Goal: Task Accomplishment & Management: Manage account settings

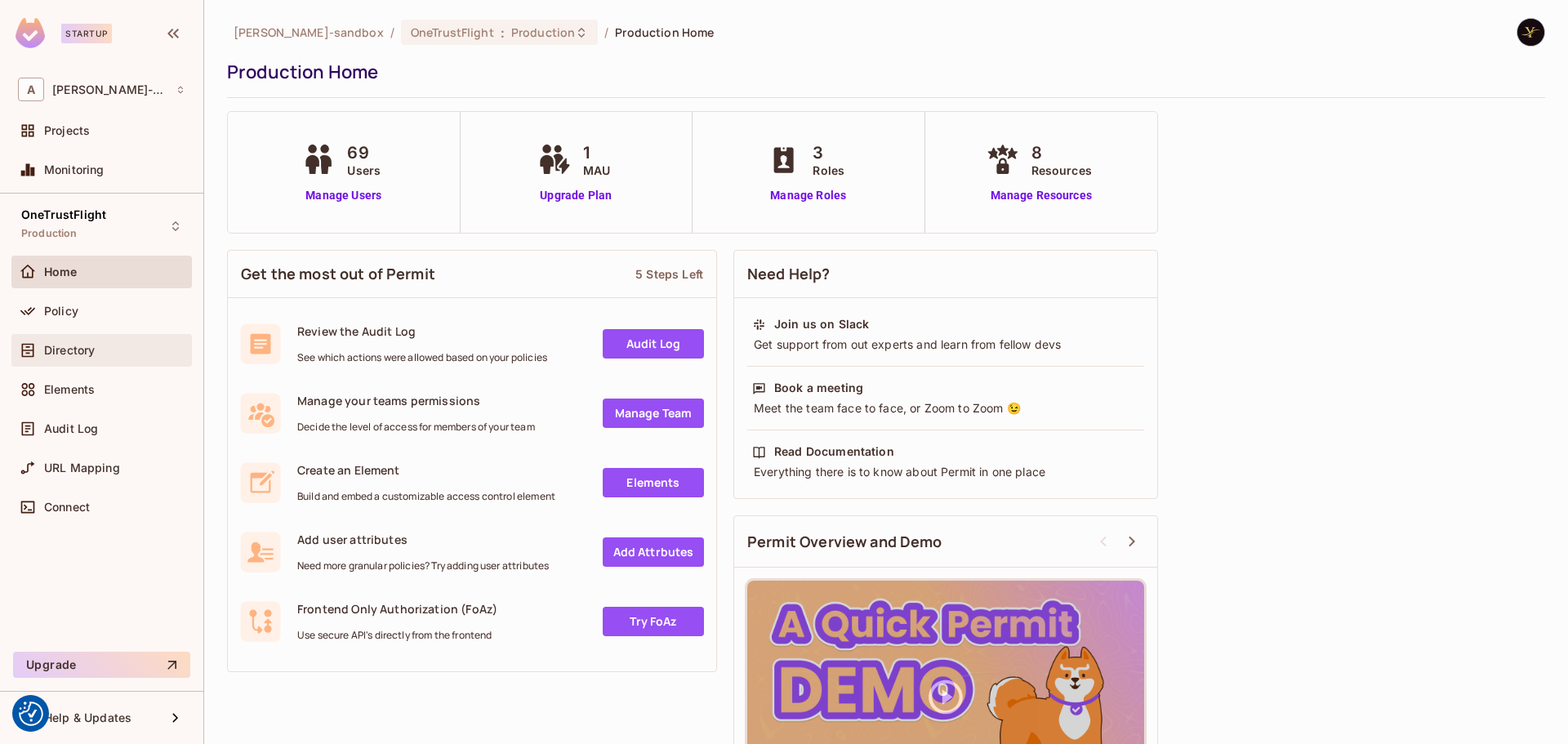
click at [44, 337] on div "Directory" at bounding box center [102, 350] width 181 height 32
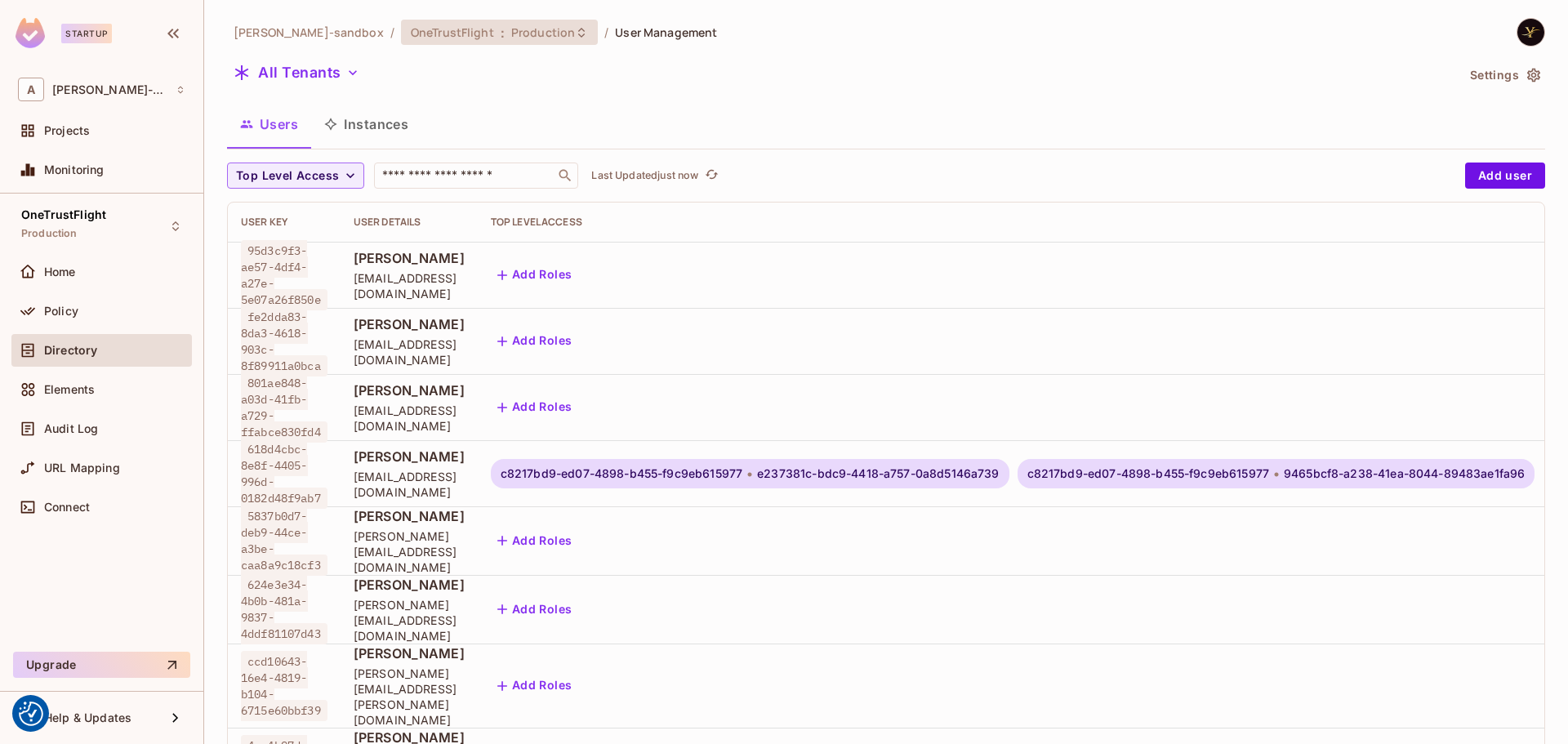
click at [452, 28] on span "OneTrustFlight" at bounding box center [452, 31] width 84 height 15
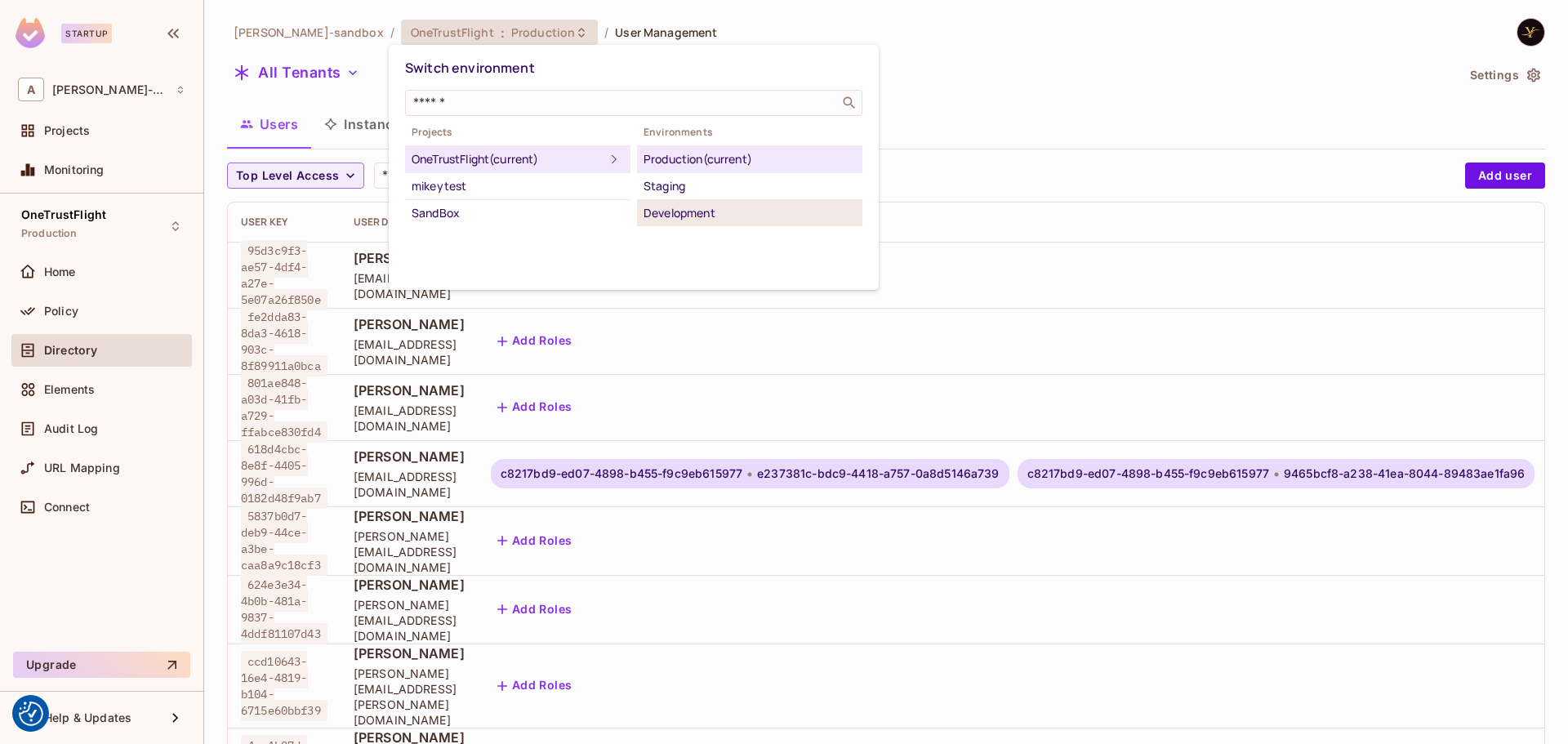
click at [703, 218] on div "Development" at bounding box center [749, 213] width 212 height 20
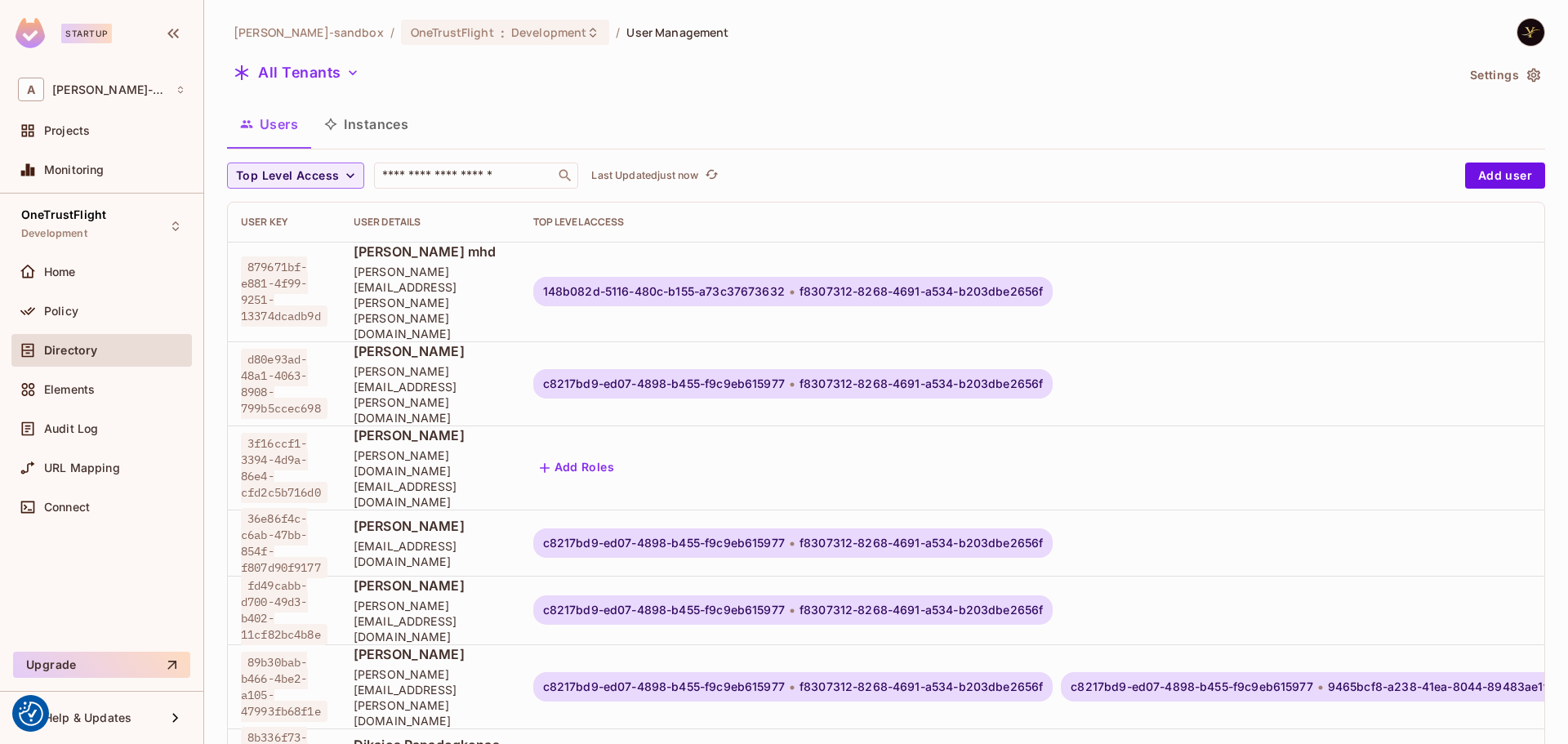
click at [374, 118] on button "Instances" at bounding box center [366, 123] width 111 height 40
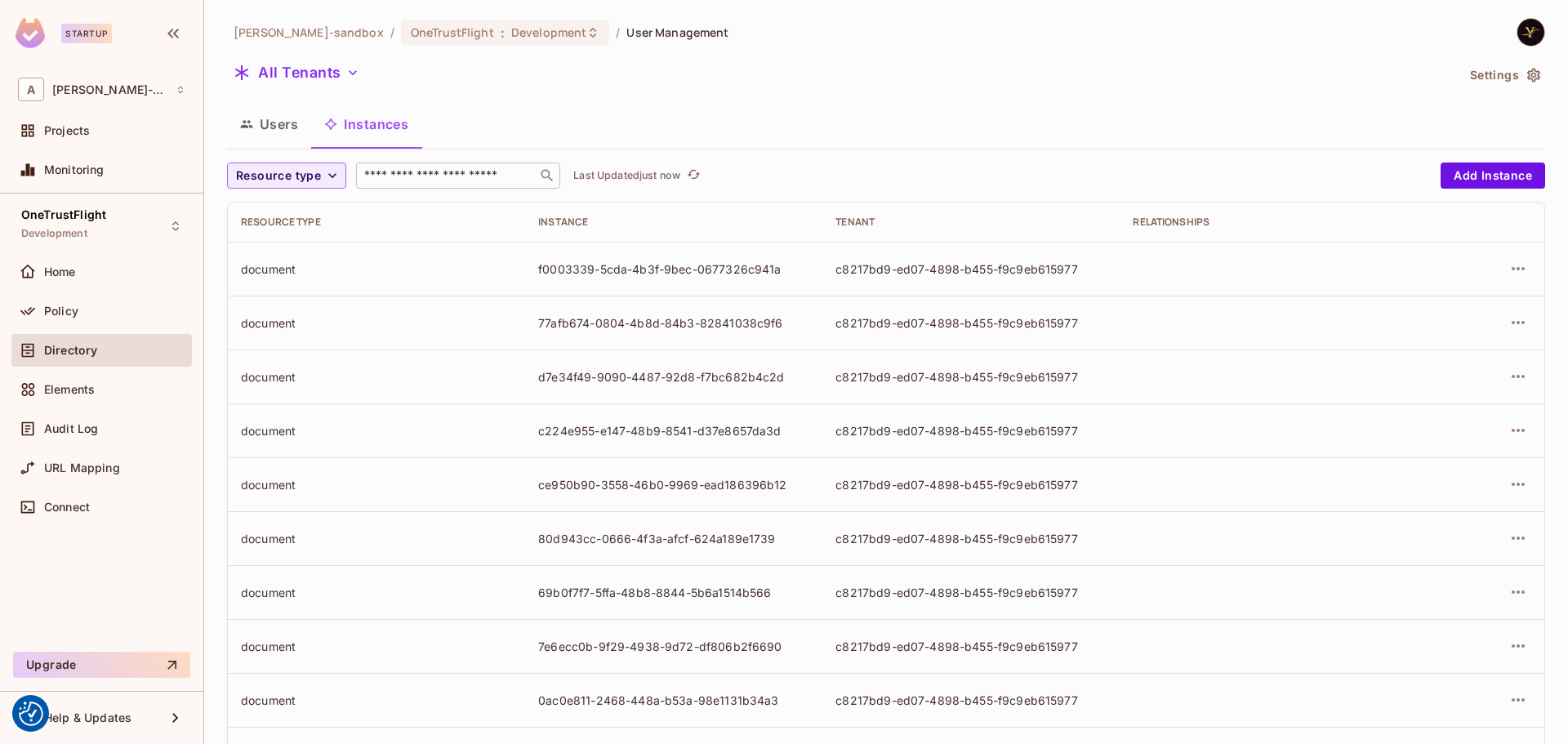
click at [462, 174] on input "text" at bounding box center [447, 175] width 172 height 16
paste input "**********"
type input "**********"
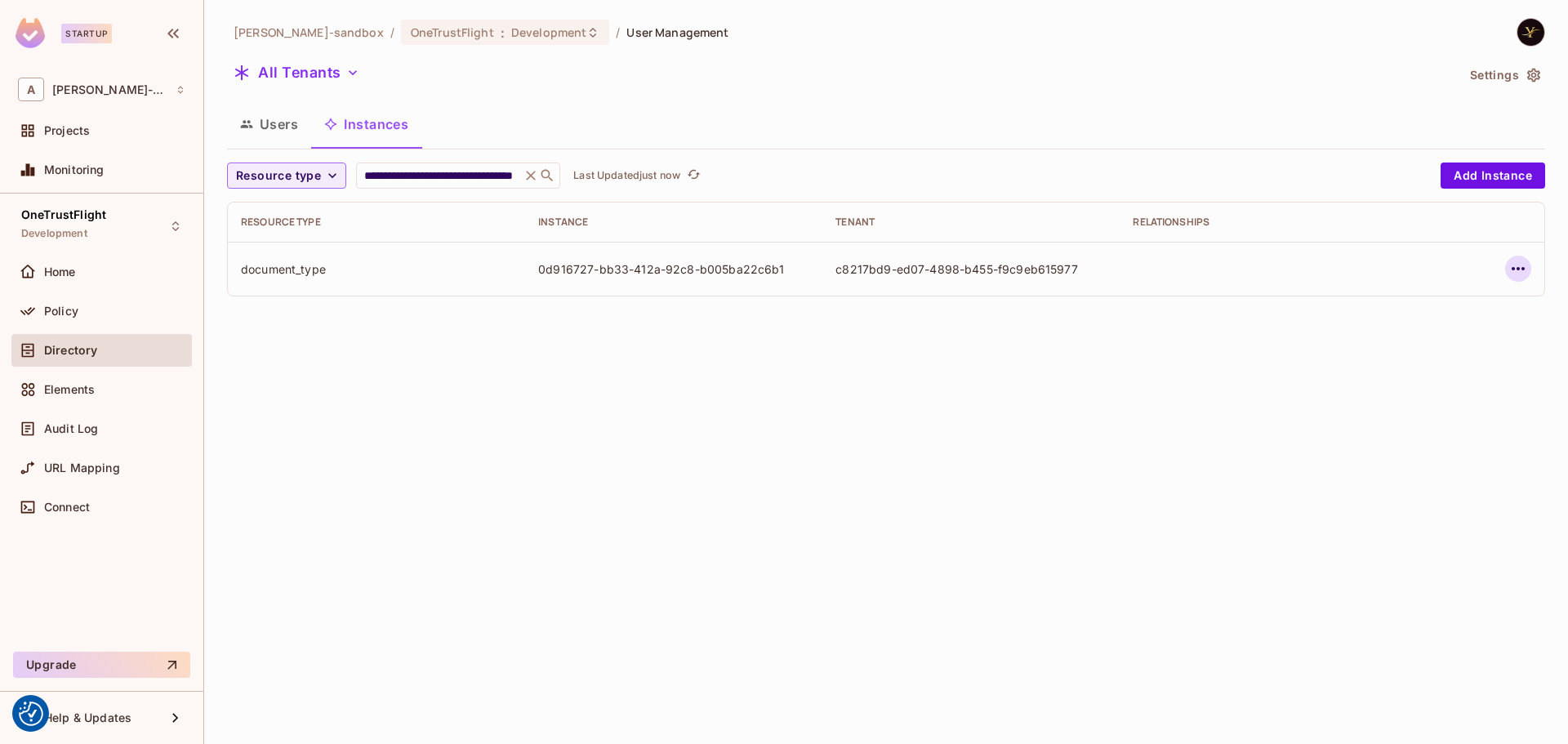
click at [1518, 266] on icon "button" at bounding box center [1518, 269] width 20 height 20
click at [1412, 335] on div "Edit Attributes" at bounding box center [1398, 342] width 81 height 16
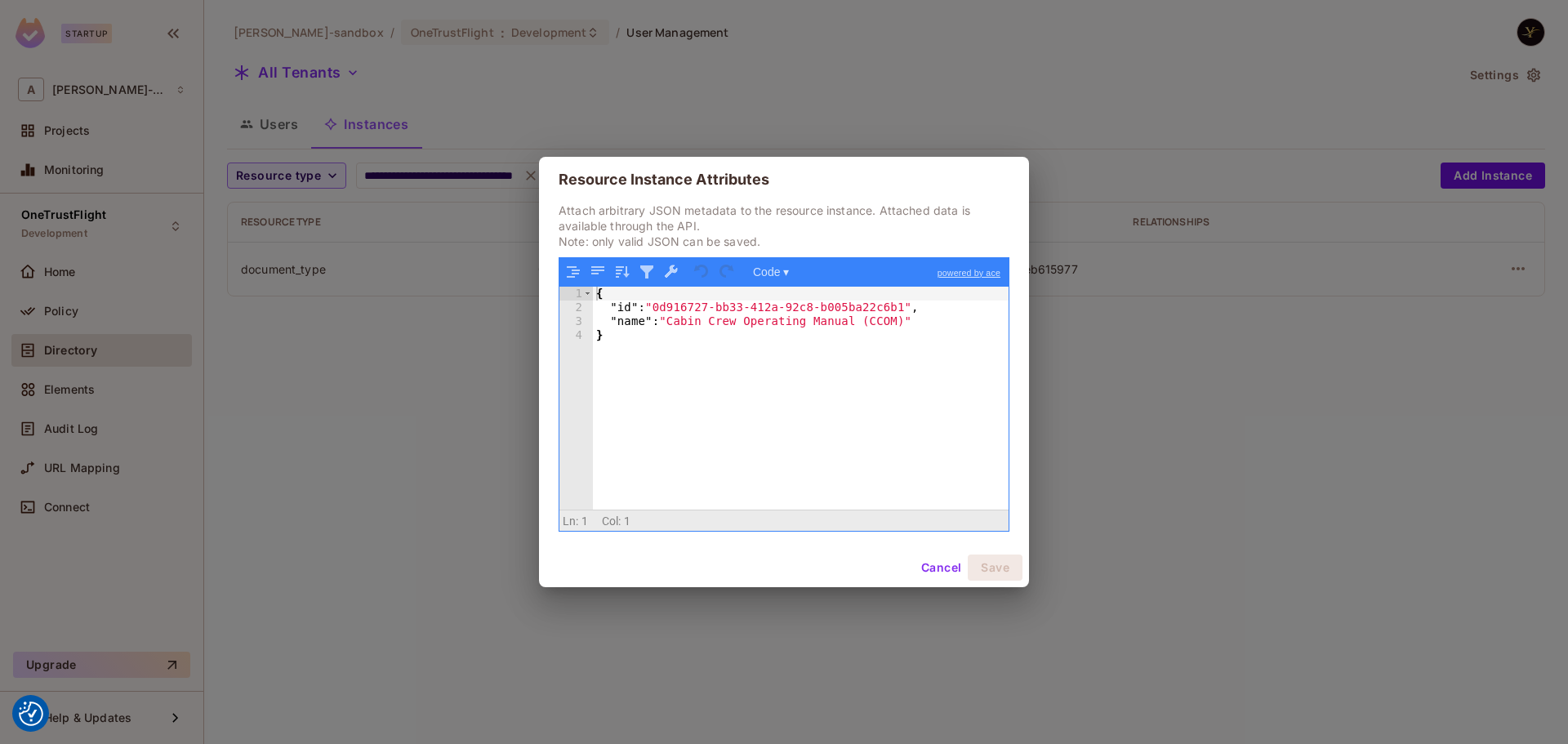
click at [952, 571] on button "Cancel" at bounding box center [941, 567] width 53 height 26
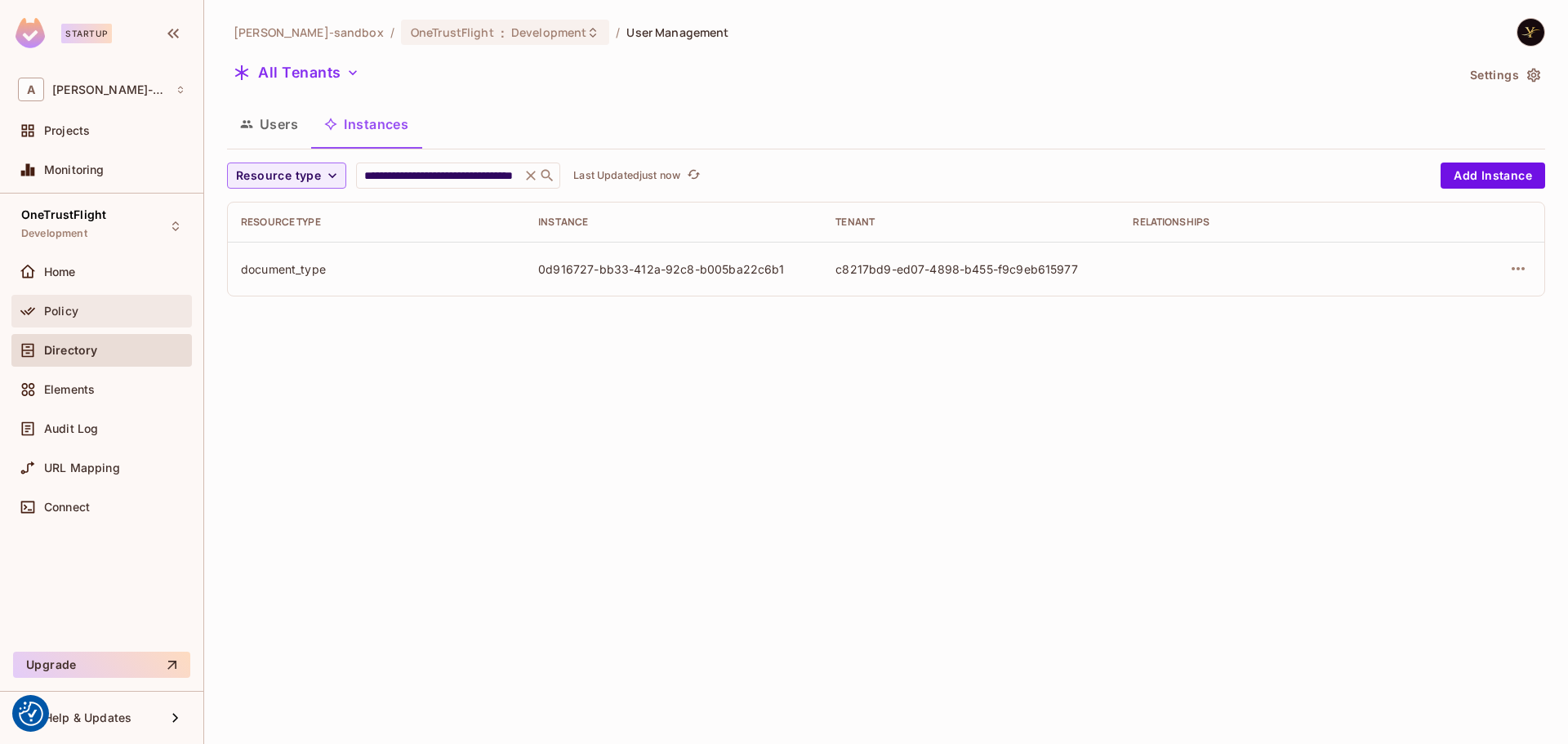
click at [110, 297] on div "Policy" at bounding box center [102, 311] width 181 height 32
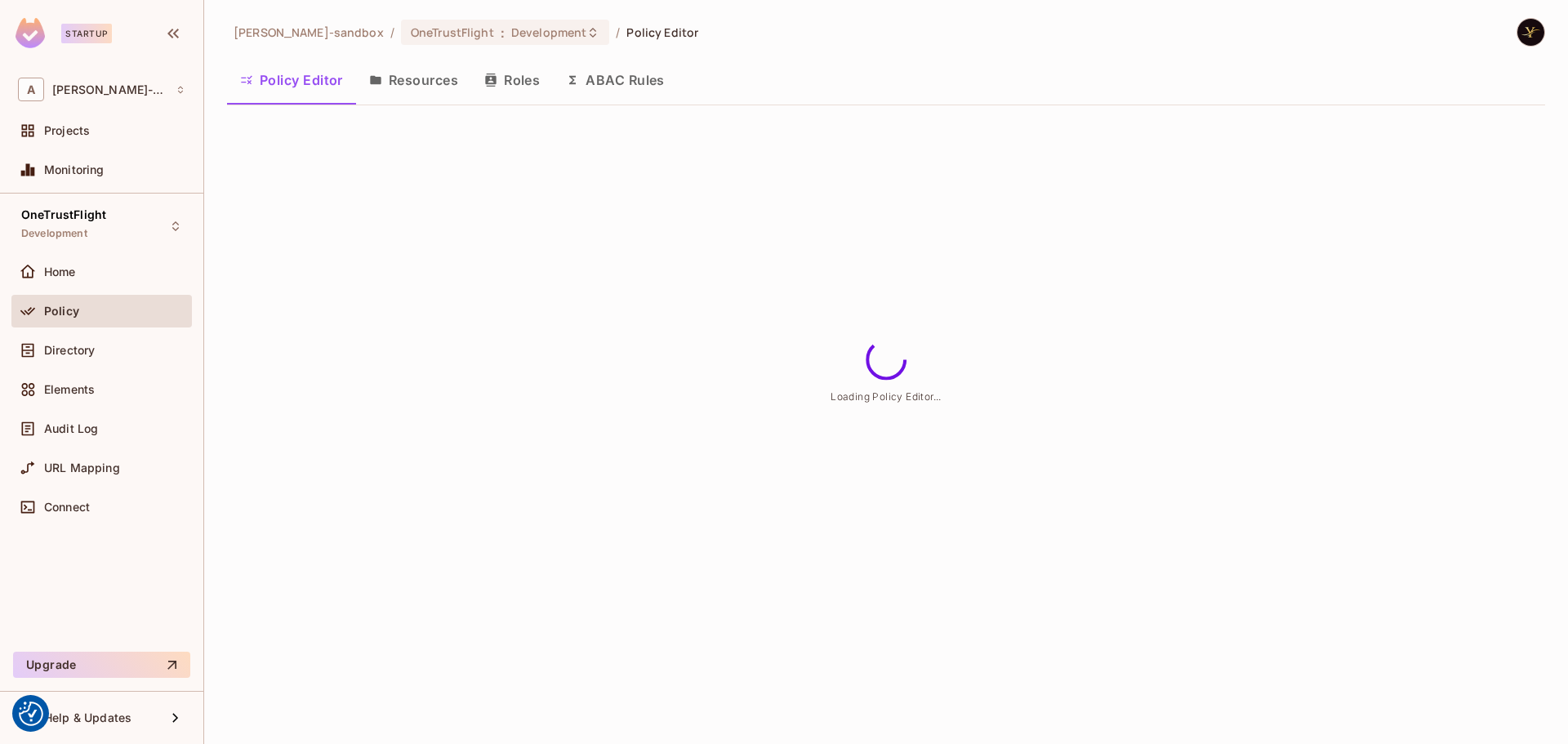
click at [621, 81] on button "ABAC Rules" at bounding box center [615, 79] width 125 height 40
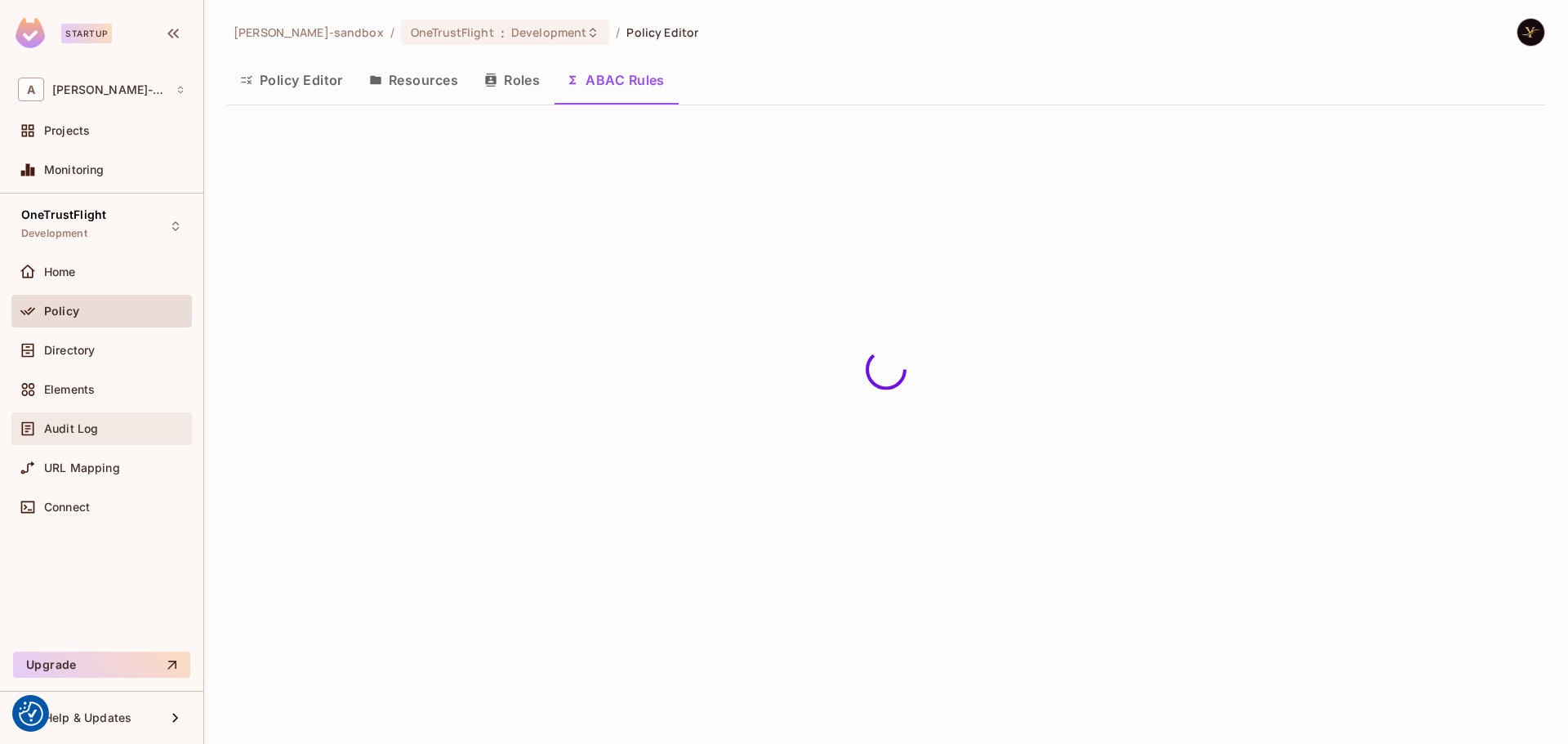
click at [120, 423] on div "Audit Log" at bounding box center [114, 429] width 141 height 13
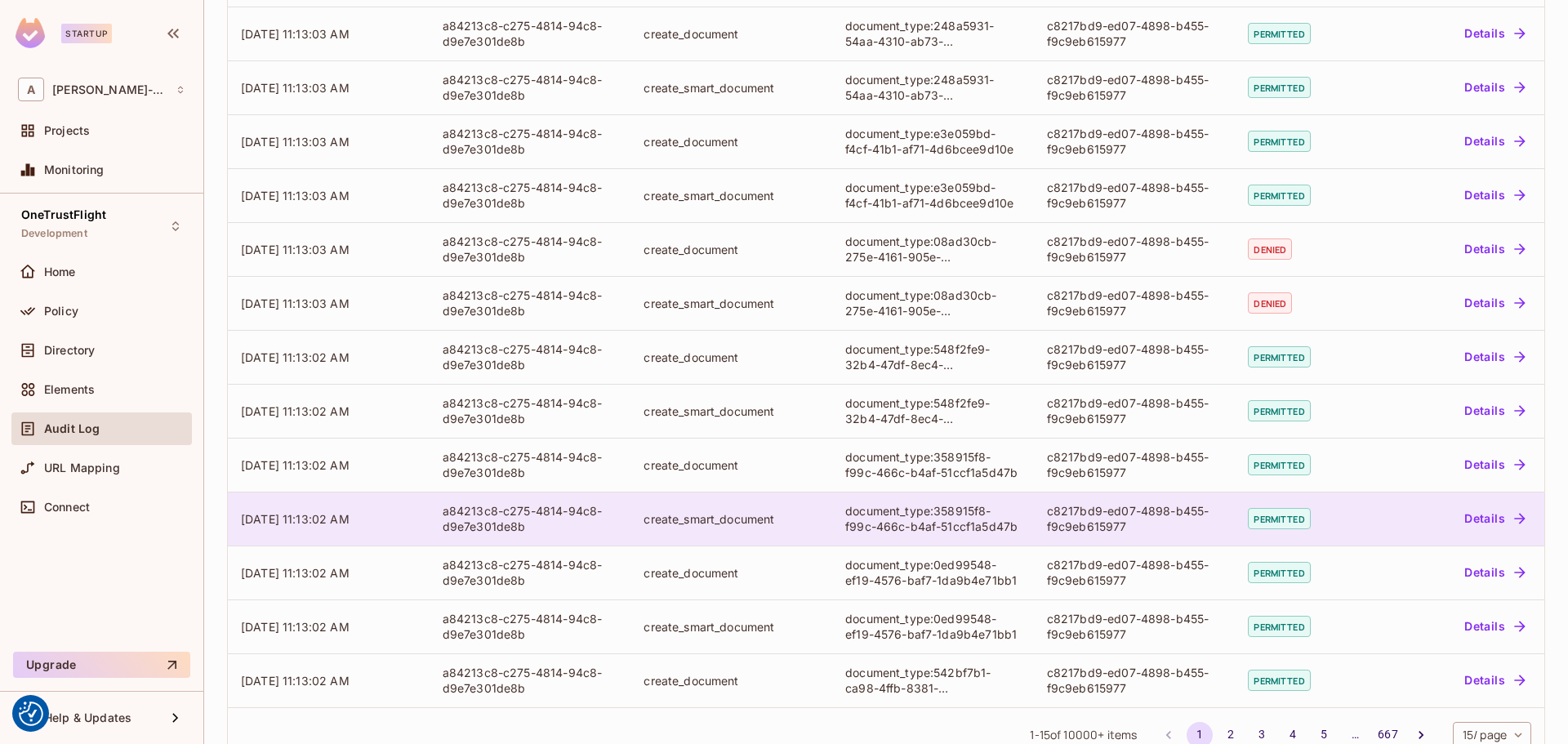
scroll to position [332, 0]
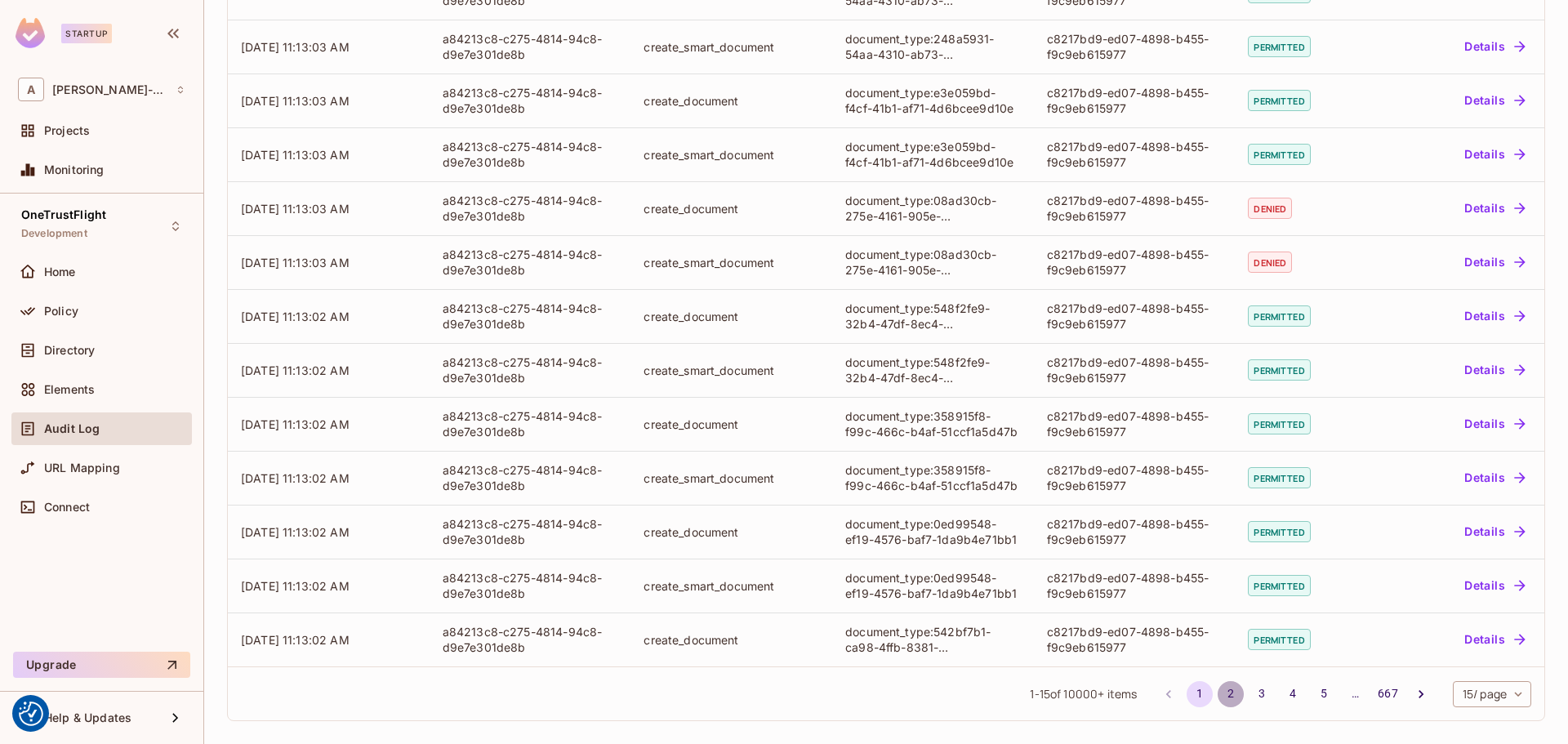
click at [1218, 689] on button "2" at bounding box center [1230, 694] width 26 height 26
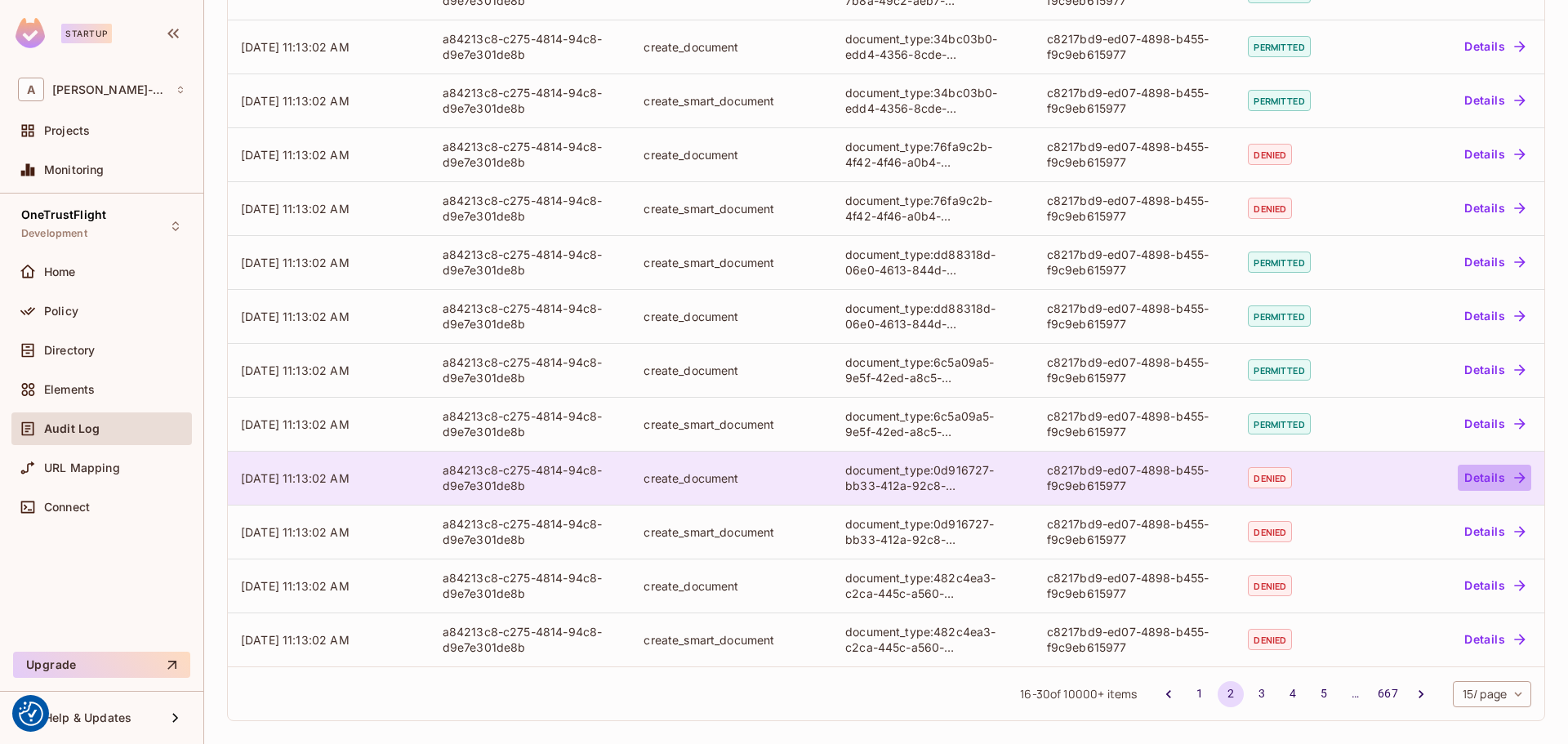
click at [1490, 474] on button "Details" at bounding box center [1494, 477] width 74 height 26
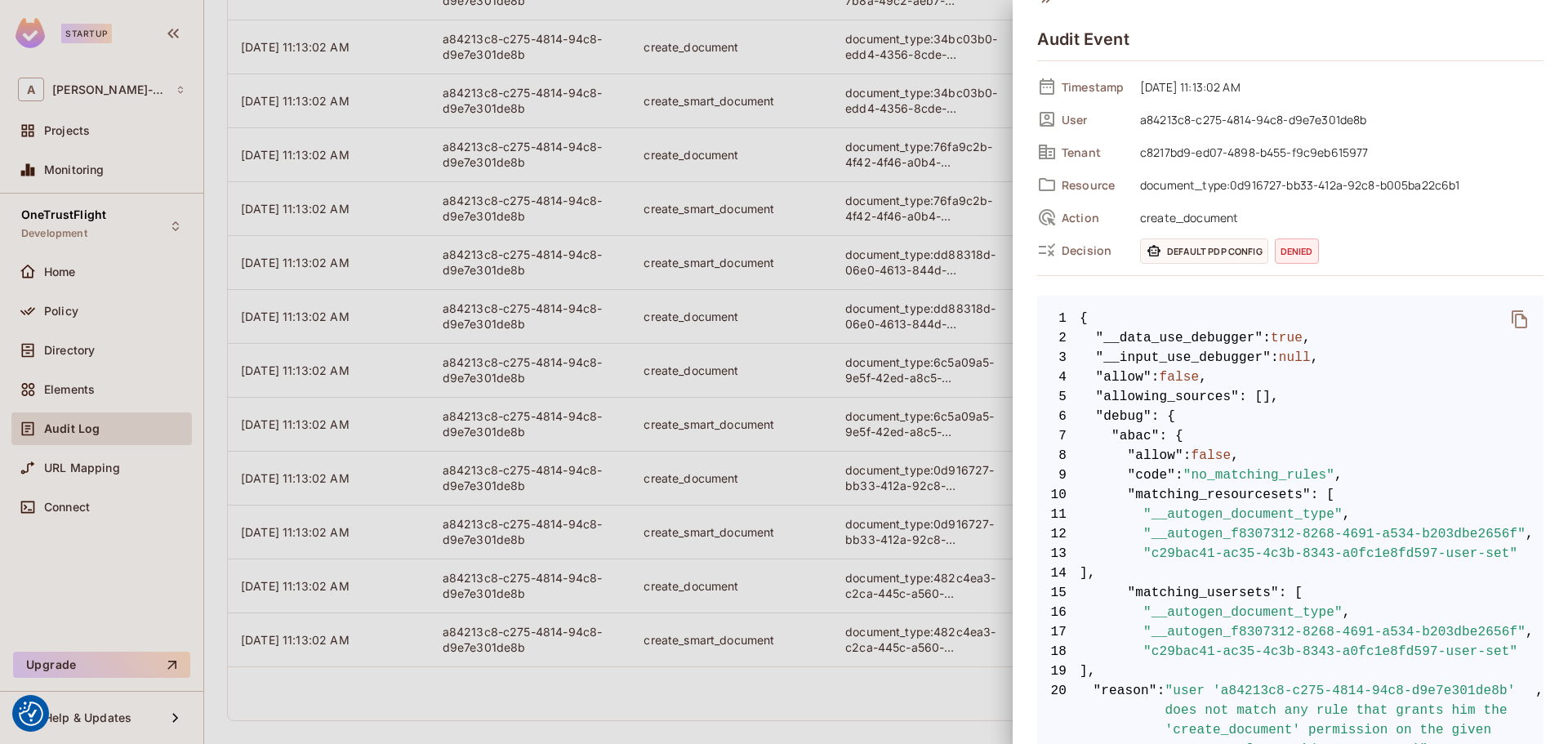
scroll to position [0, 0]
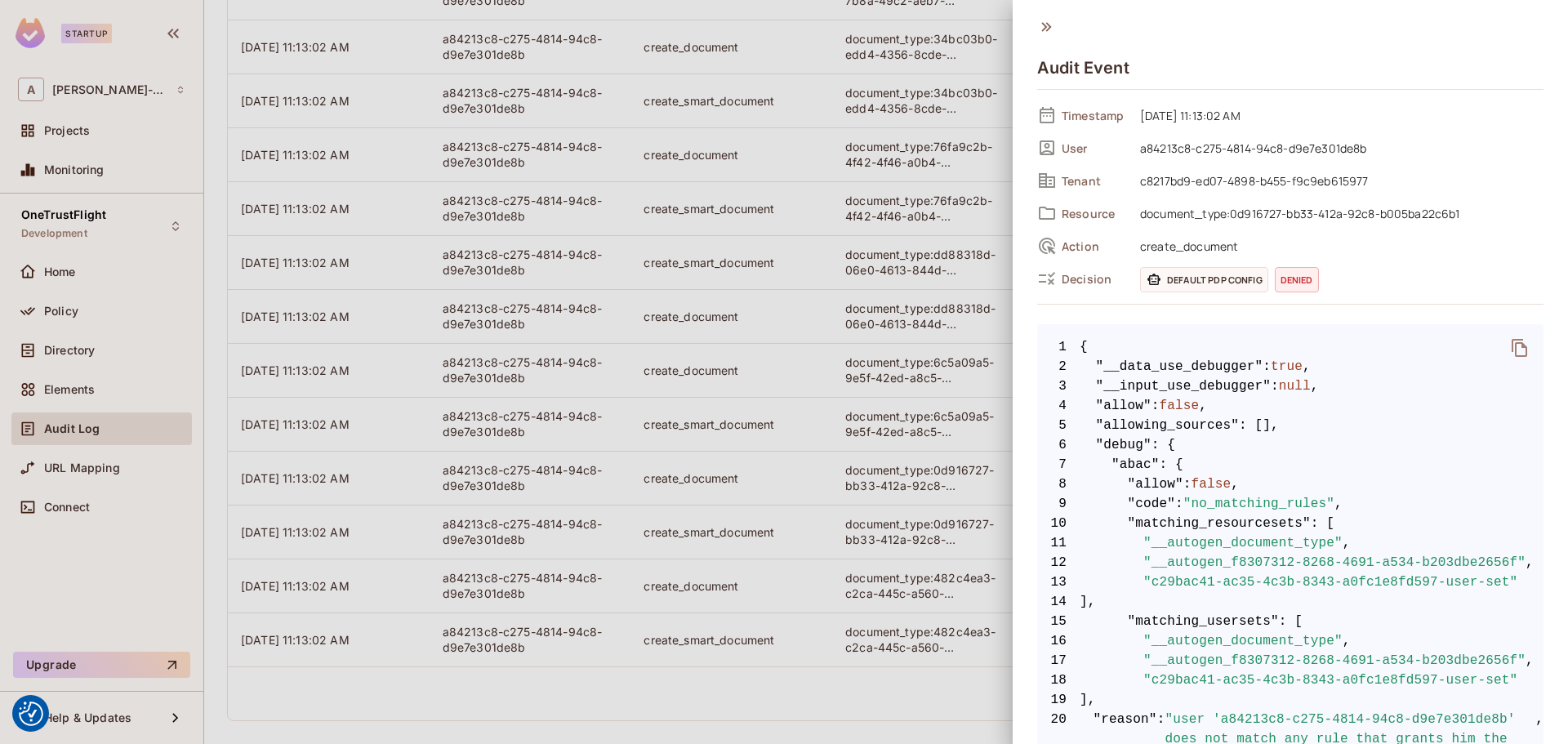
click at [920, 716] on div at bounding box center [784, 372] width 1568 height 744
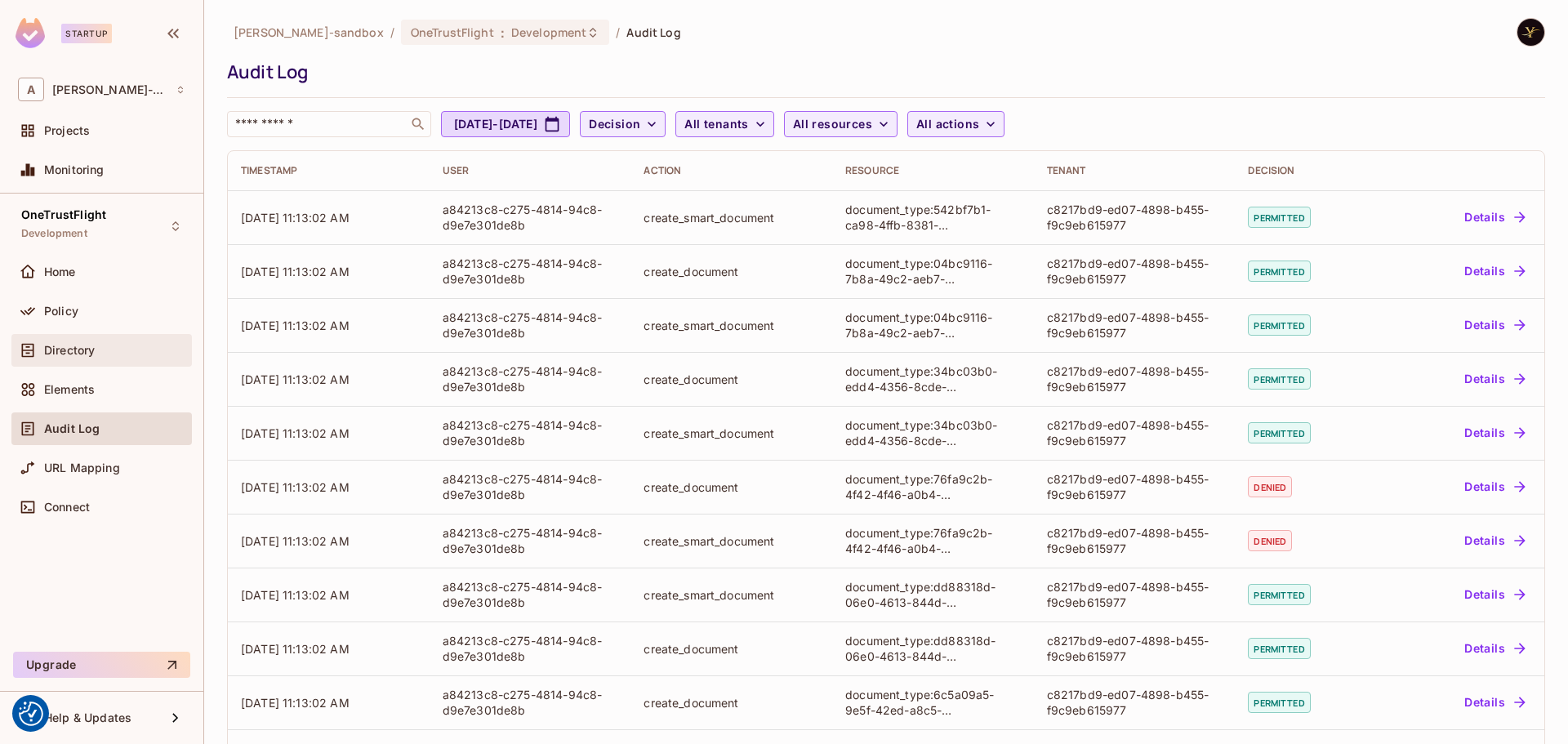
click at [82, 346] on span "Directory" at bounding box center [69, 350] width 50 height 13
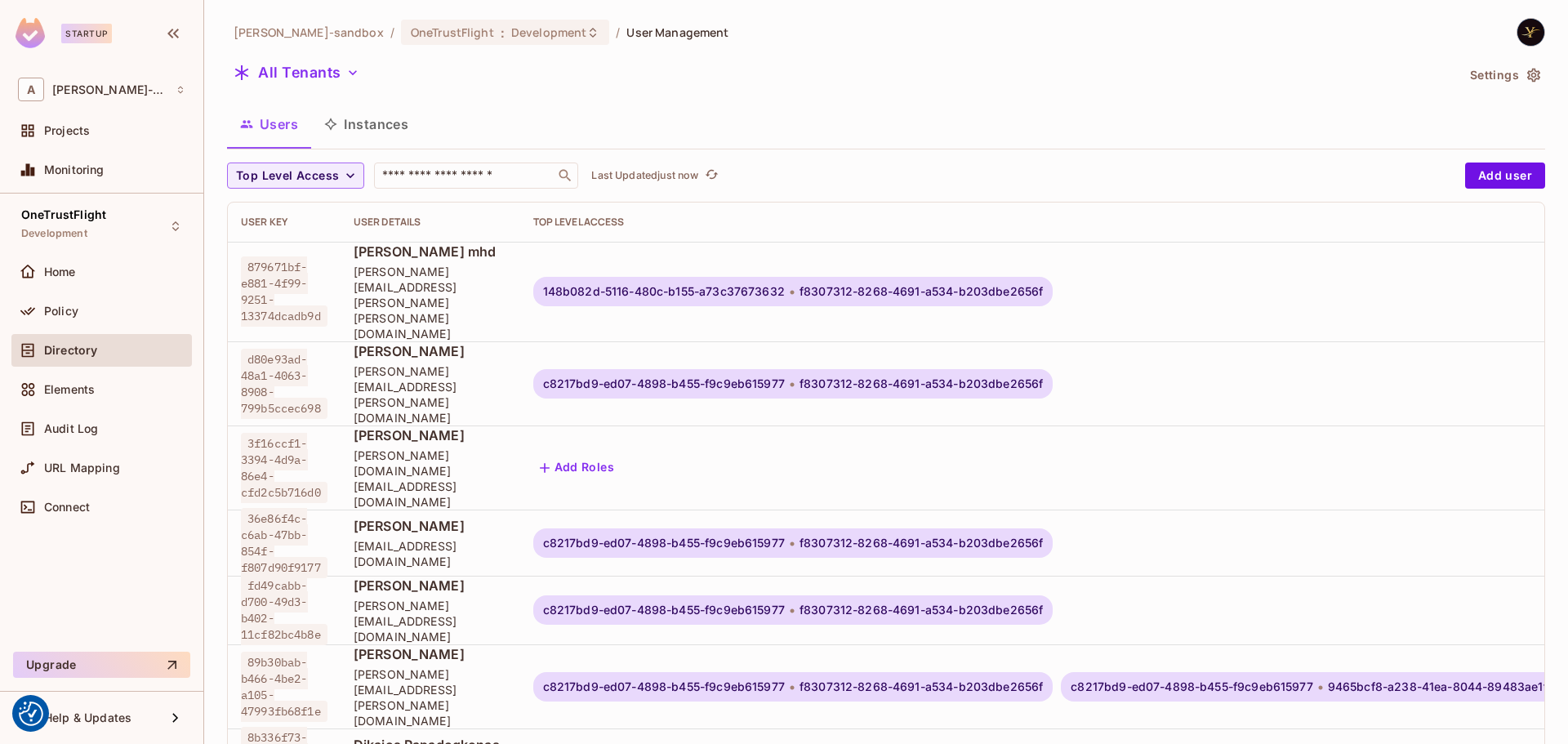
click at [84, 350] on span "Directory" at bounding box center [70, 350] width 53 height 13
click at [385, 120] on button "Instances" at bounding box center [366, 123] width 111 height 40
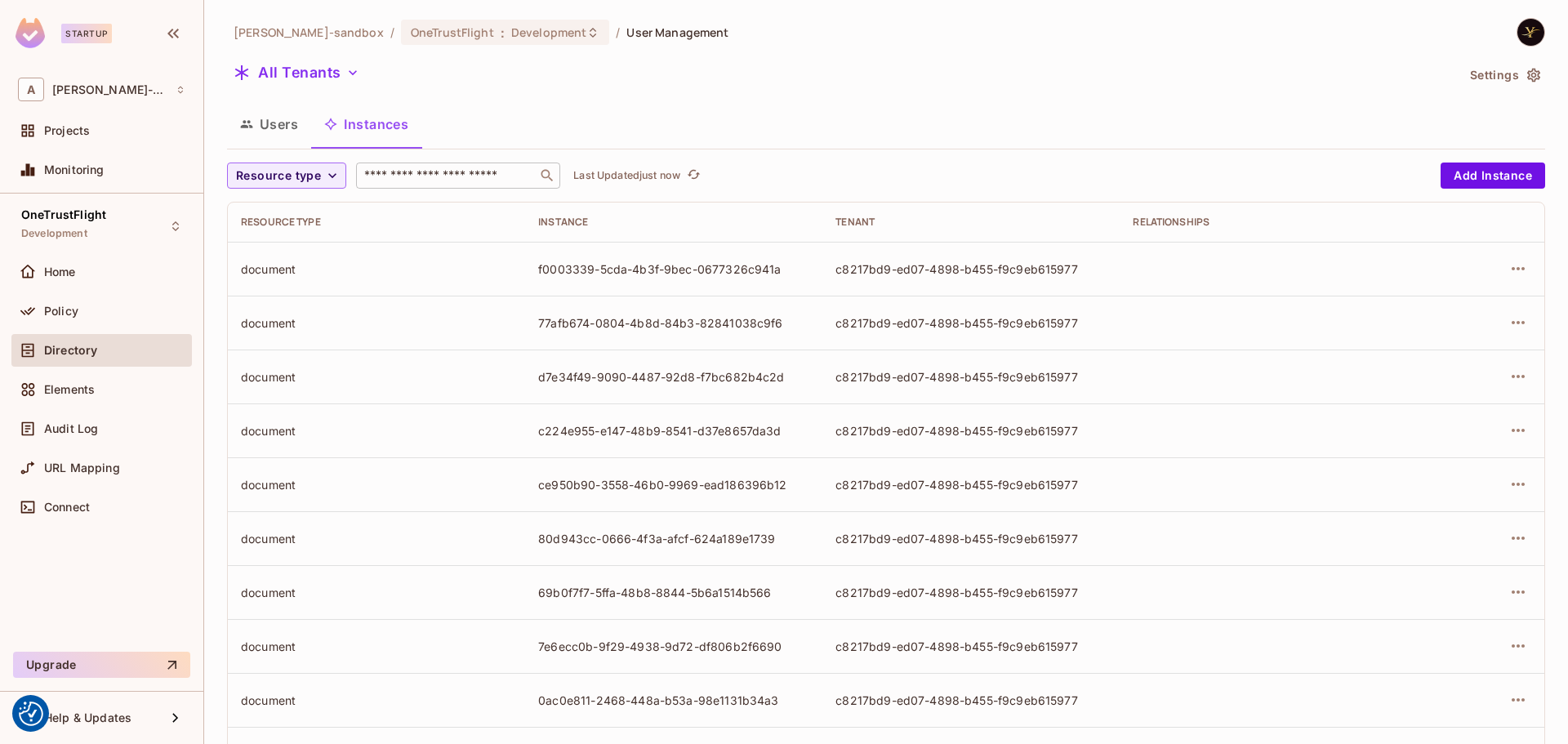
click at [442, 169] on input "text" at bounding box center [447, 175] width 172 height 16
paste input "**********"
type input "**********"
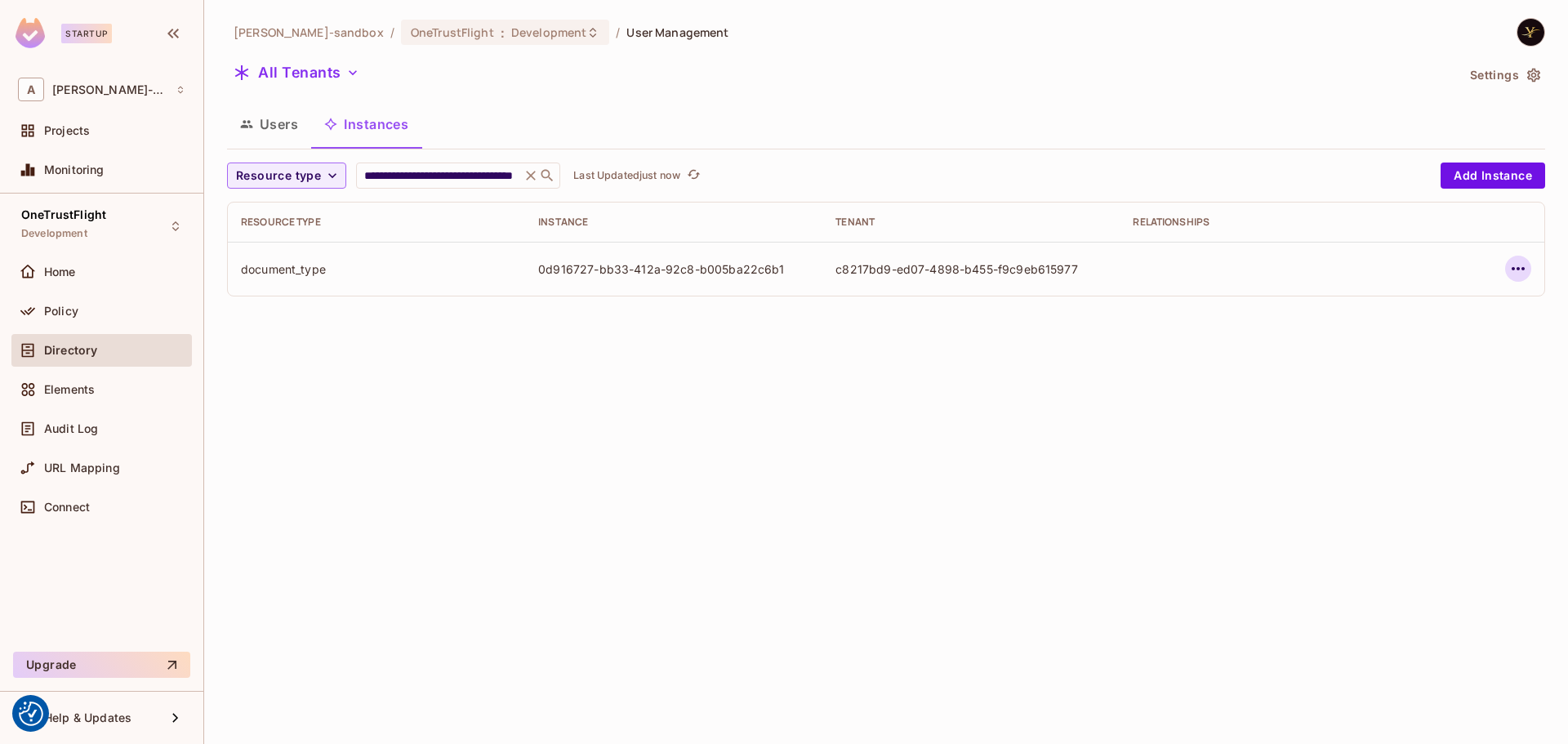
click at [1513, 261] on icon "button" at bounding box center [1518, 269] width 20 height 20
click at [1445, 335] on li "Edit Attributes" at bounding box center [1414, 342] width 205 height 36
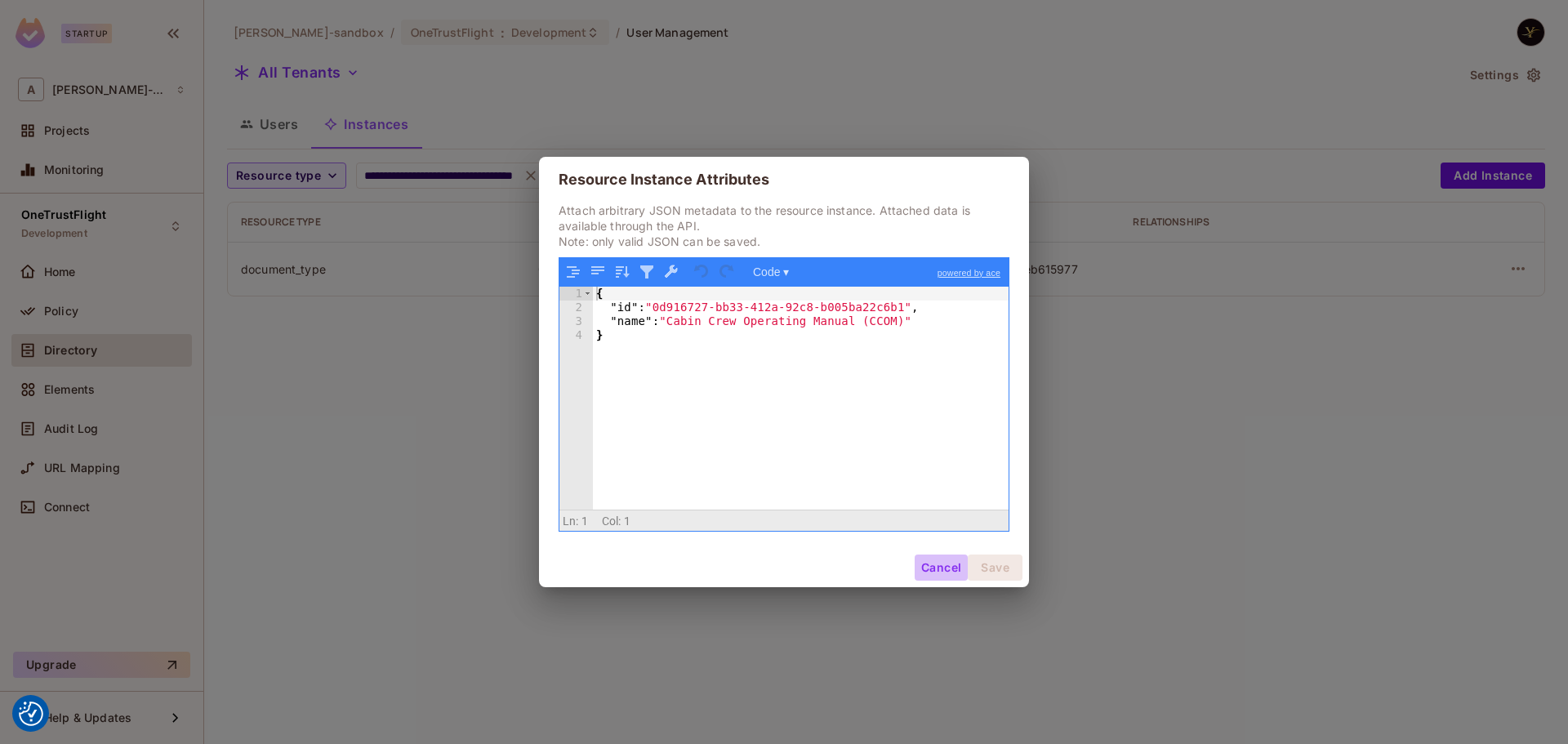
click at [927, 568] on button "Cancel" at bounding box center [941, 567] width 53 height 26
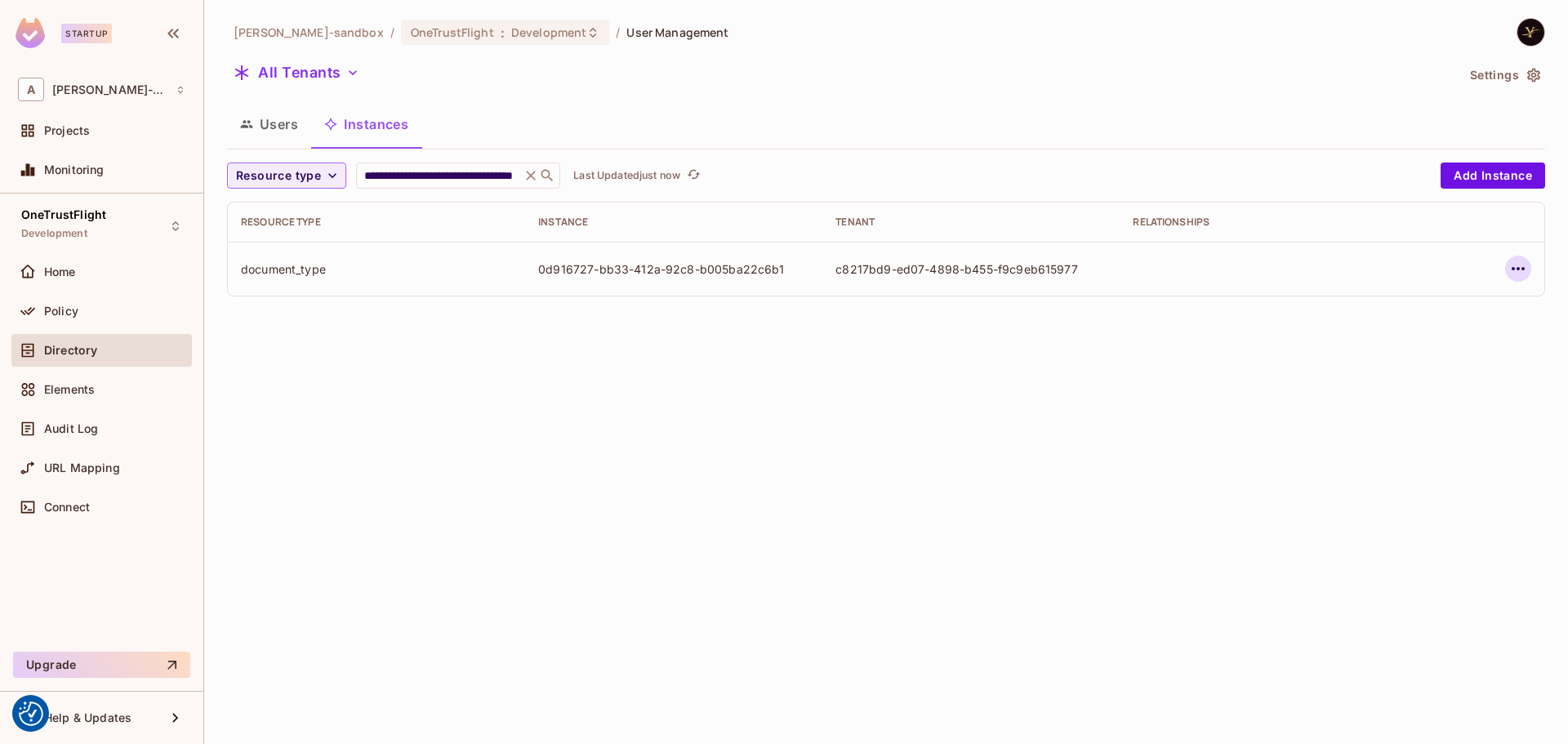
click at [1518, 268] on icon "button" at bounding box center [1518, 269] width 13 height 4
click at [1433, 376] on div "Delete Resource Instance" at bounding box center [1428, 378] width 141 height 16
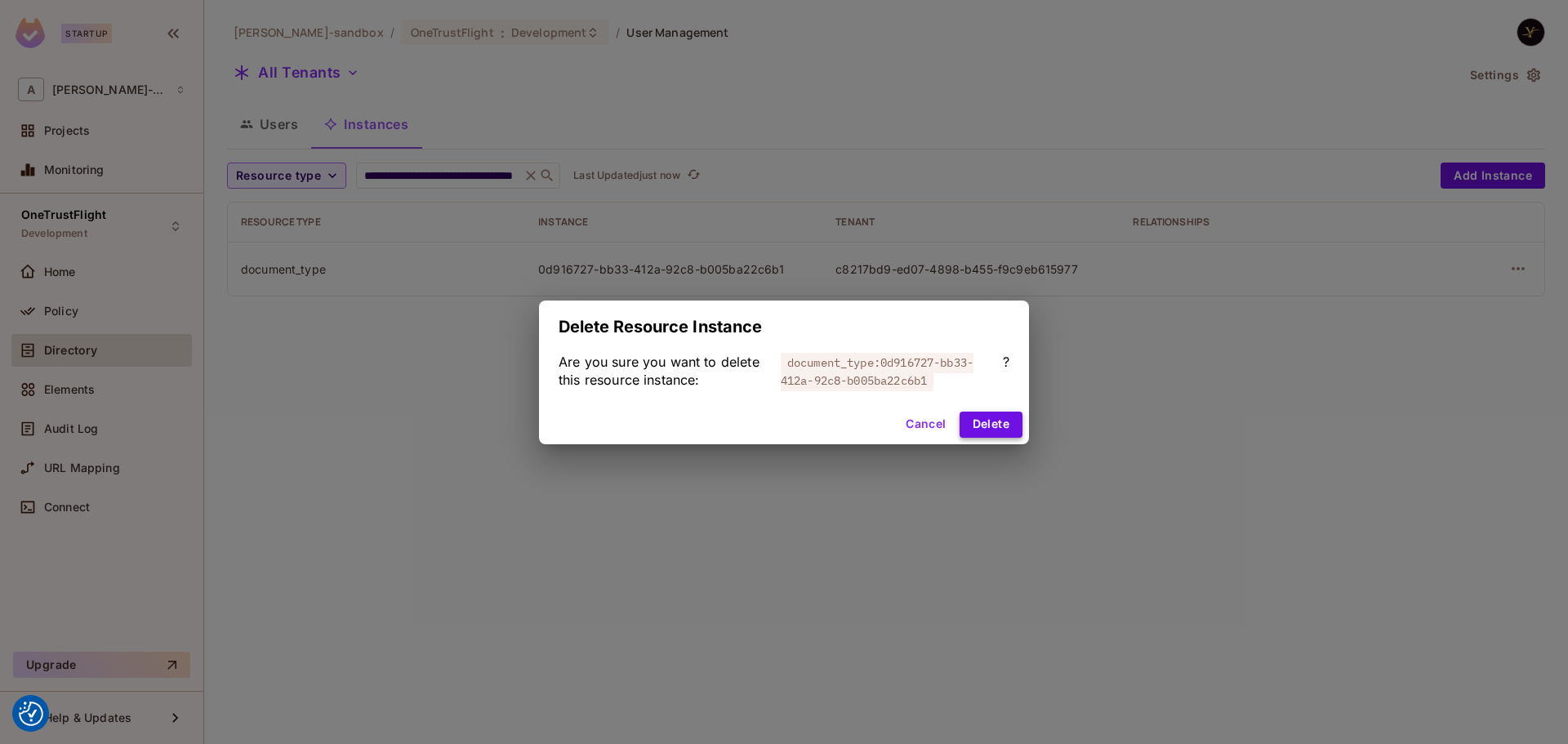
click at [980, 424] on button "Delete" at bounding box center [991, 424] width 63 height 26
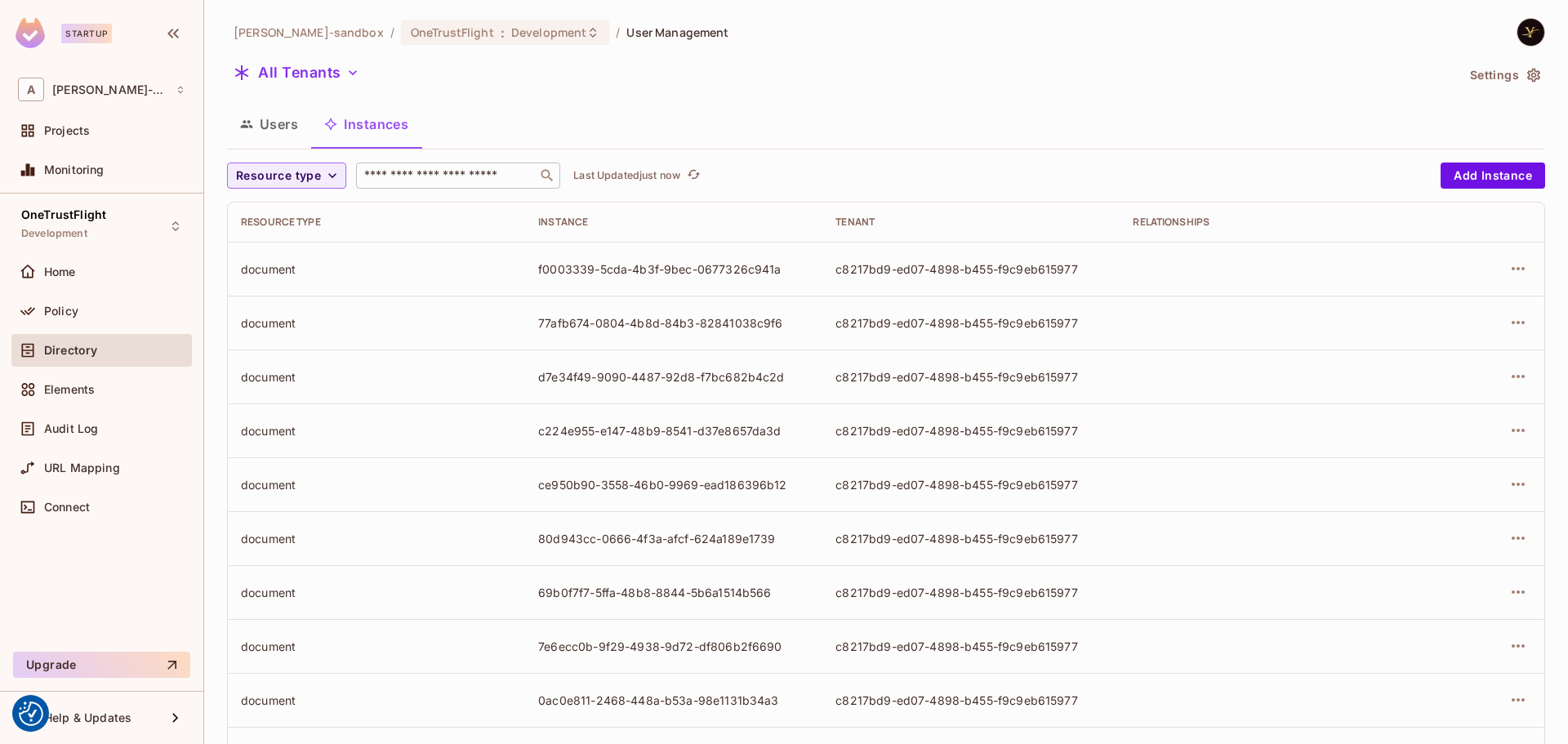
click at [483, 180] on input "text" at bounding box center [447, 175] width 172 height 16
paste input "**********"
type input "**********"
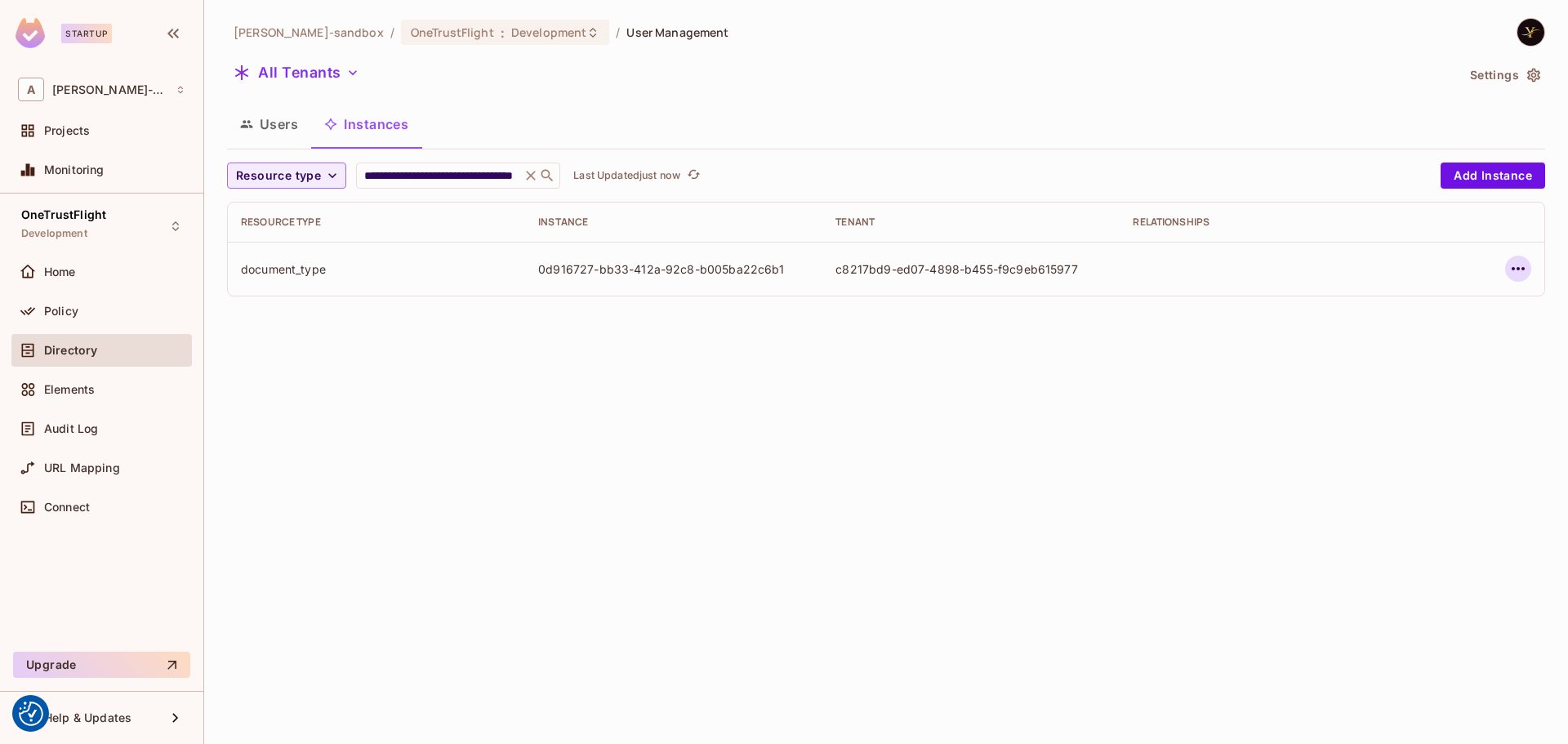
click at [1521, 262] on icon "button" at bounding box center [1518, 269] width 20 height 20
click at [1413, 334] on div "Edit Attributes" at bounding box center [1398, 342] width 81 height 16
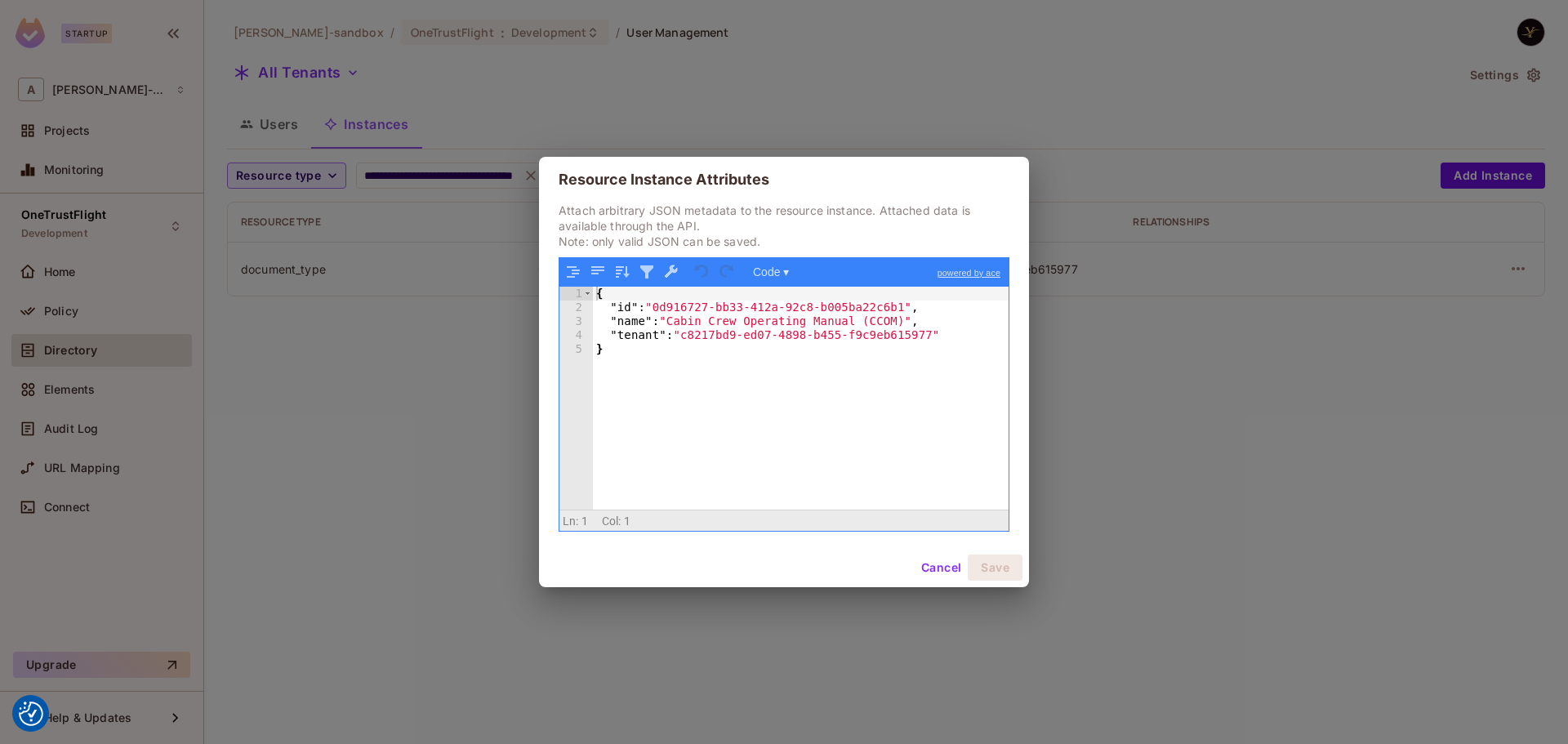
click at [943, 570] on button "Cancel" at bounding box center [941, 567] width 53 height 26
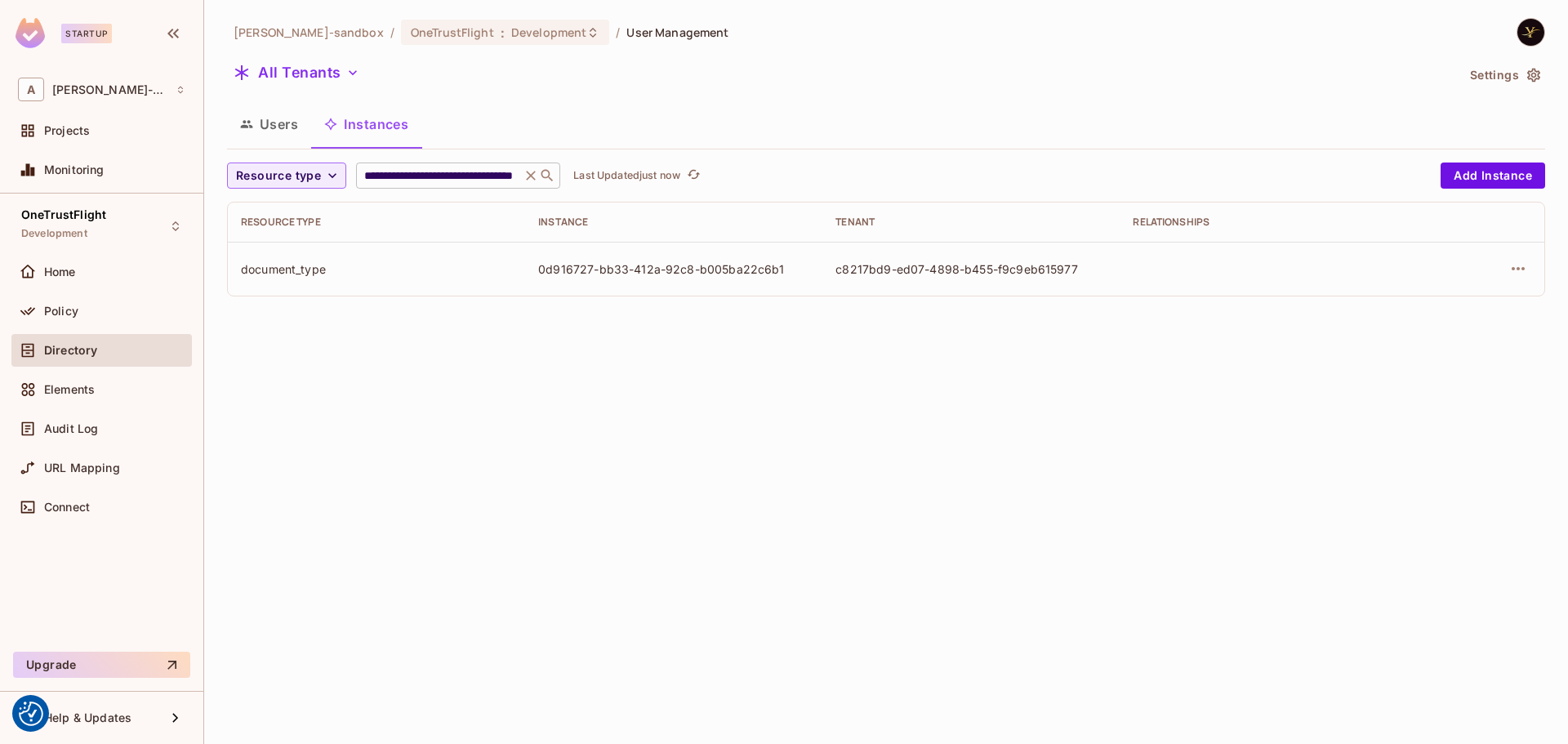
click at [534, 177] on icon at bounding box center [531, 175] width 16 height 16
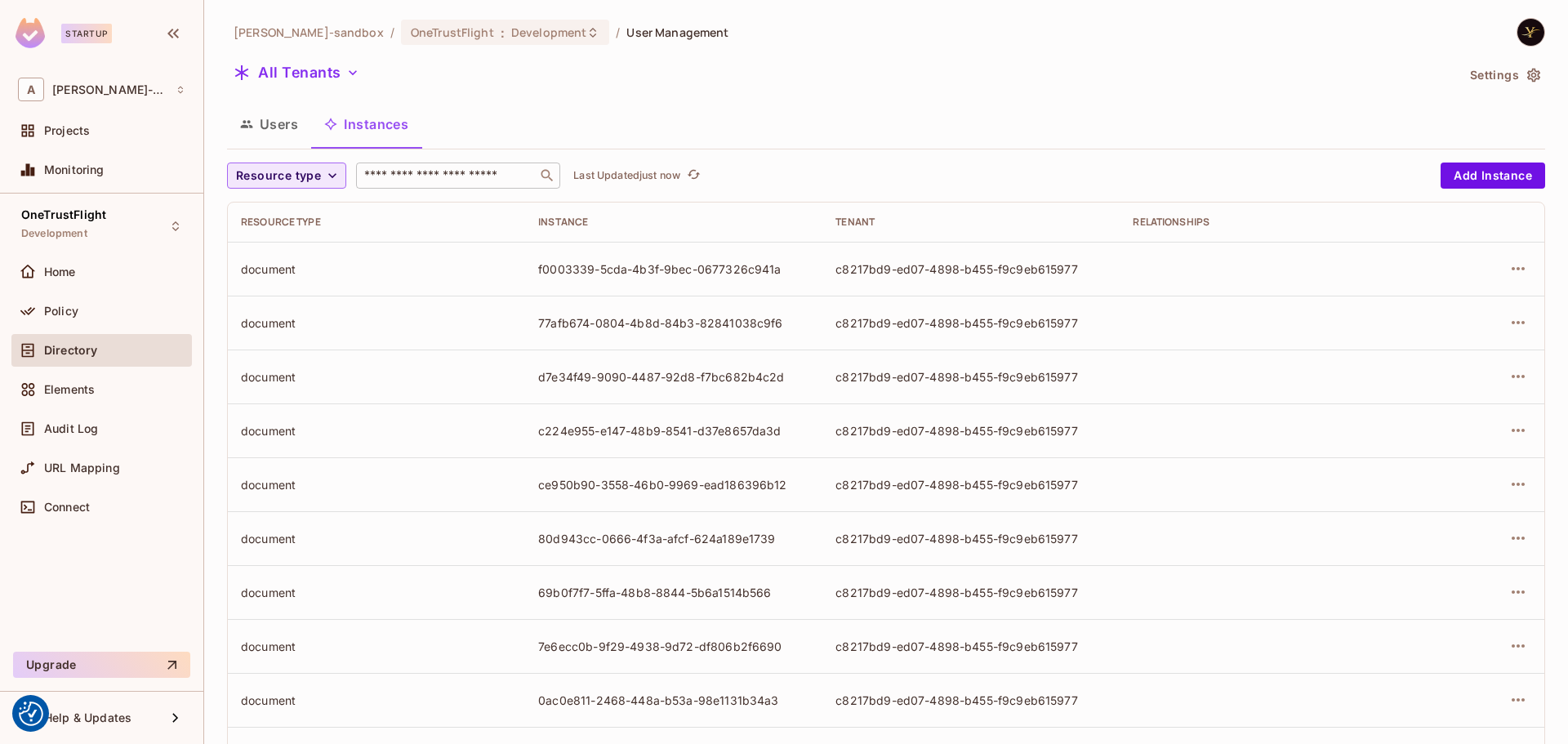
click at [318, 174] on span "Resource type" at bounding box center [279, 175] width 85 height 21
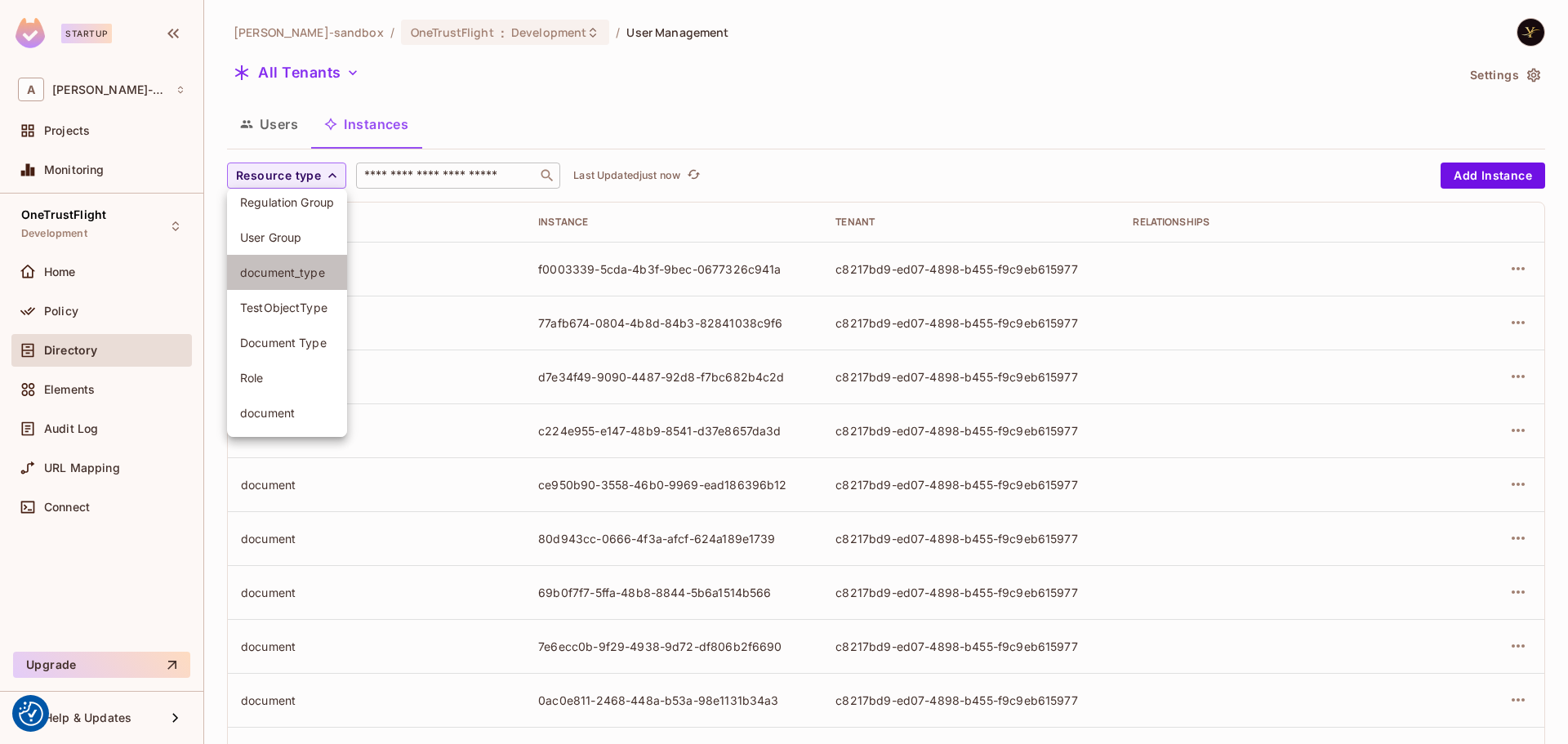
click at [315, 275] on span "document_type" at bounding box center [287, 271] width 94 height 15
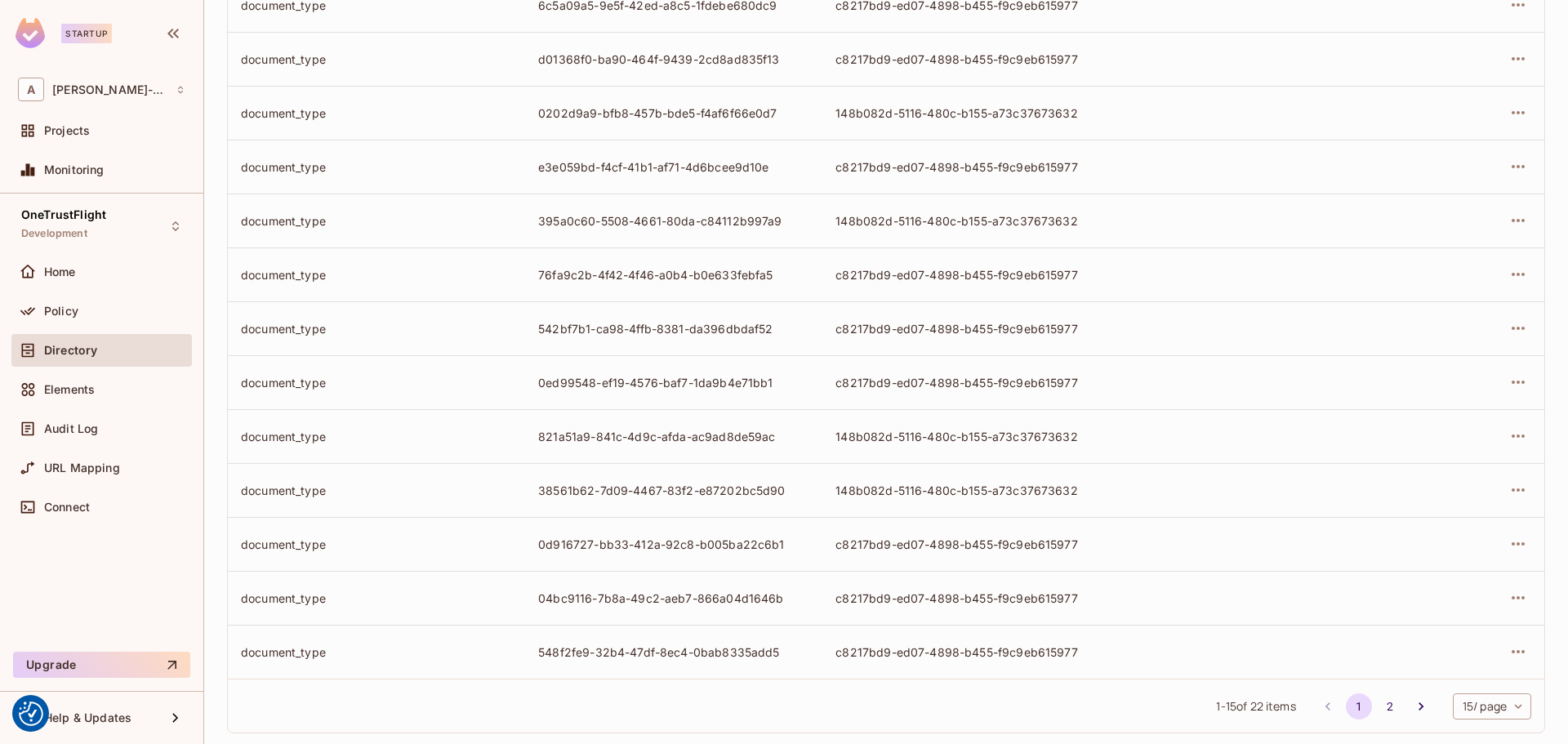
scroll to position [397, 0]
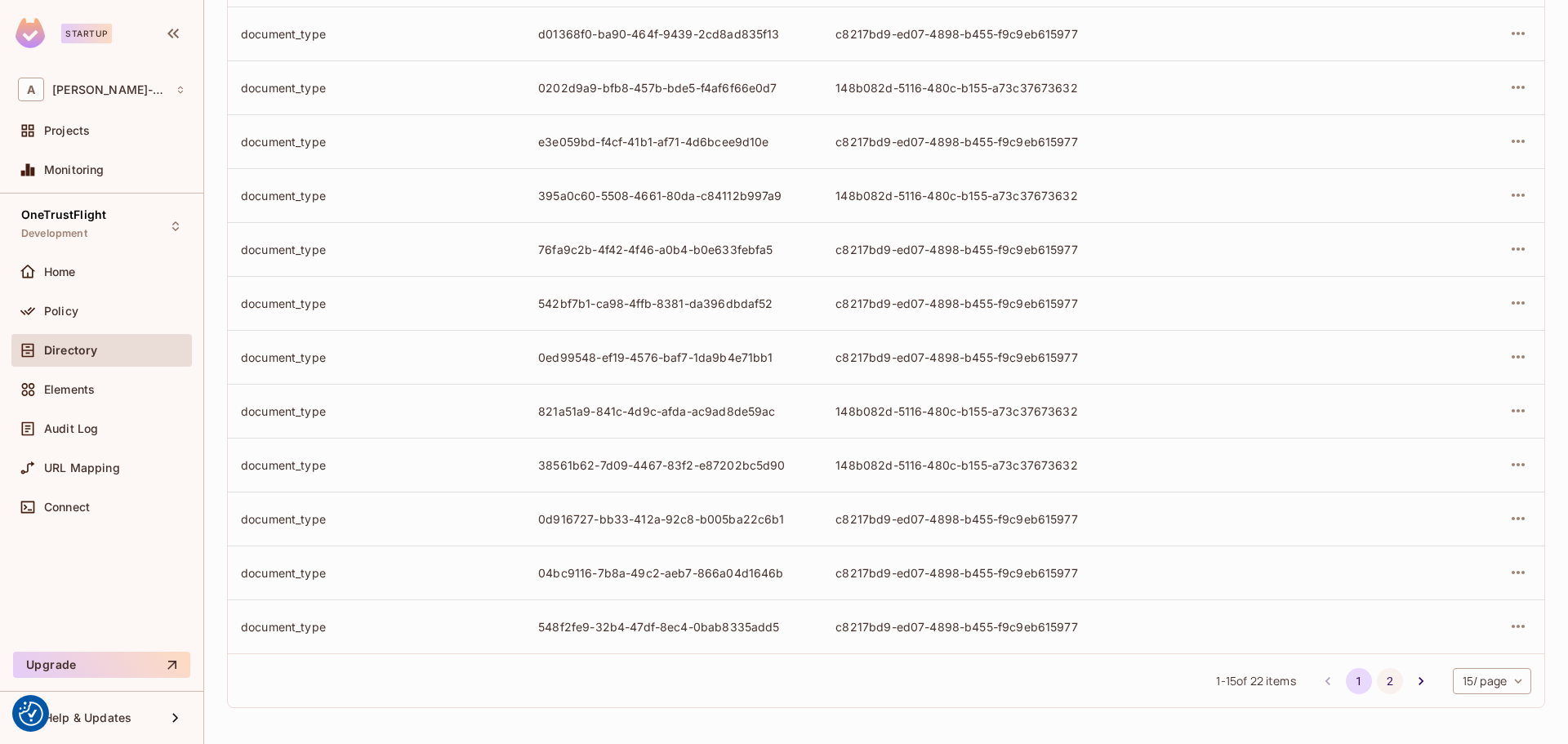
click at [1377, 686] on button "2" at bounding box center [1389, 680] width 26 height 26
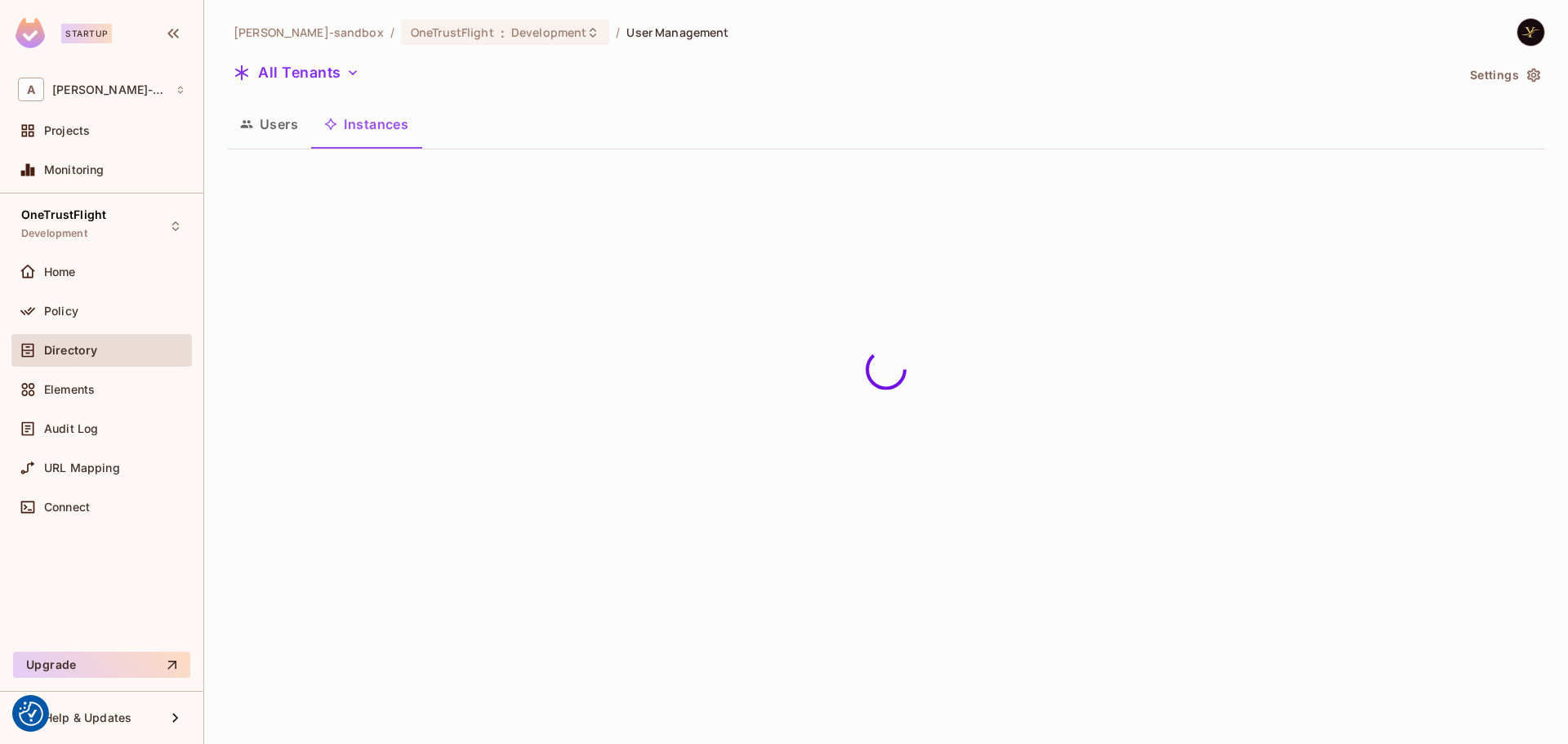
scroll to position [0, 0]
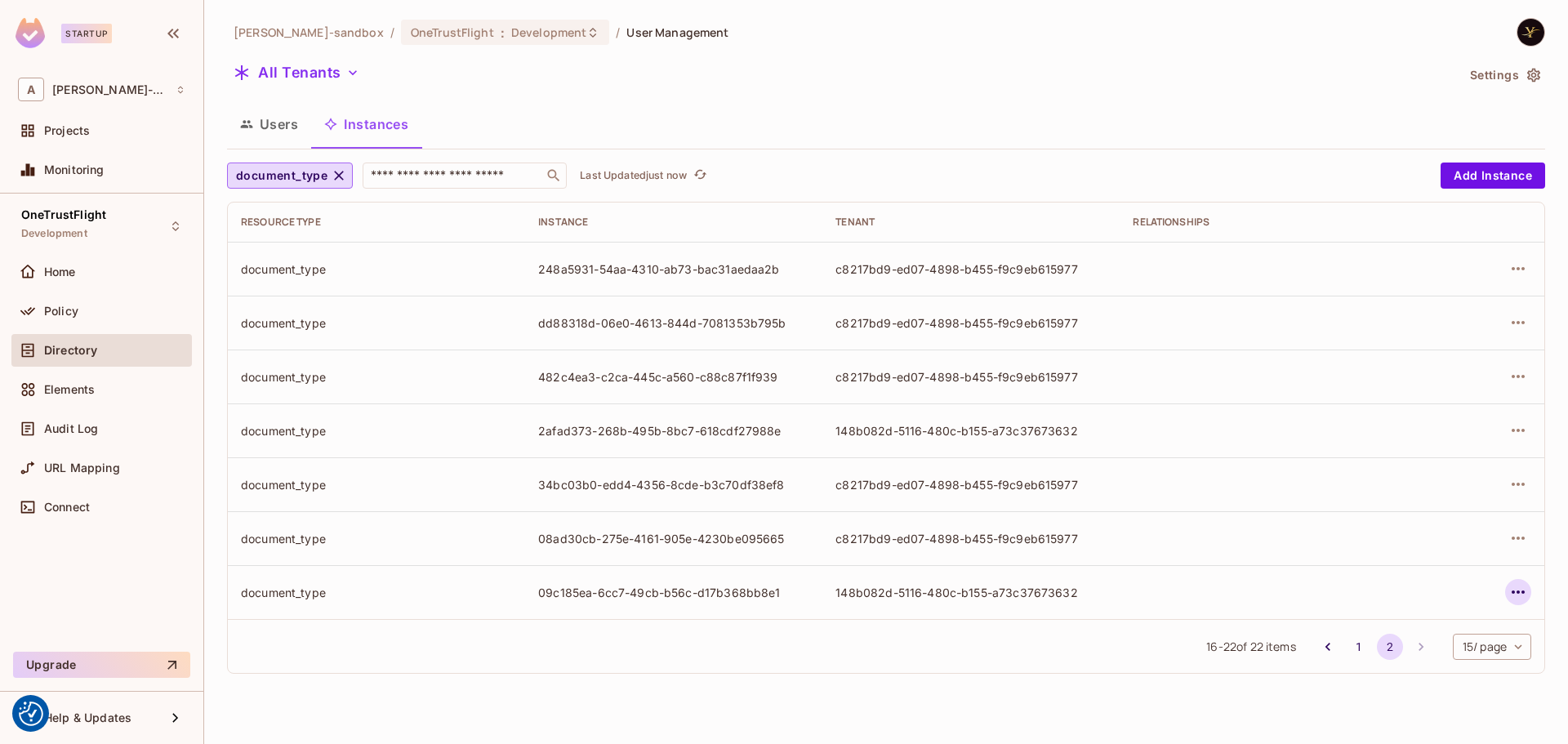
click at [1516, 589] on icon "button" at bounding box center [1518, 592] width 20 height 20
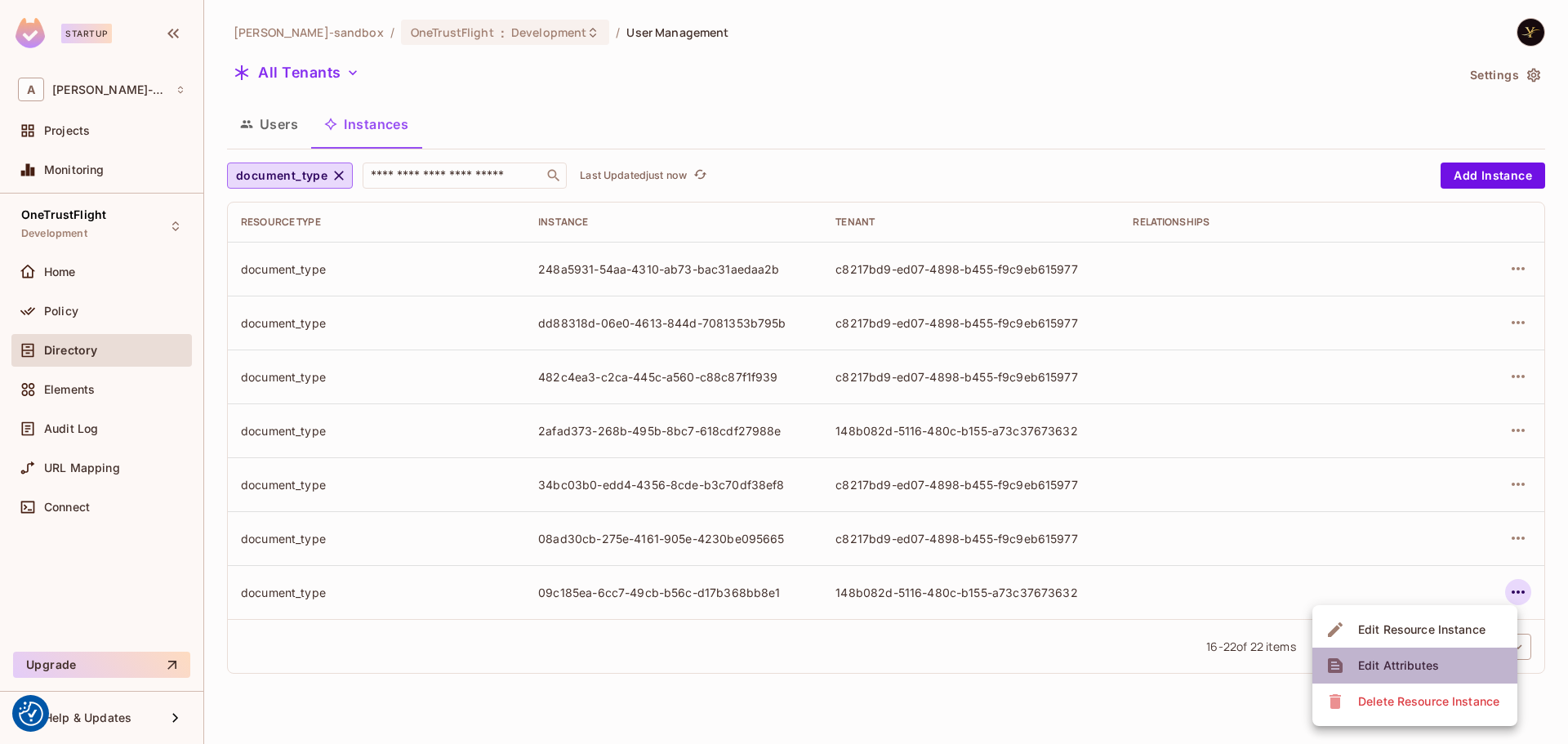
click at [1392, 661] on div "Edit Attributes" at bounding box center [1398, 666] width 81 height 16
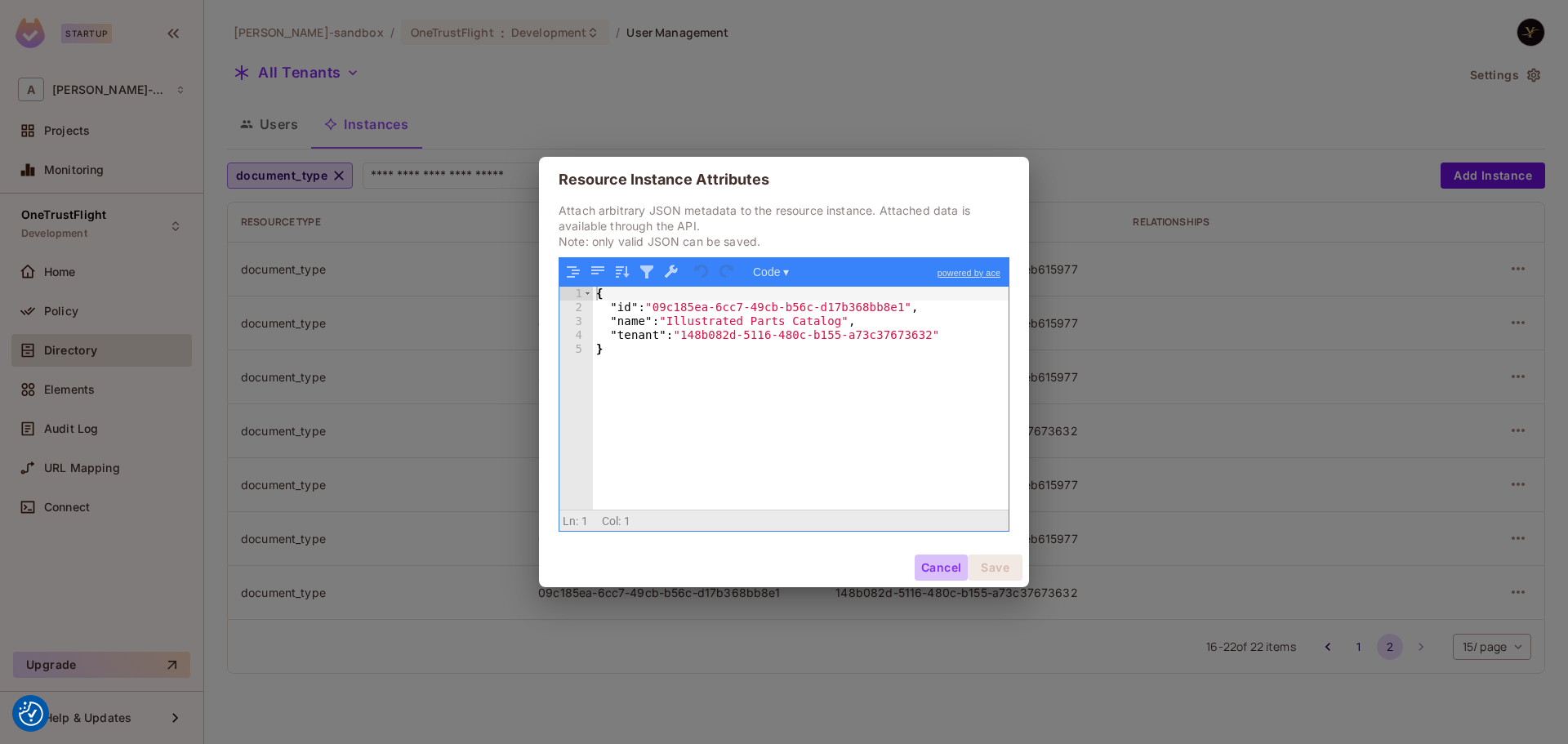
click at [929, 577] on button "Cancel" at bounding box center [941, 567] width 53 height 26
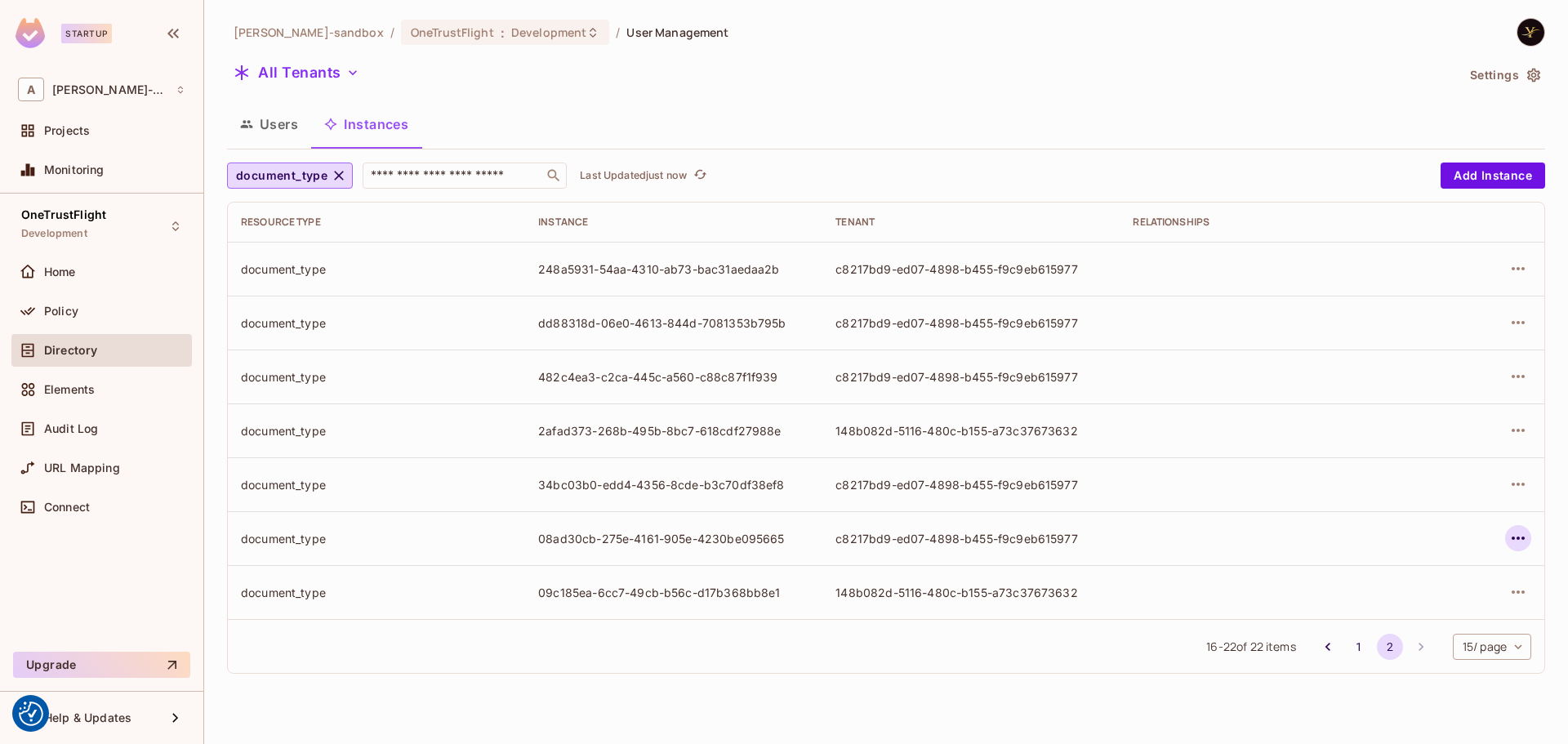
click at [1514, 534] on icon "button" at bounding box center [1518, 538] width 20 height 20
click at [1440, 605] on span "Edit Attributes" at bounding box center [1398, 611] width 91 height 26
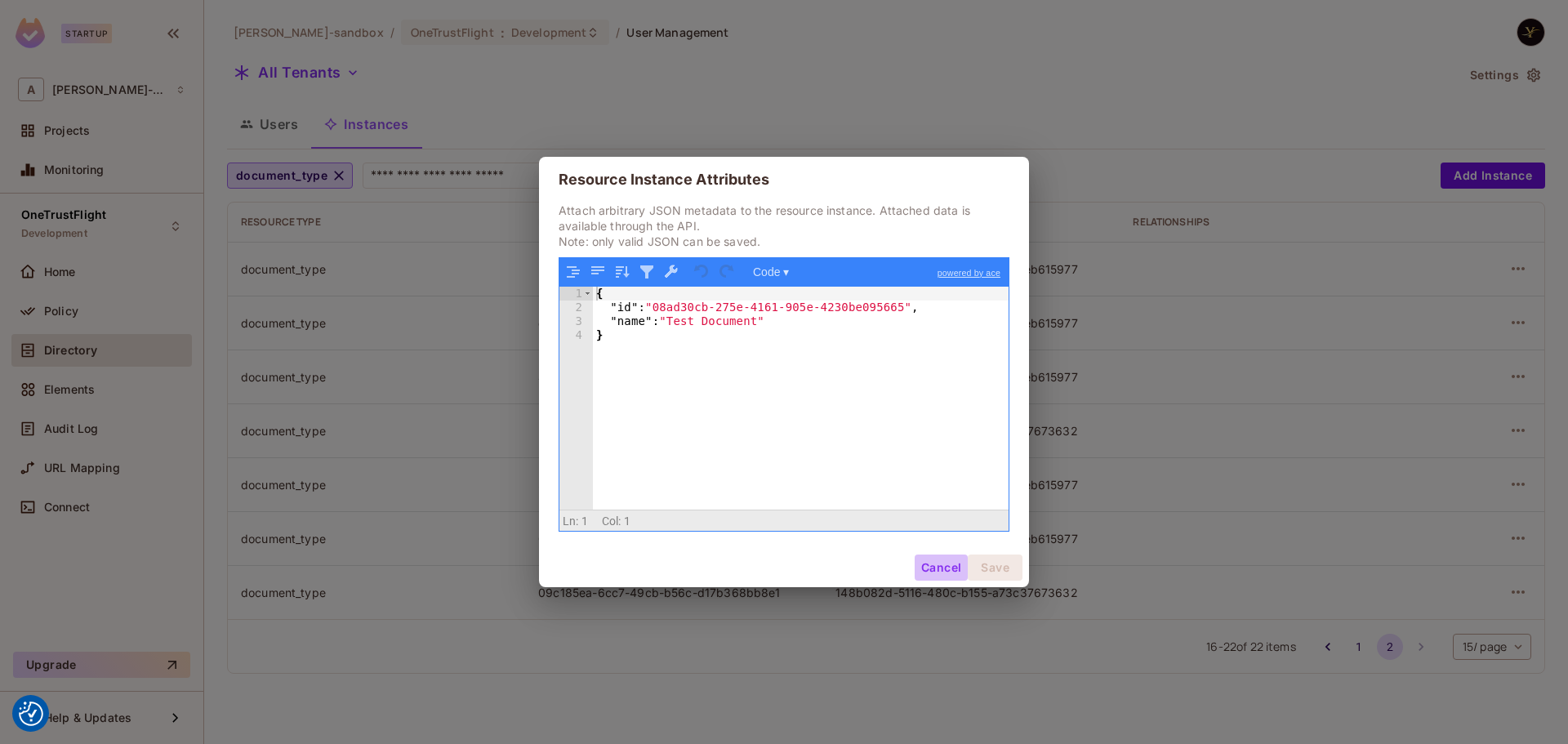
click at [950, 566] on button "Cancel" at bounding box center [941, 567] width 53 height 26
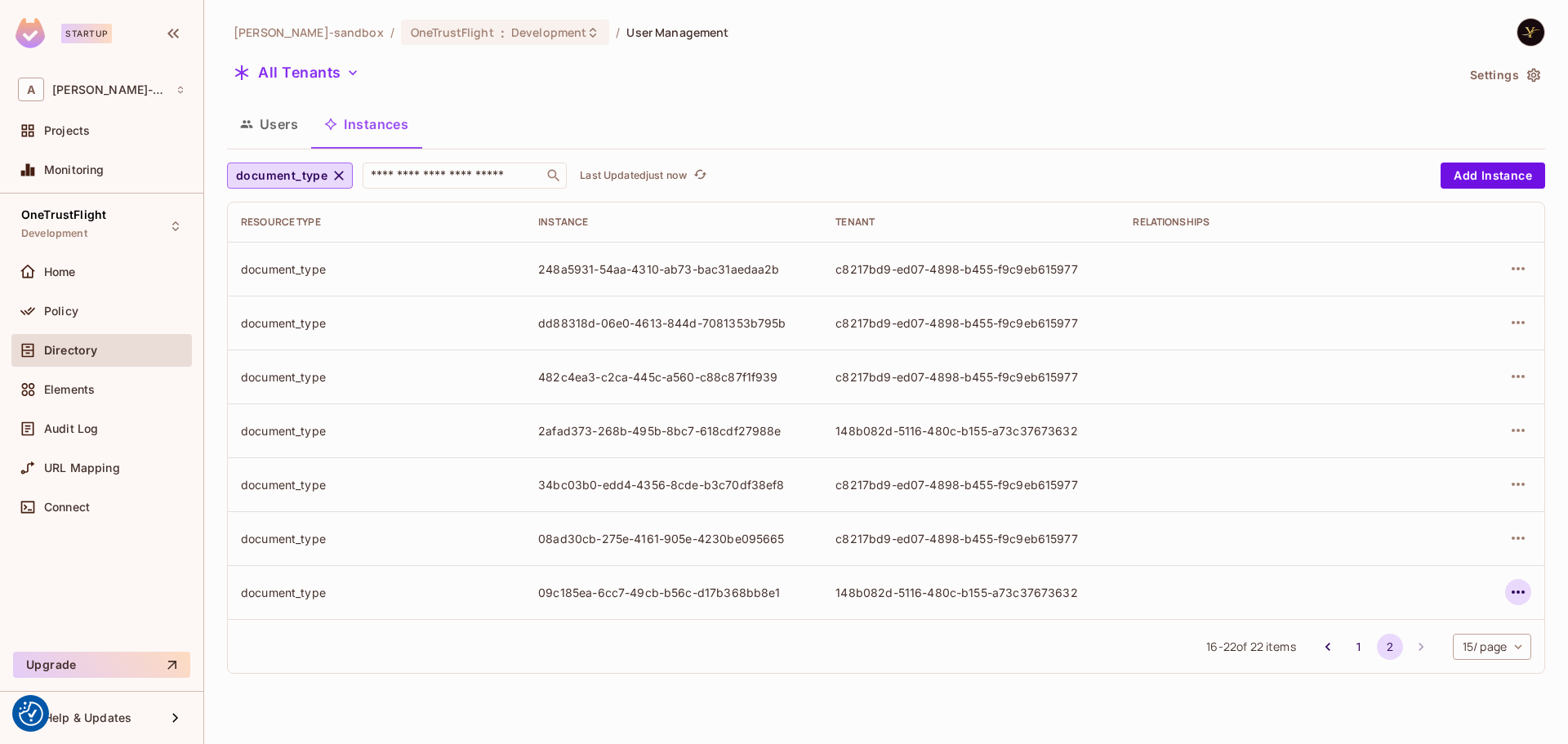
click at [1513, 586] on icon "button" at bounding box center [1518, 592] width 20 height 20
click at [1439, 703] on div "Delete Resource Instance" at bounding box center [1428, 702] width 141 height 16
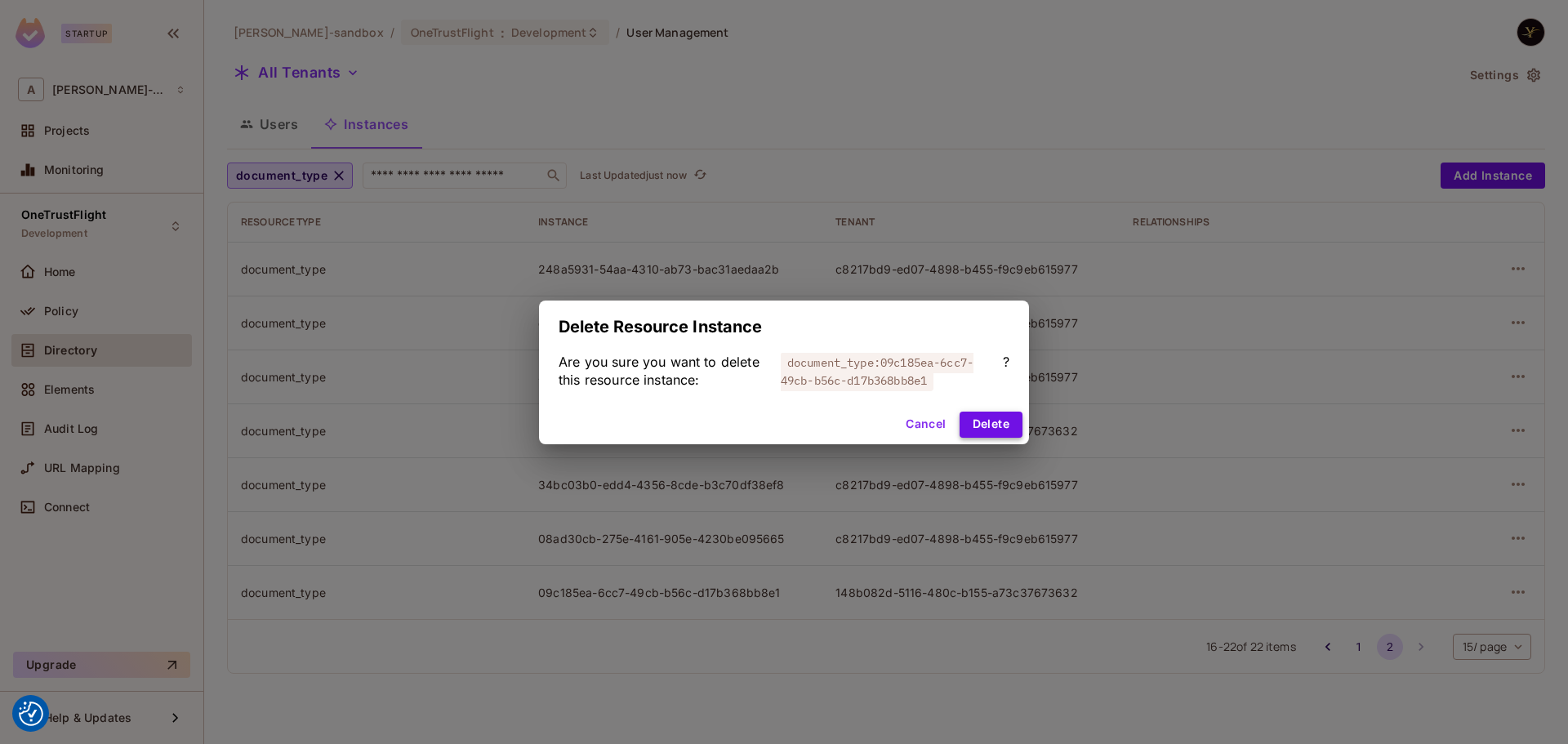
click at [989, 416] on button "Delete" at bounding box center [991, 424] width 63 height 26
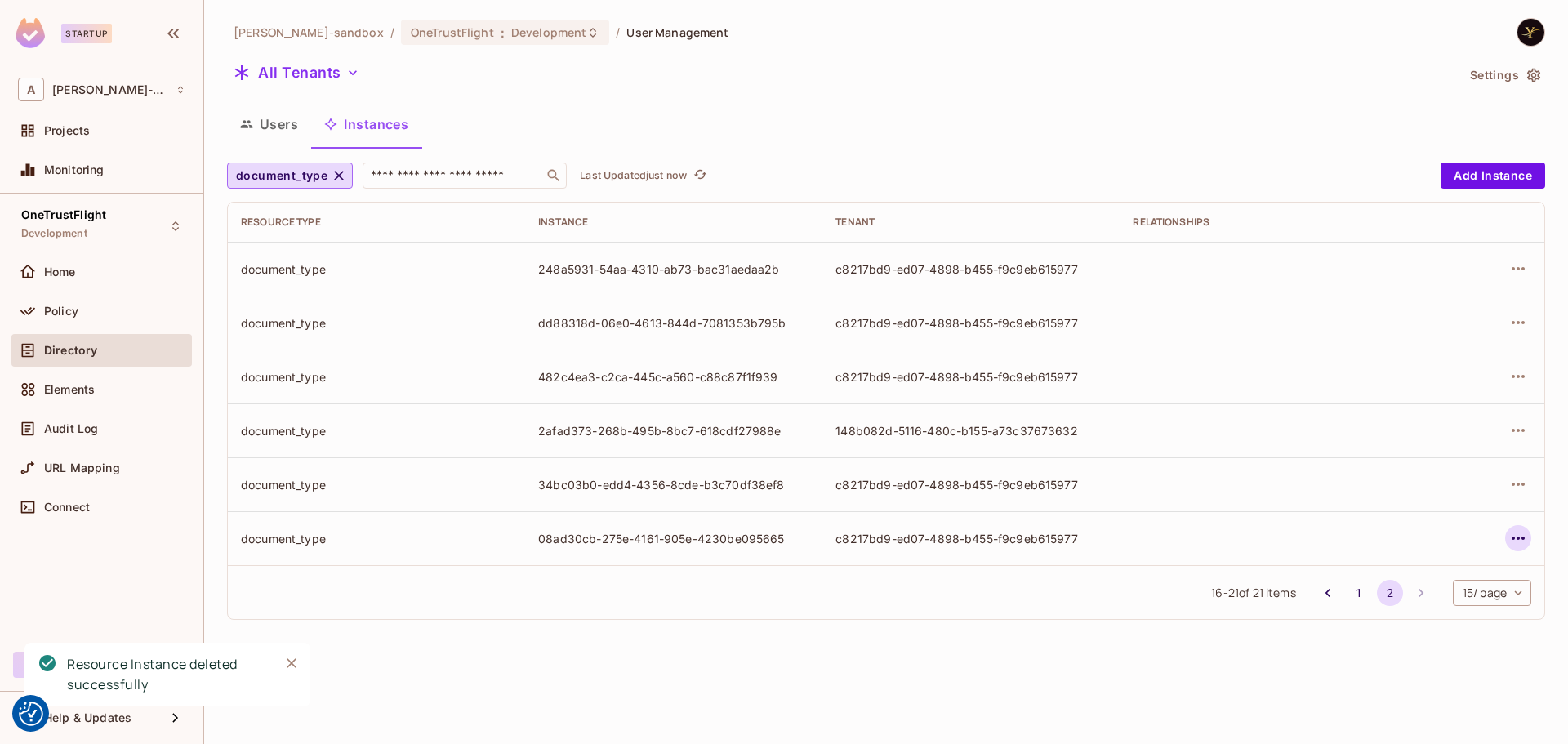
click at [1508, 537] on button "button" at bounding box center [1518, 537] width 26 height 26
click at [1406, 649] on div "Delete Resource Instance" at bounding box center [1428, 648] width 141 height 16
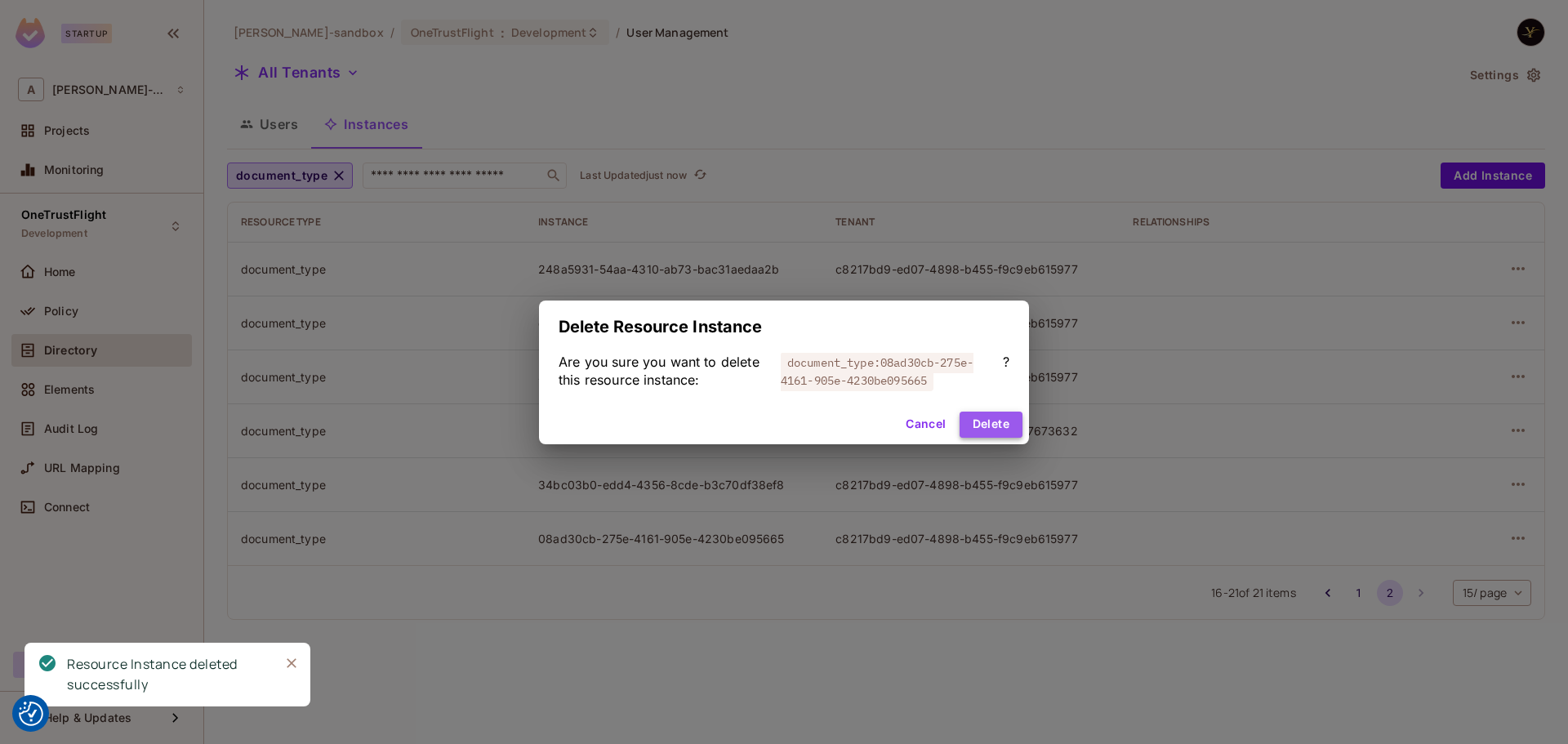
click at [1005, 429] on button "Delete" at bounding box center [991, 424] width 63 height 26
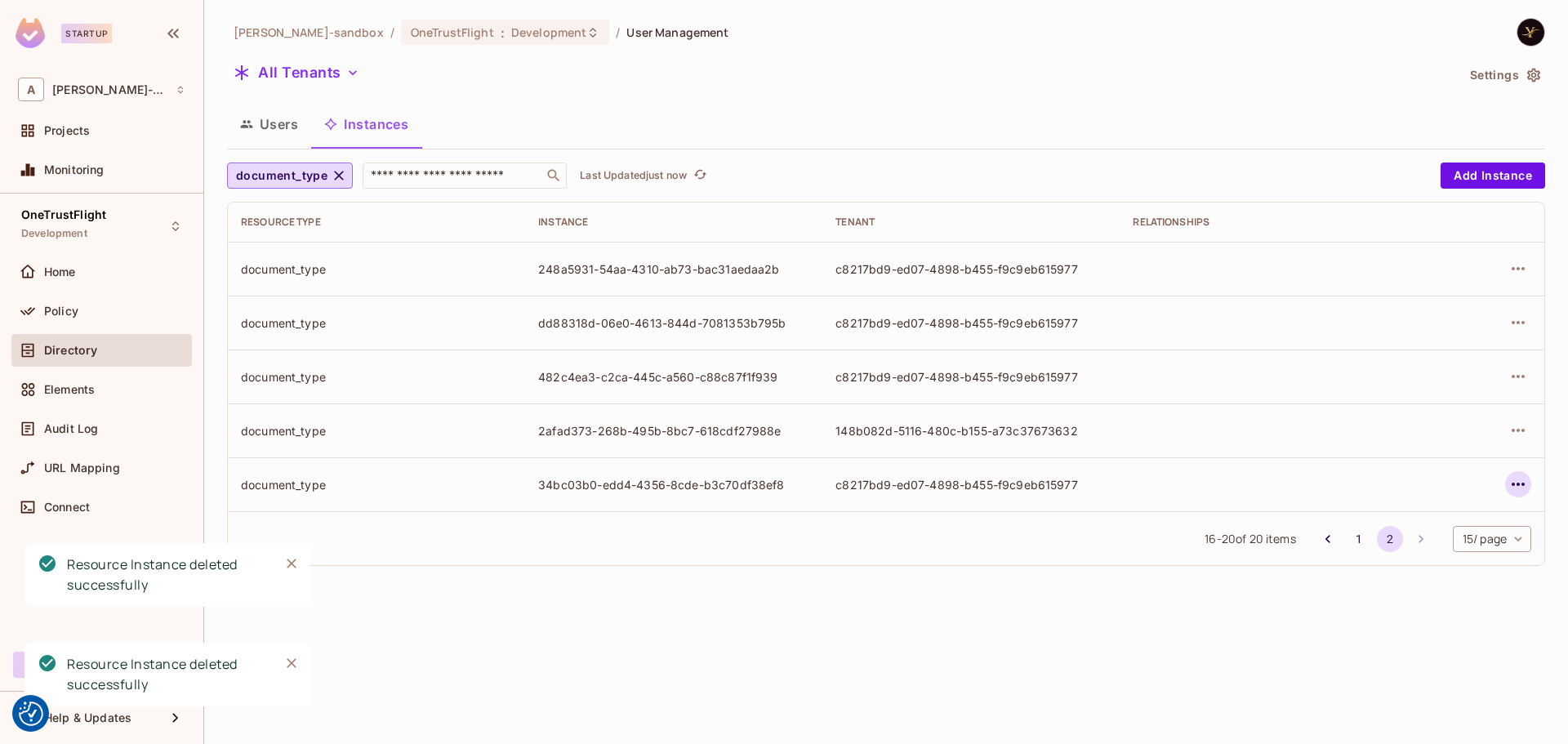
click at [1519, 485] on icon "button" at bounding box center [1518, 484] width 13 height 4
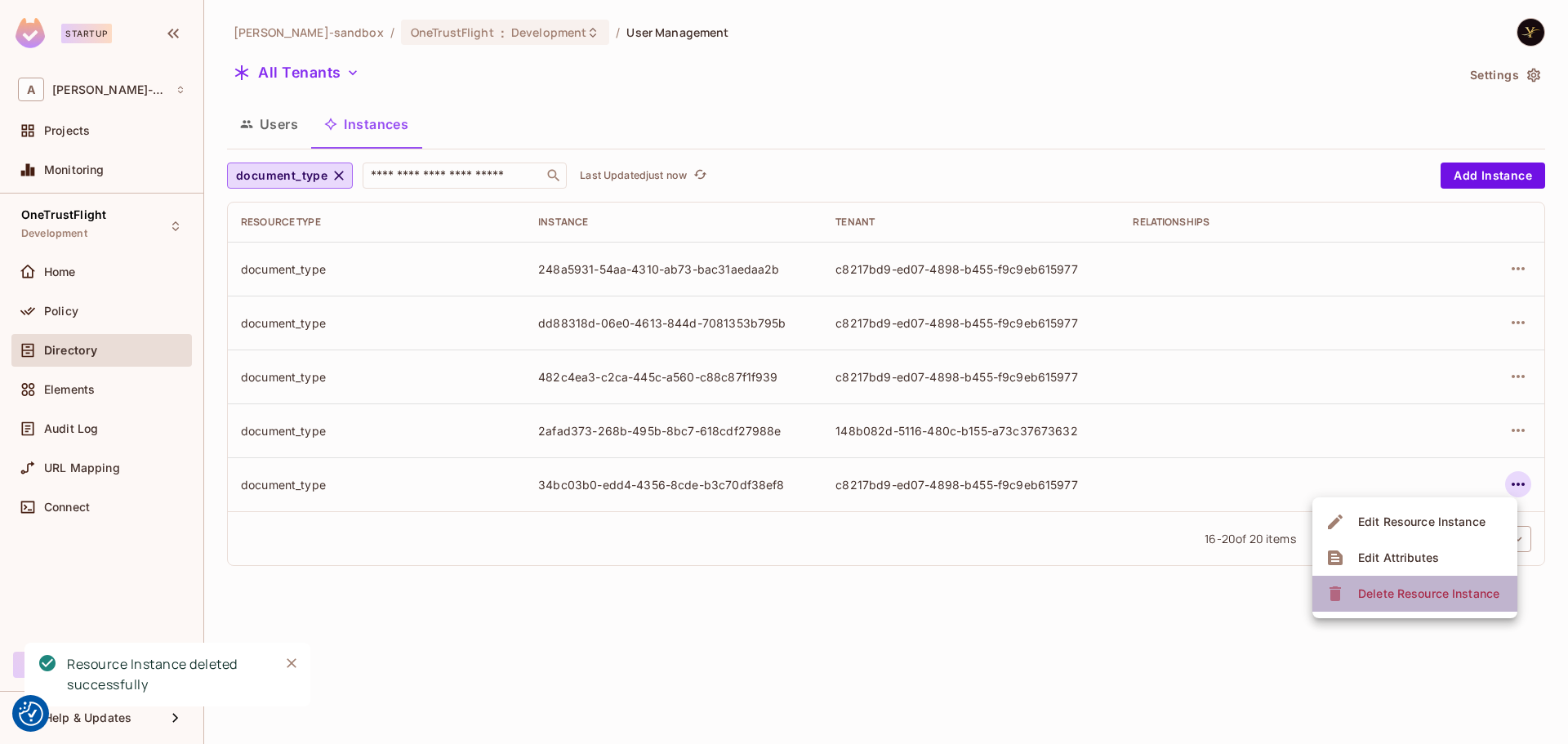
click at [1416, 589] on div "Delete Resource Instance" at bounding box center [1428, 594] width 141 height 16
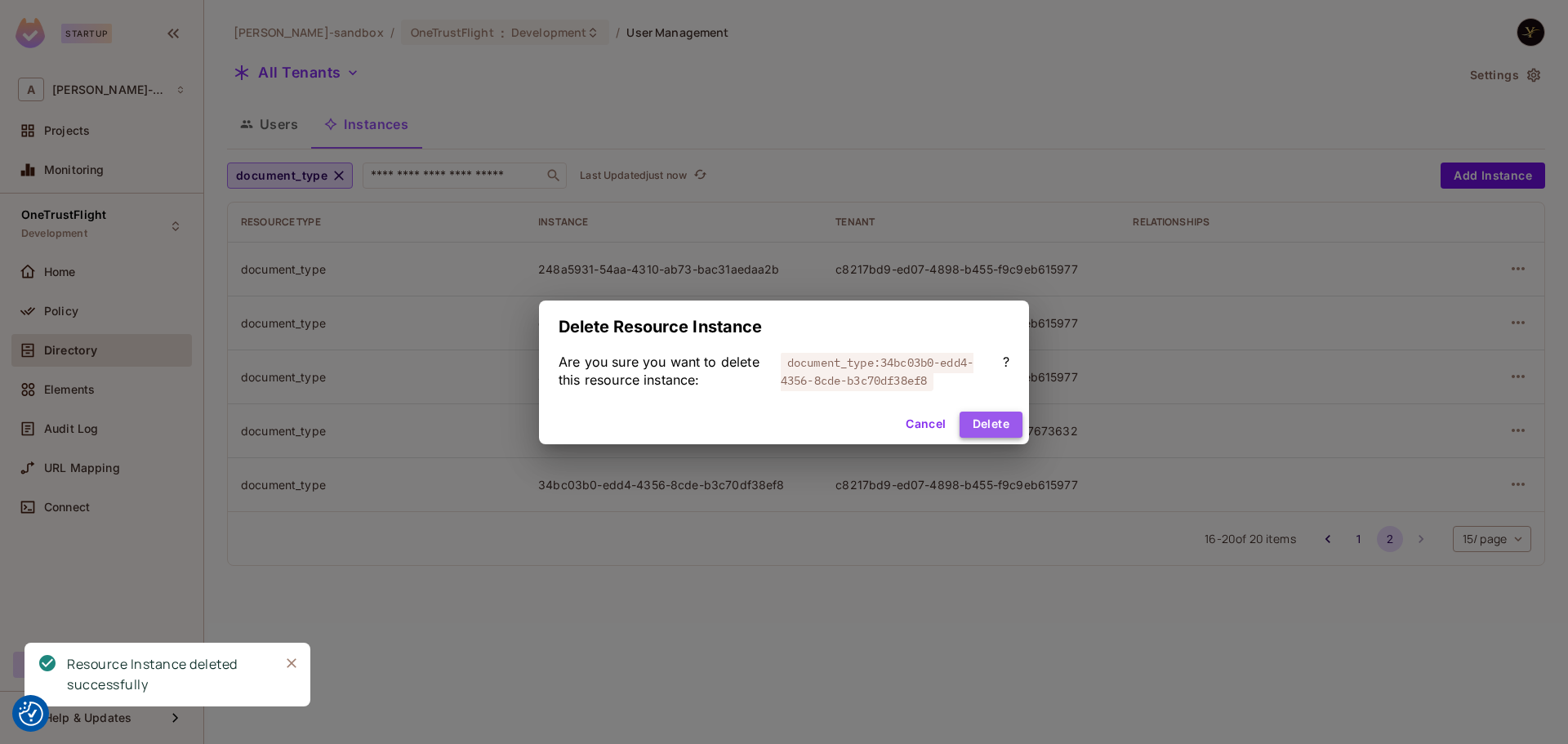
click at [997, 423] on button "Delete" at bounding box center [991, 424] width 63 height 26
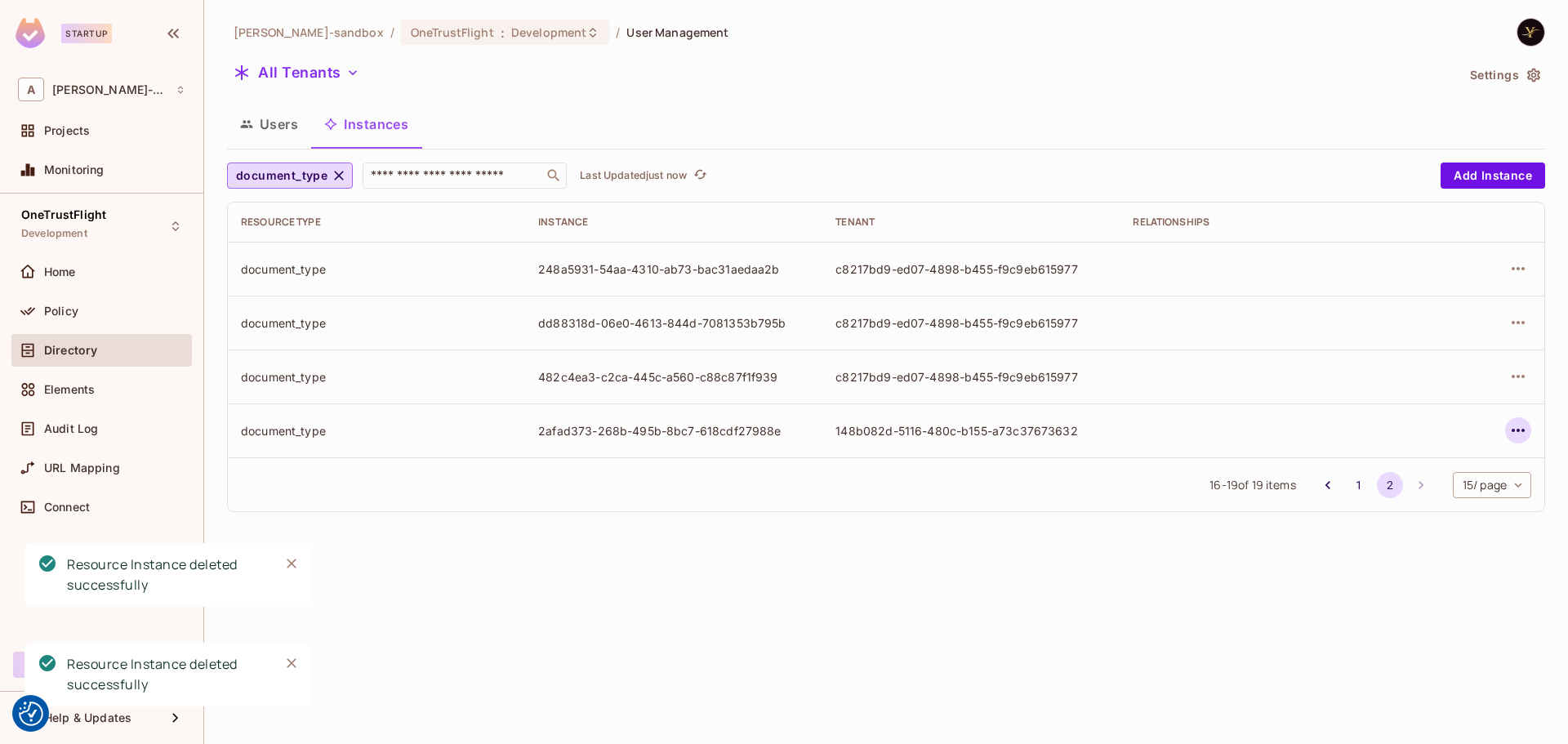
click at [1519, 427] on icon "button" at bounding box center [1518, 430] width 20 height 20
click at [1410, 540] on div "Delete Resource Instance" at bounding box center [1428, 540] width 141 height 16
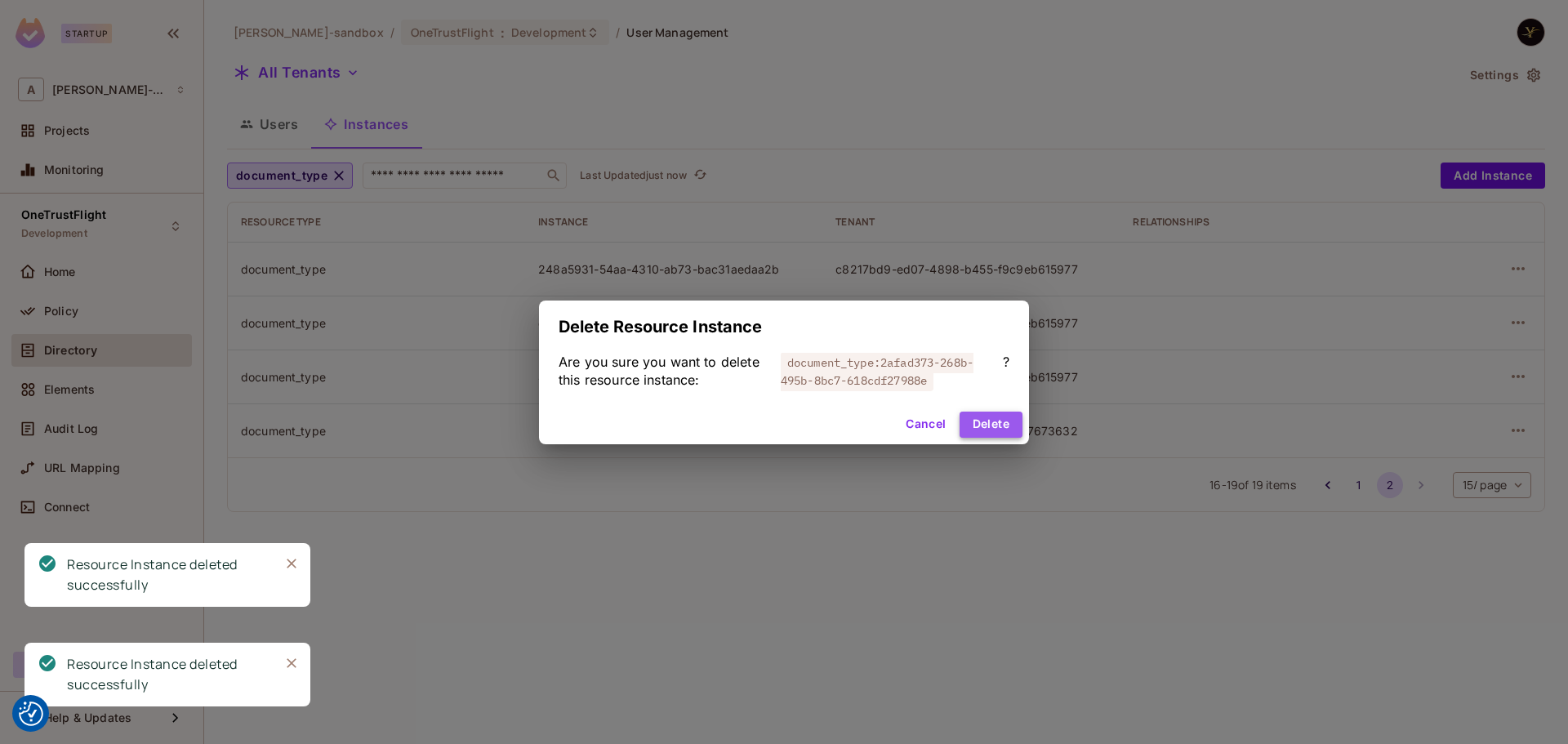
click at [988, 425] on button "Delete" at bounding box center [991, 424] width 63 height 26
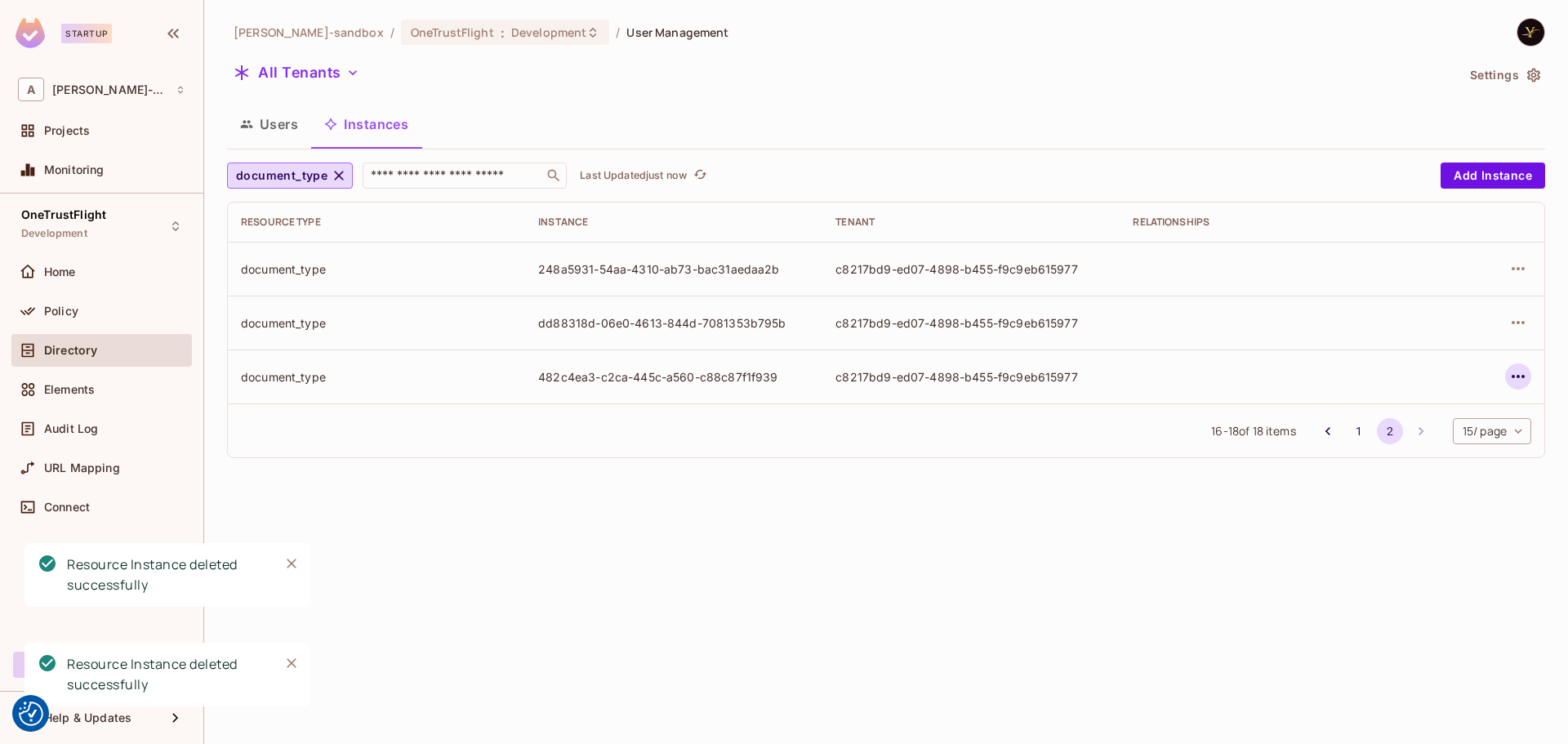
click at [1524, 374] on icon "button" at bounding box center [1518, 376] width 20 height 20
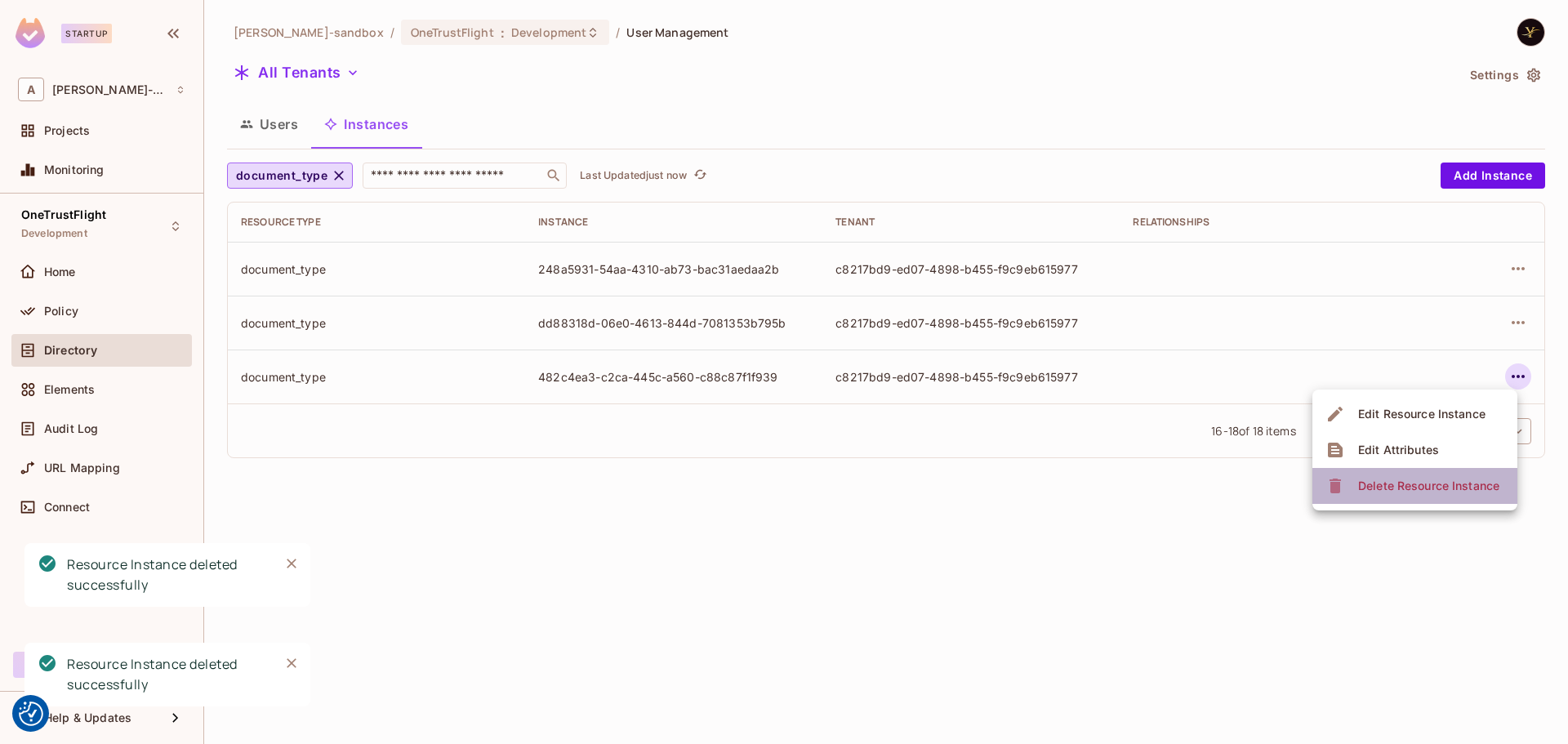
click at [1435, 488] on div "Delete Resource Instance" at bounding box center [1428, 486] width 141 height 16
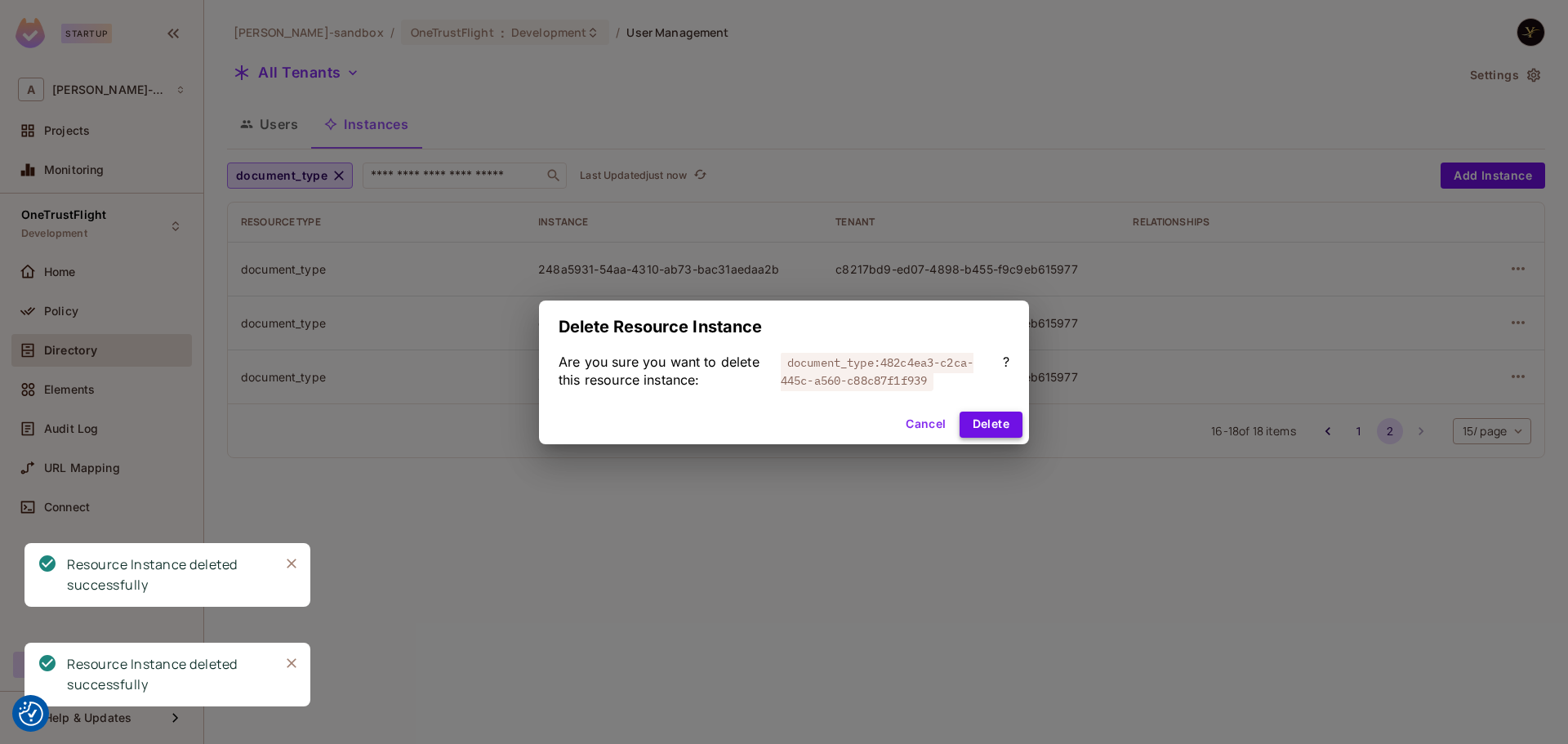
click at [971, 423] on button "Delete" at bounding box center [991, 424] width 63 height 26
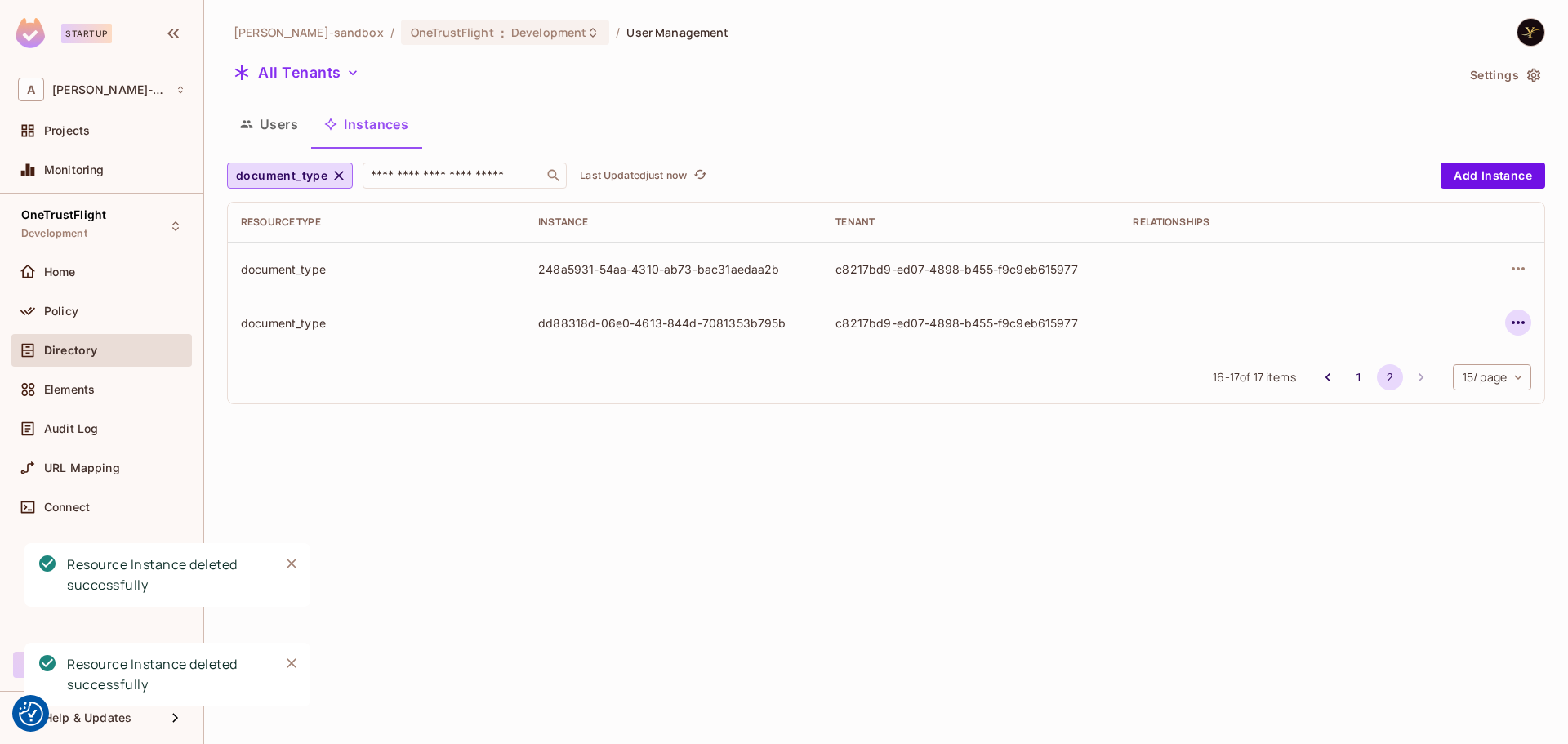
click at [1521, 317] on icon "button" at bounding box center [1518, 323] width 20 height 20
click at [1442, 423] on span "Delete Resource Instance" at bounding box center [1429, 431] width 151 height 26
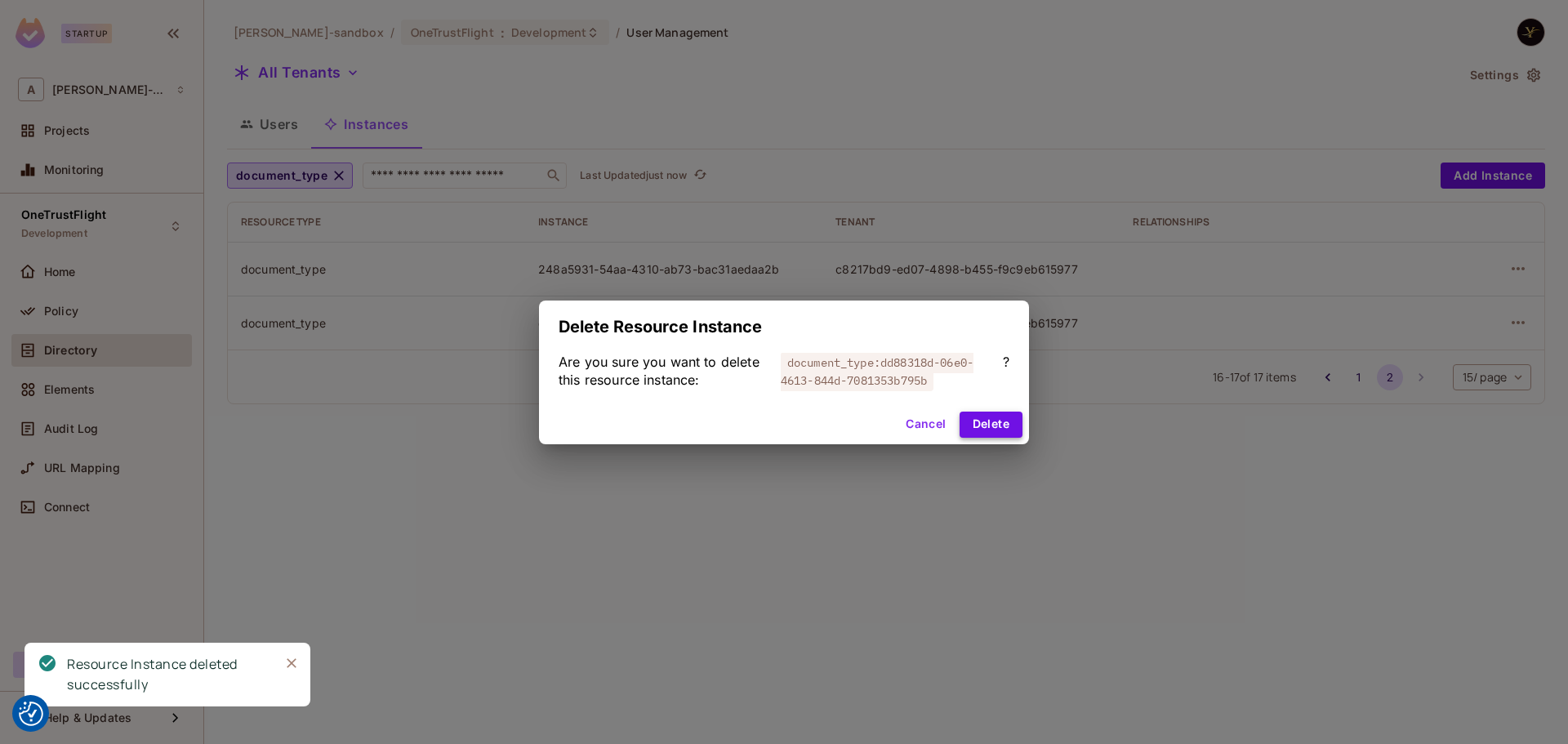
click at [984, 429] on button "Delete" at bounding box center [991, 424] width 63 height 26
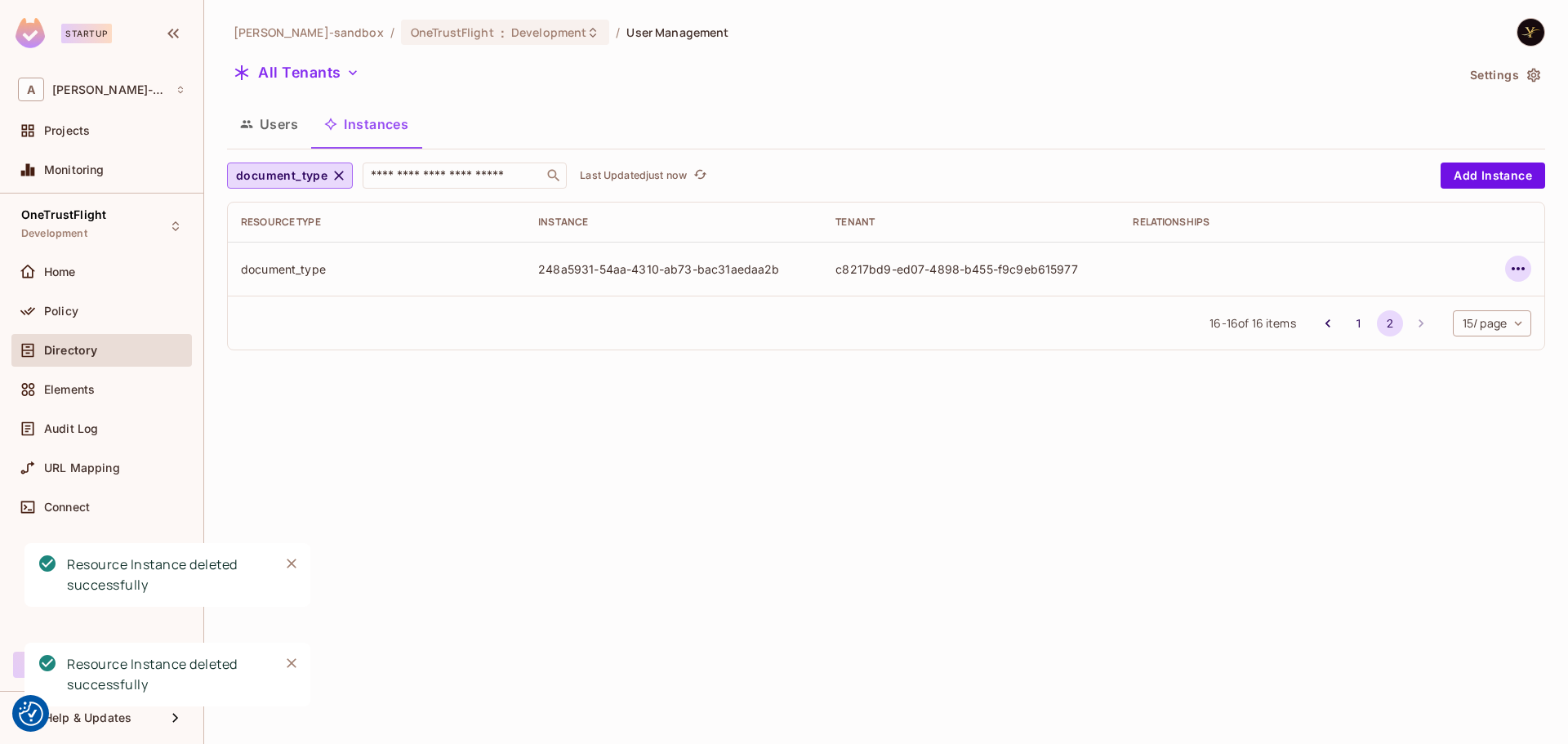
click at [1511, 271] on icon "button" at bounding box center [1518, 269] width 20 height 20
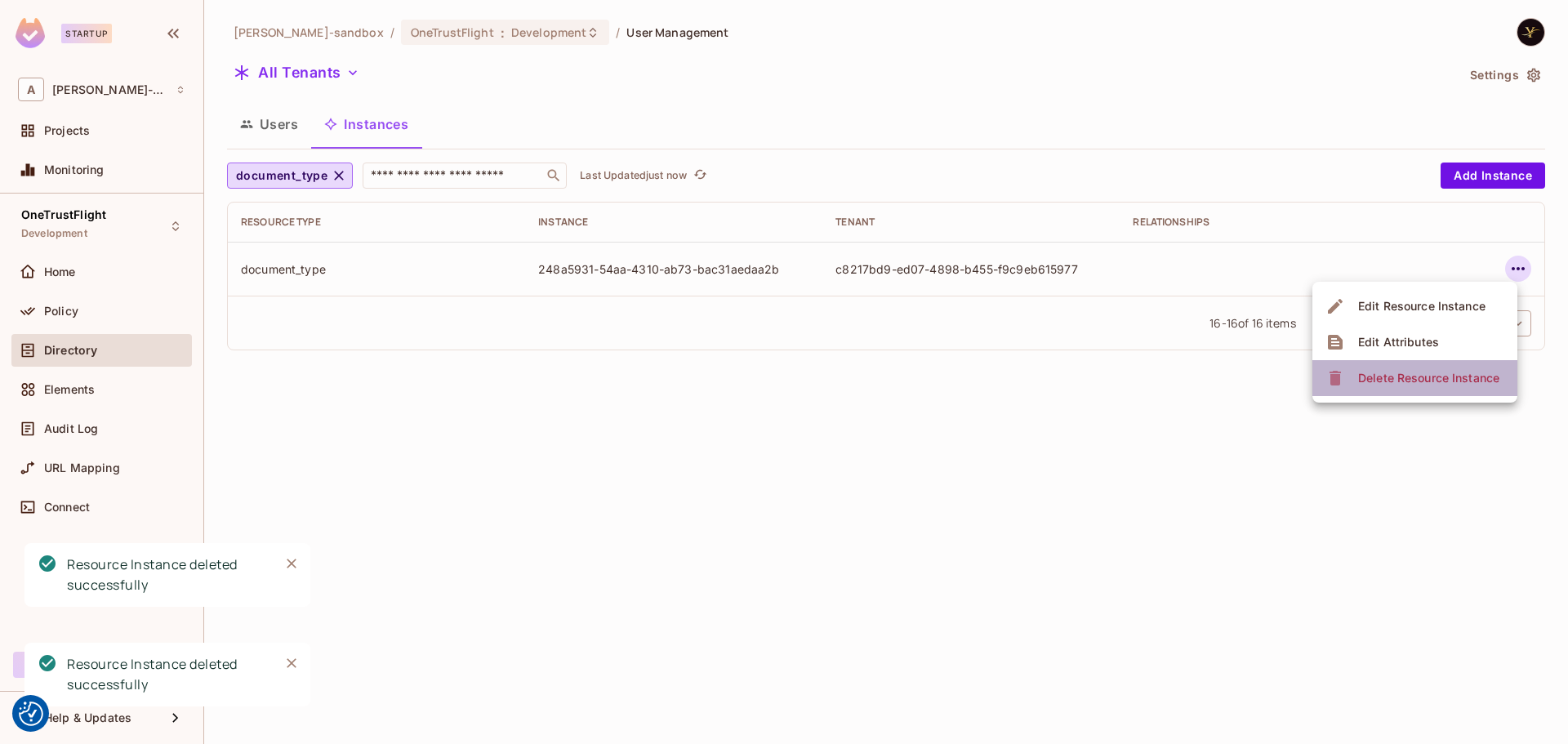
click at [1403, 373] on div "Delete Resource Instance" at bounding box center [1428, 378] width 141 height 16
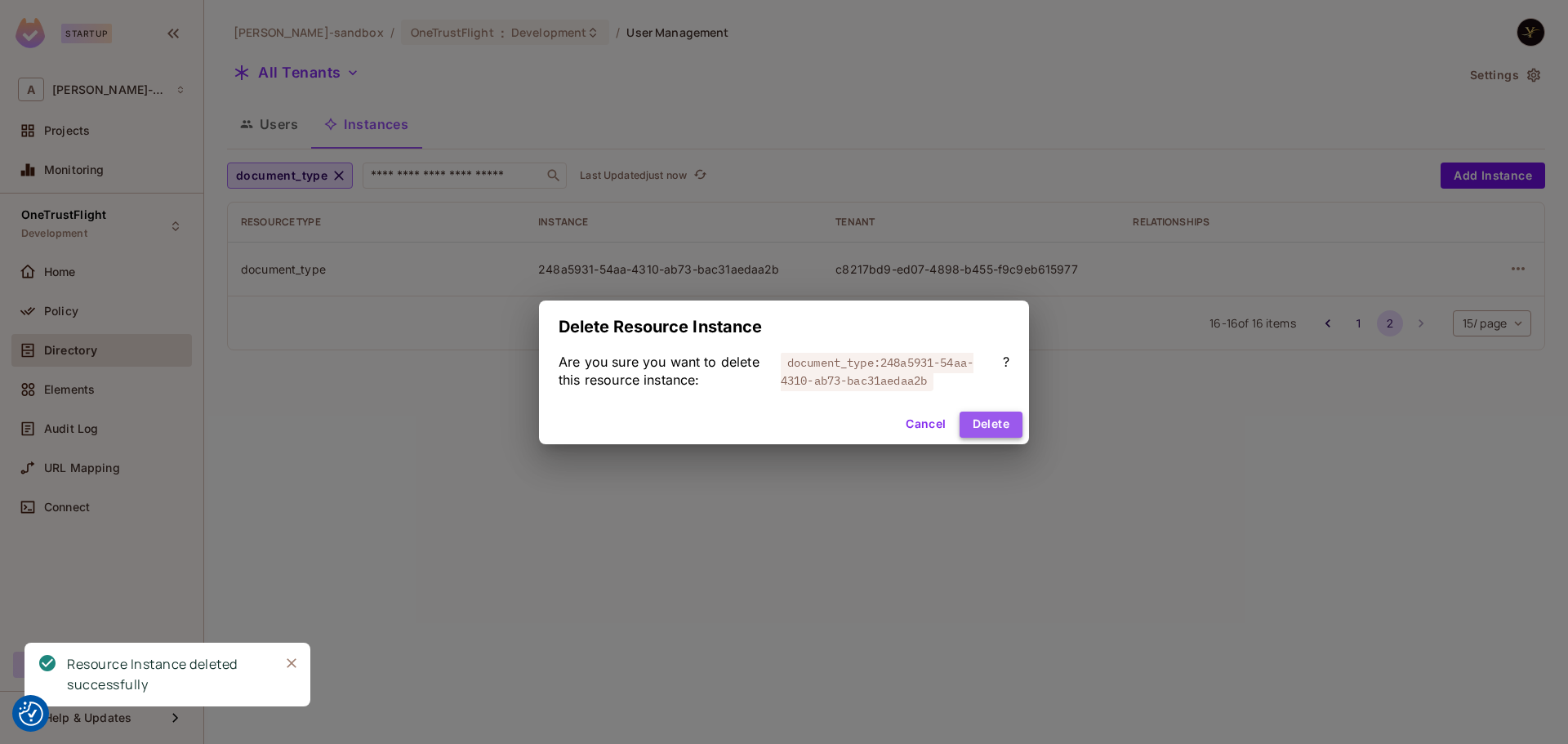
click at [980, 416] on button "Delete" at bounding box center [991, 424] width 63 height 26
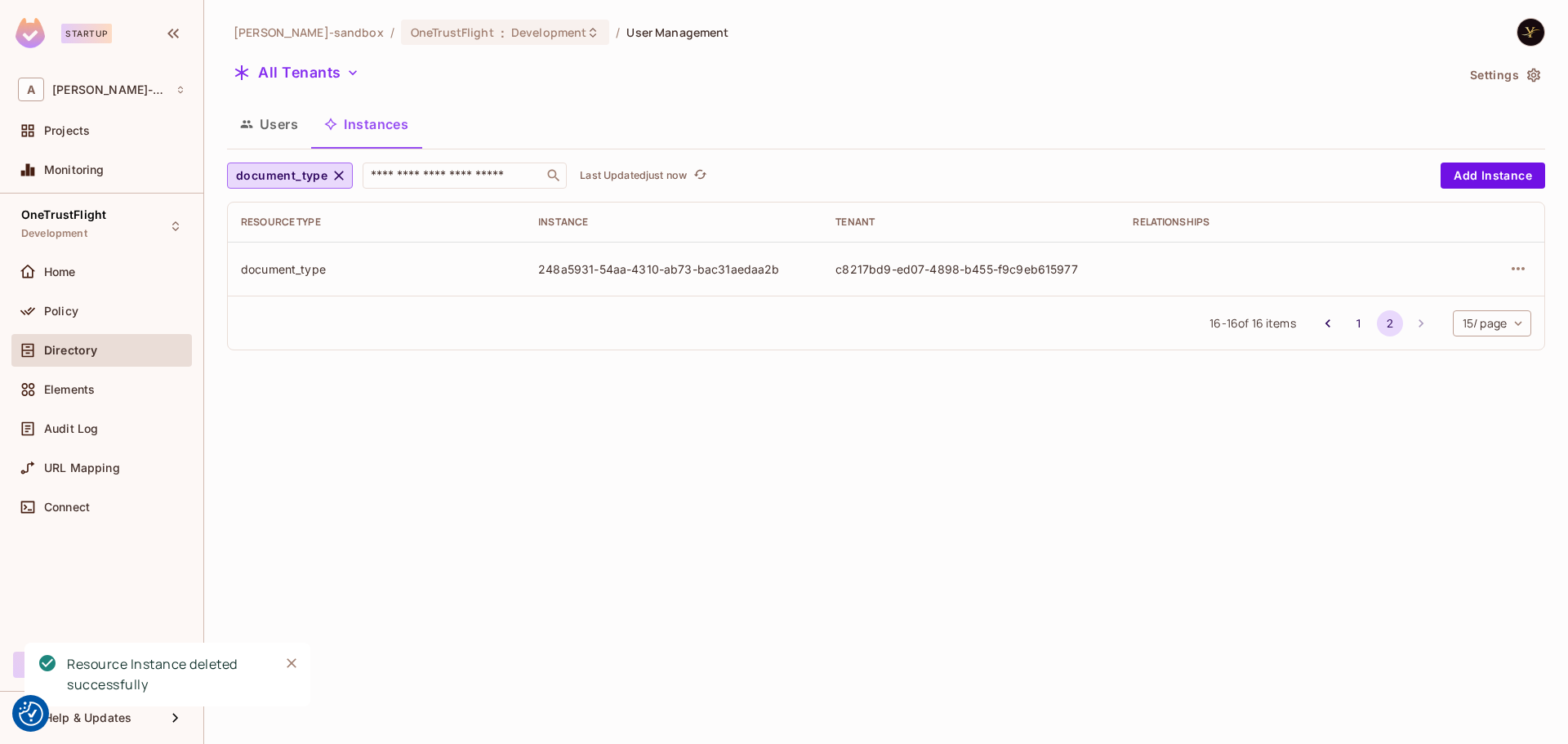
click at [997, 424] on div "alex-trustflight-sandbox / OneTrustFlight : Development / User Management All T…" at bounding box center [886, 372] width 1364 height 744
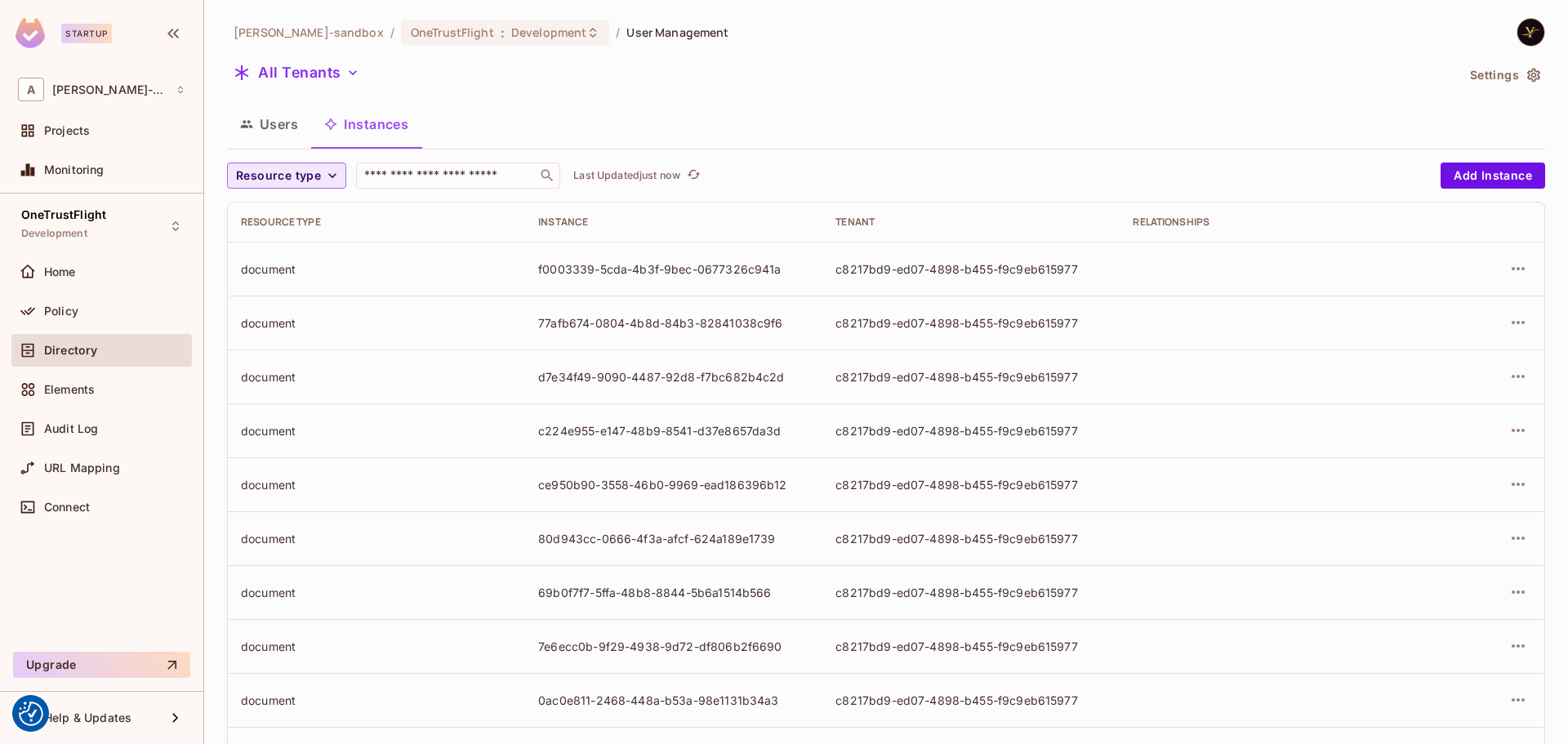
click at [289, 169] on span "Resource type" at bounding box center [279, 175] width 85 height 21
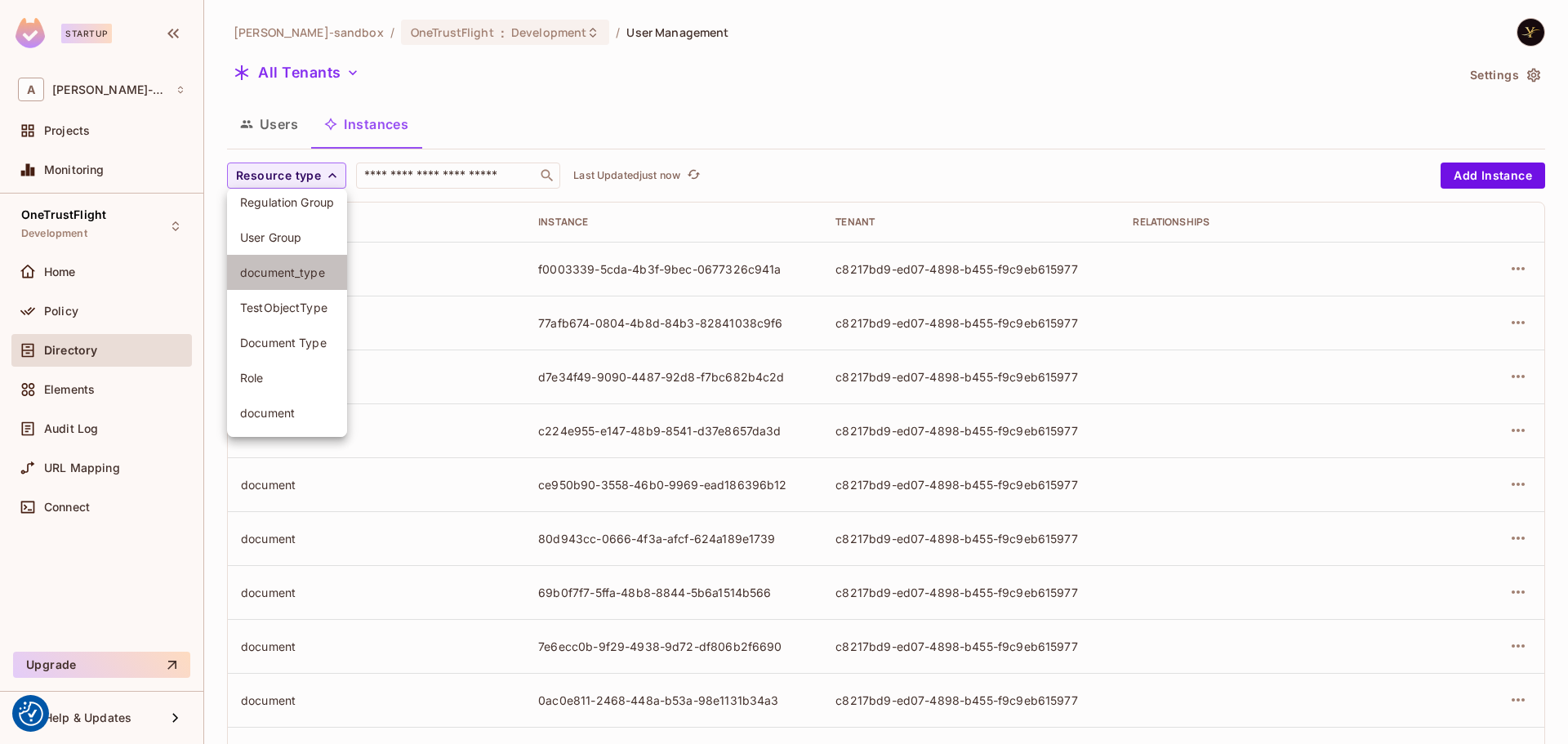
click at [294, 275] on span "document_type" at bounding box center [287, 271] width 94 height 15
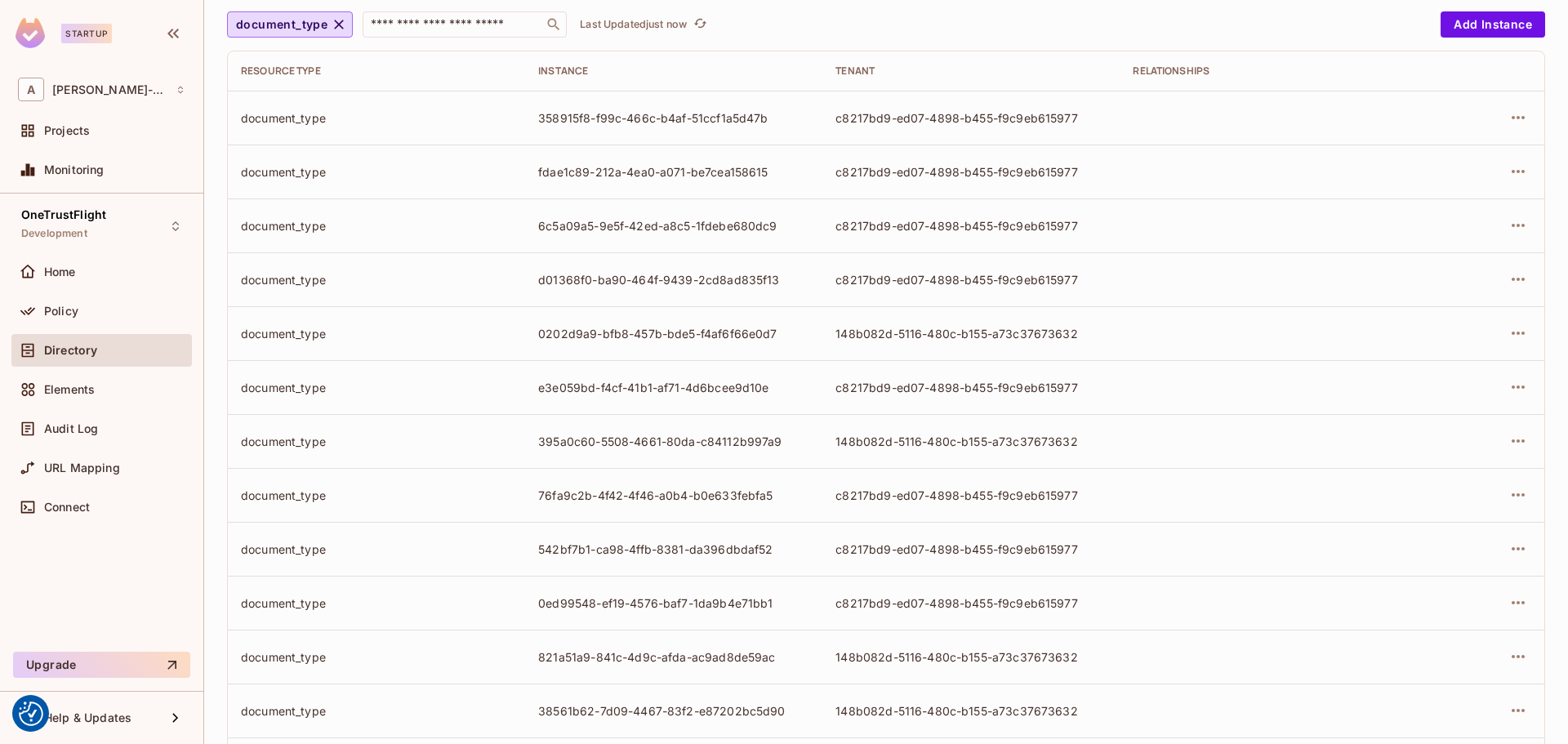
scroll to position [397, 0]
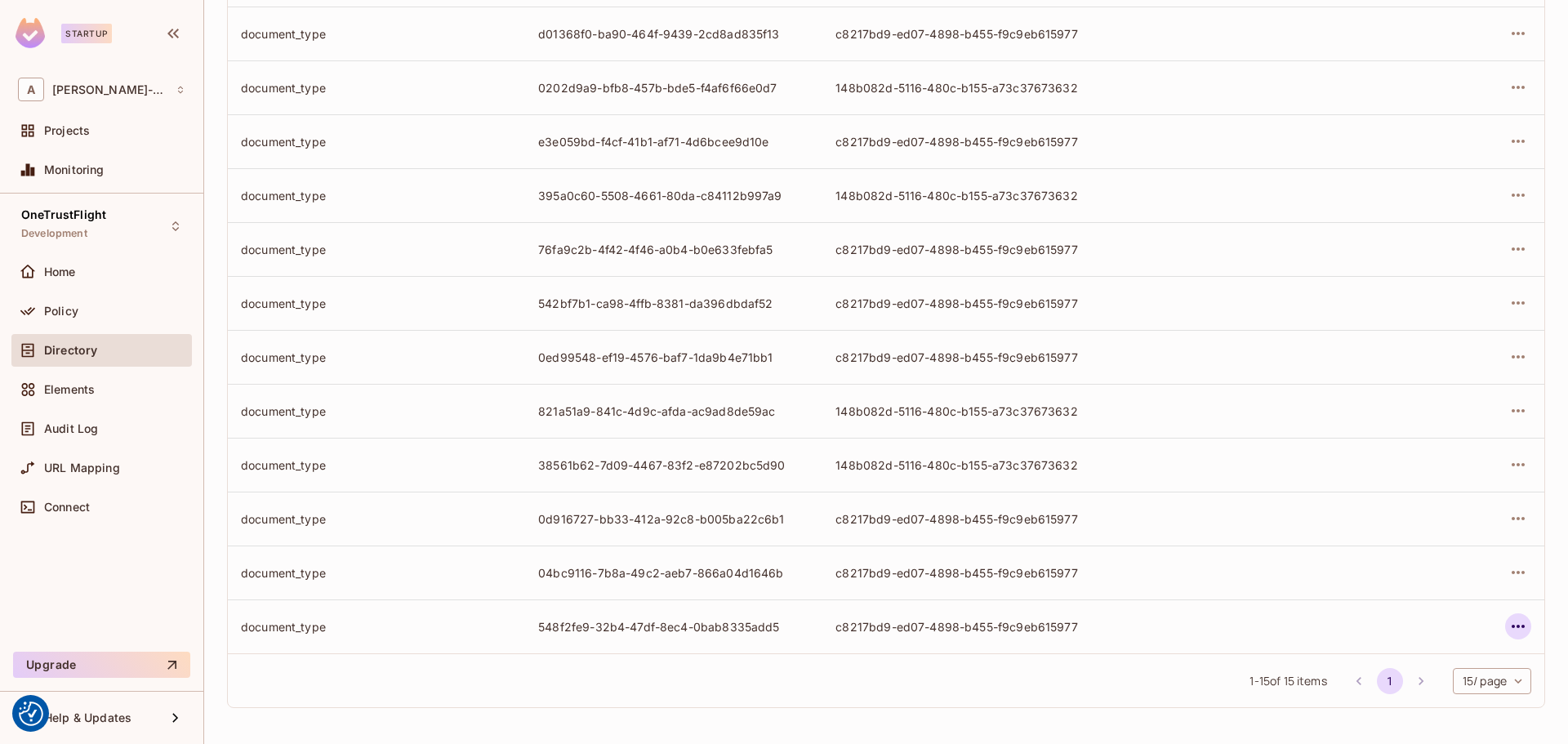
click at [1510, 619] on icon "button" at bounding box center [1518, 626] width 20 height 20
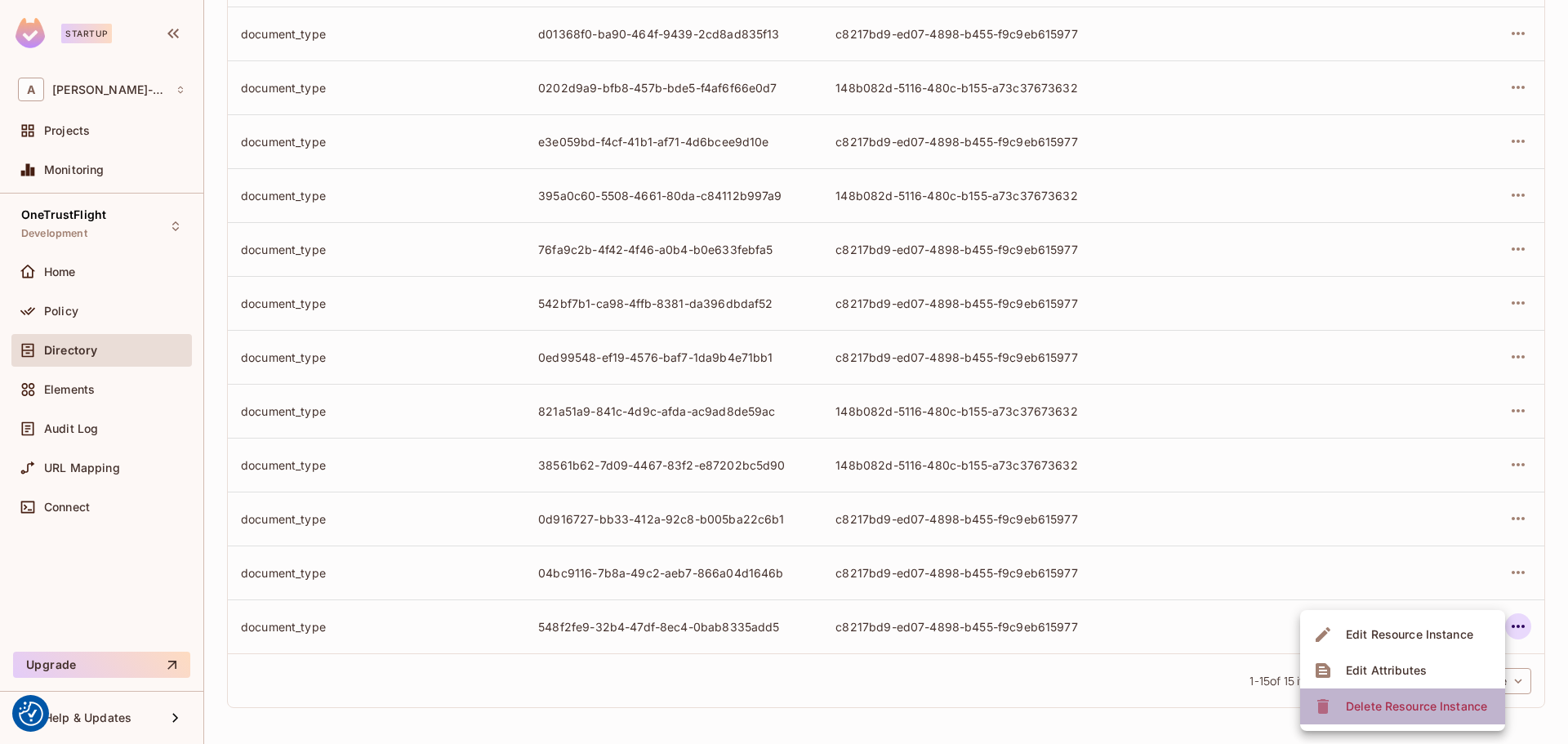
click at [1409, 712] on div "Delete Resource Instance" at bounding box center [1416, 706] width 141 height 16
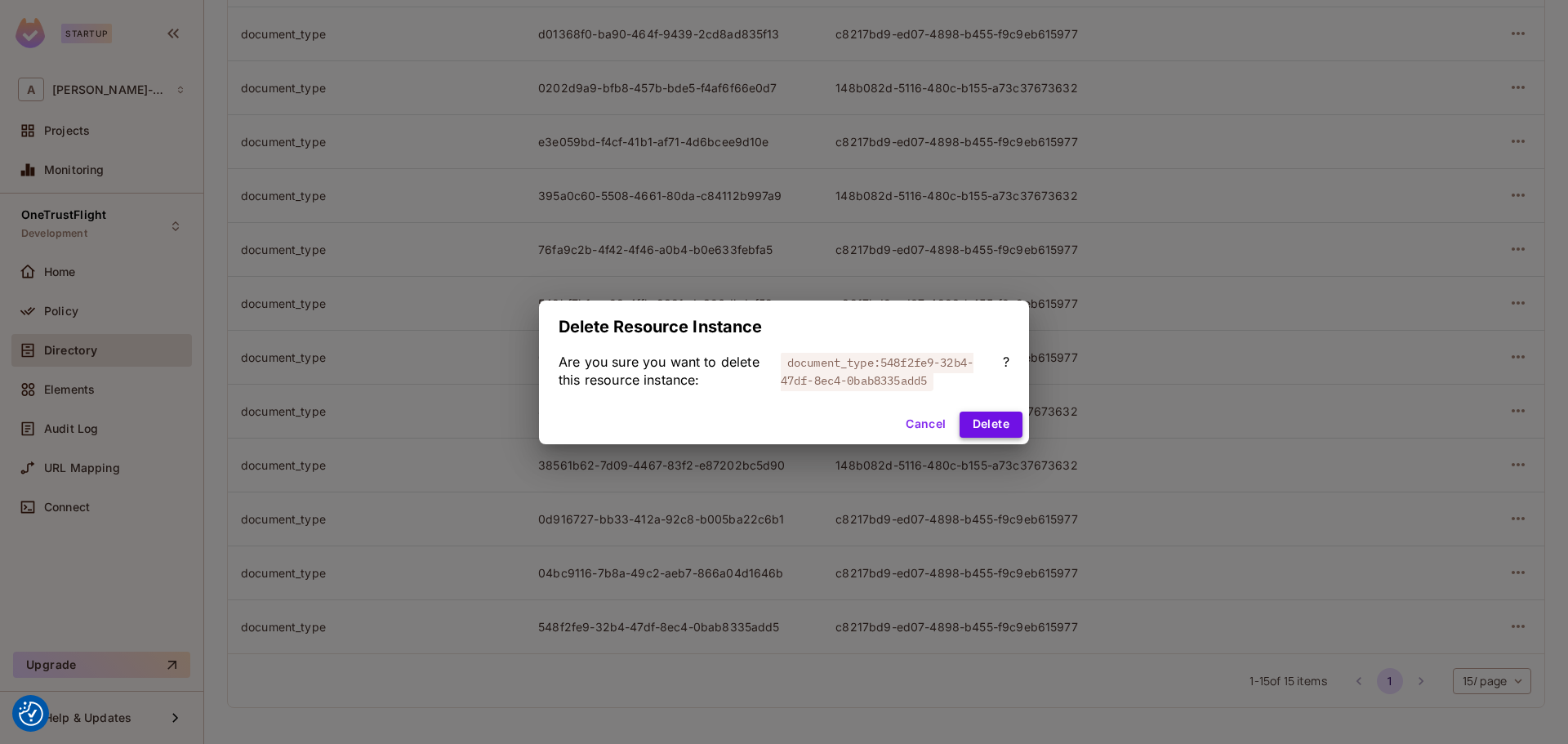
click at [985, 419] on button "Delete" at bounding box center [991, 424] width 63 height 26
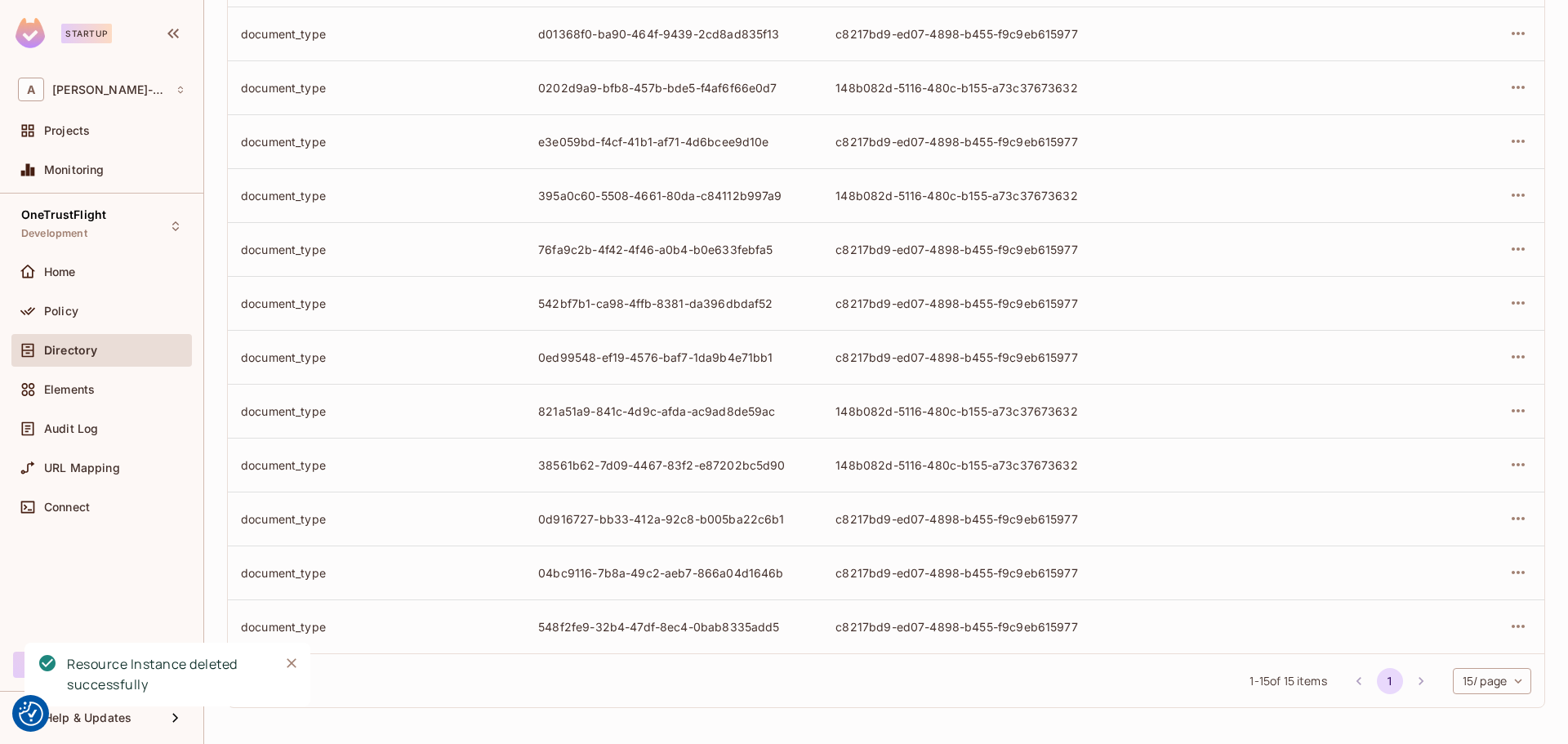
scroll to position [289, 0]
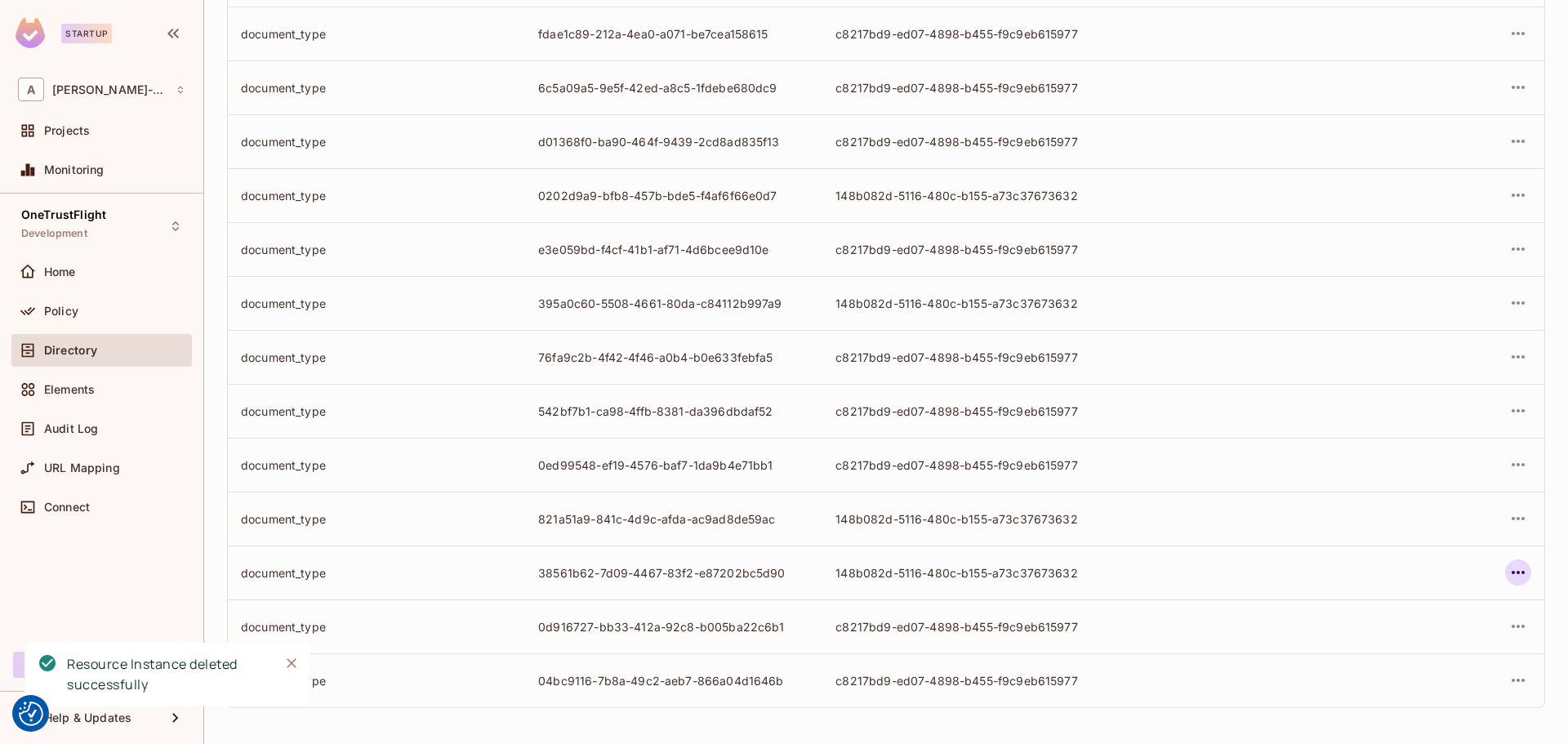
click at [1508, 571] on icon "button" at bounding box center [1518, 572] width 20 height 20
click at [1425, 679] on div "Delete Resource Instance" at bounding box center [1416, 682] width 141 height 16
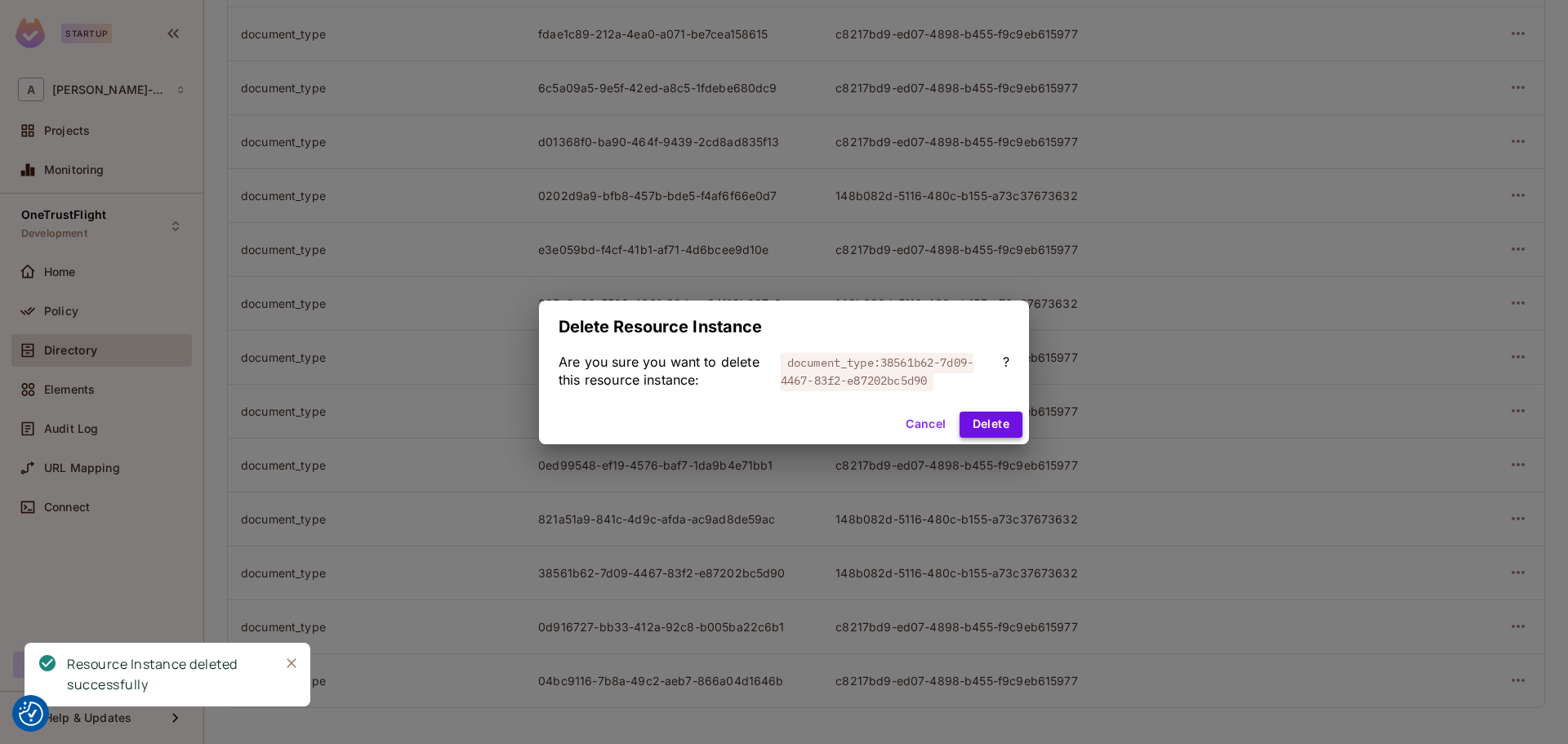
click at [999, 426] on button "Delete" at bounding box center [991, 424] width 63 height 26
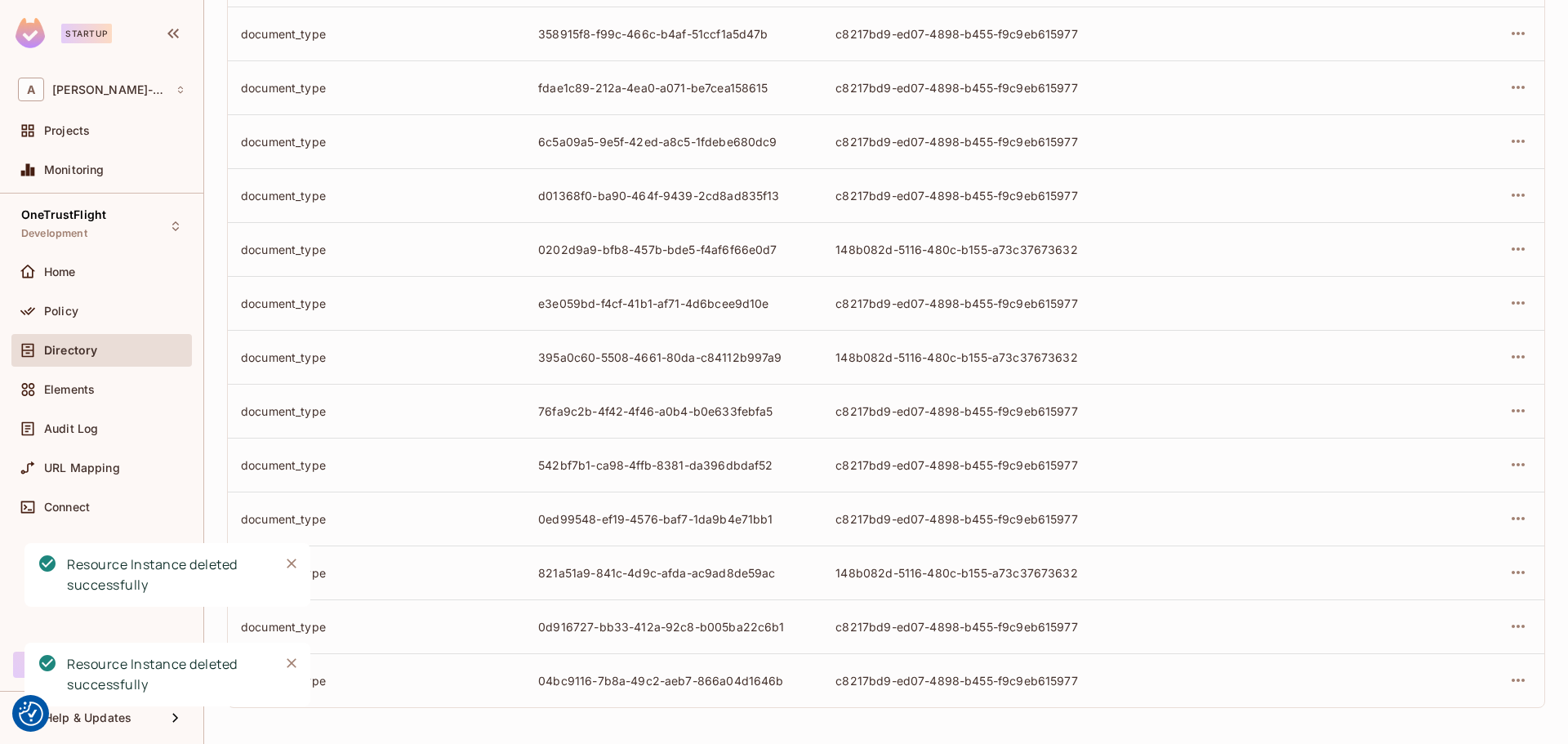
scroll to position [235, 0]
click at [1518, 678] on button "button" at bounding box center [1518, 679] width 26 height 26
click at [1464, 698] on div "Delete Resource Instance" at bounding box center [1416, 706] width 141 height 16
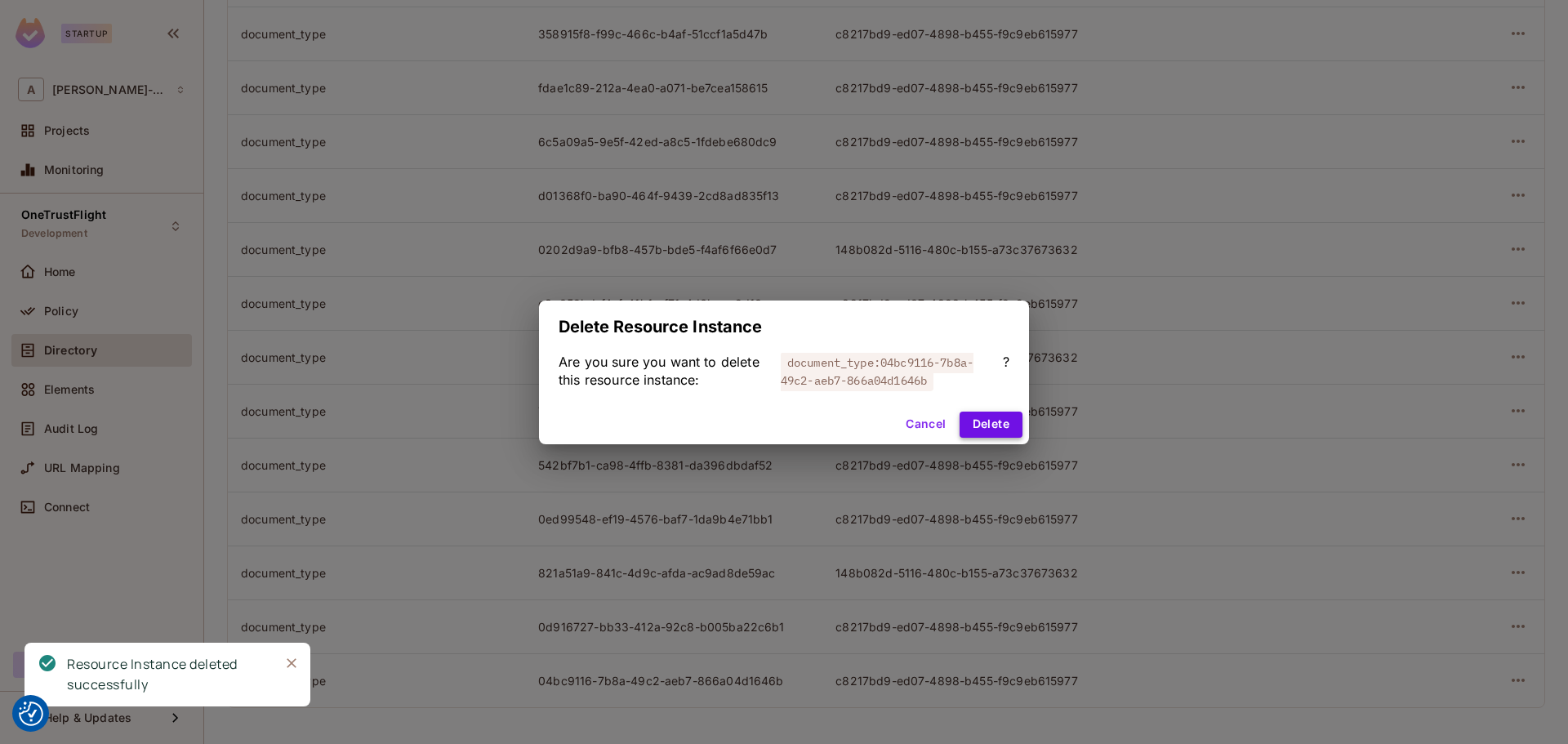
click at [997, 431] on button "Delete" at bounding box center [991, 424] width 63 height 26
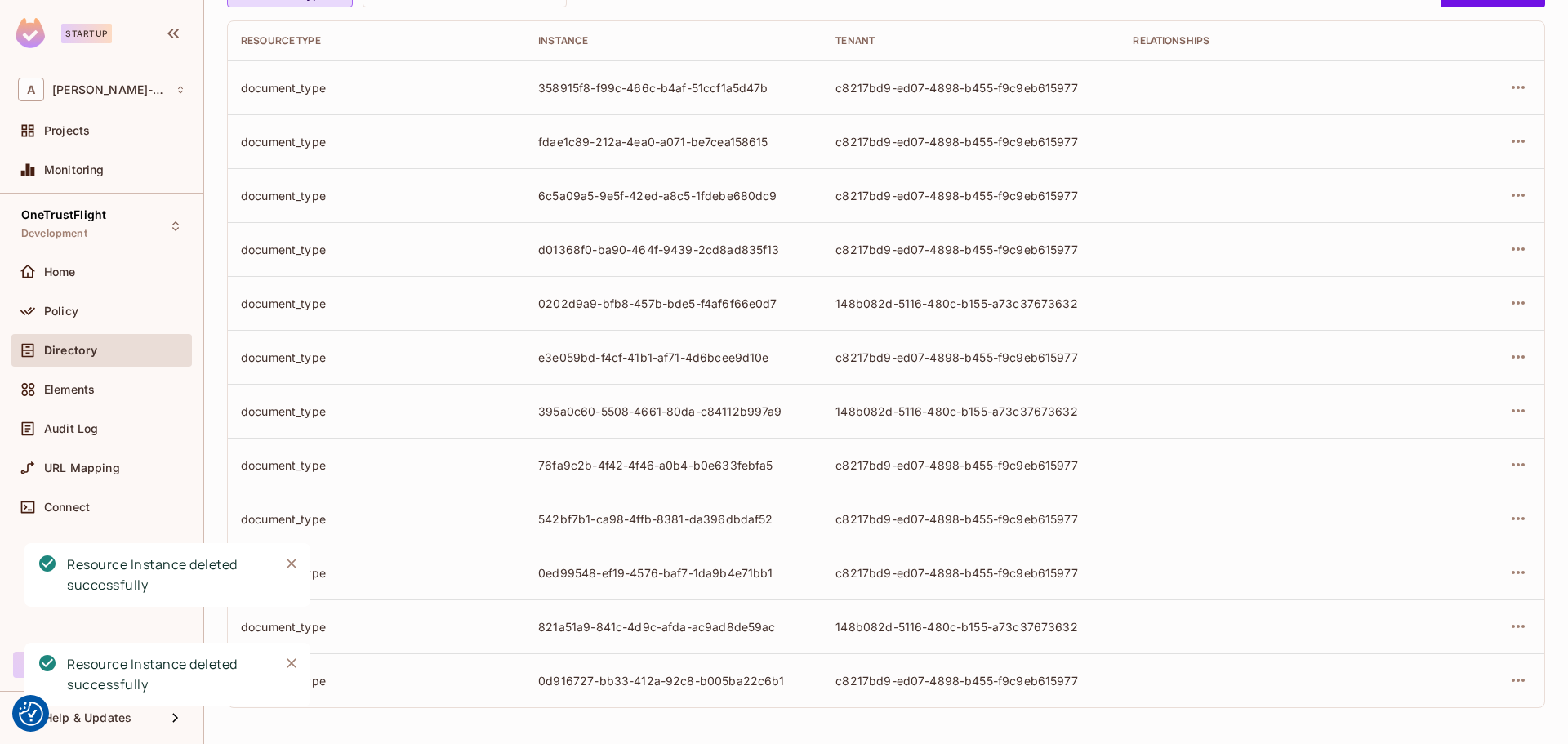
scroll to position [182, 0]
click at [1508, 619] on icon "button" at bounding box center [1518, 626] width 20 height 20
click at [1438, 711] on div "Delete Resource Instance" at bounding box center [1416, 706] width 141 height 16
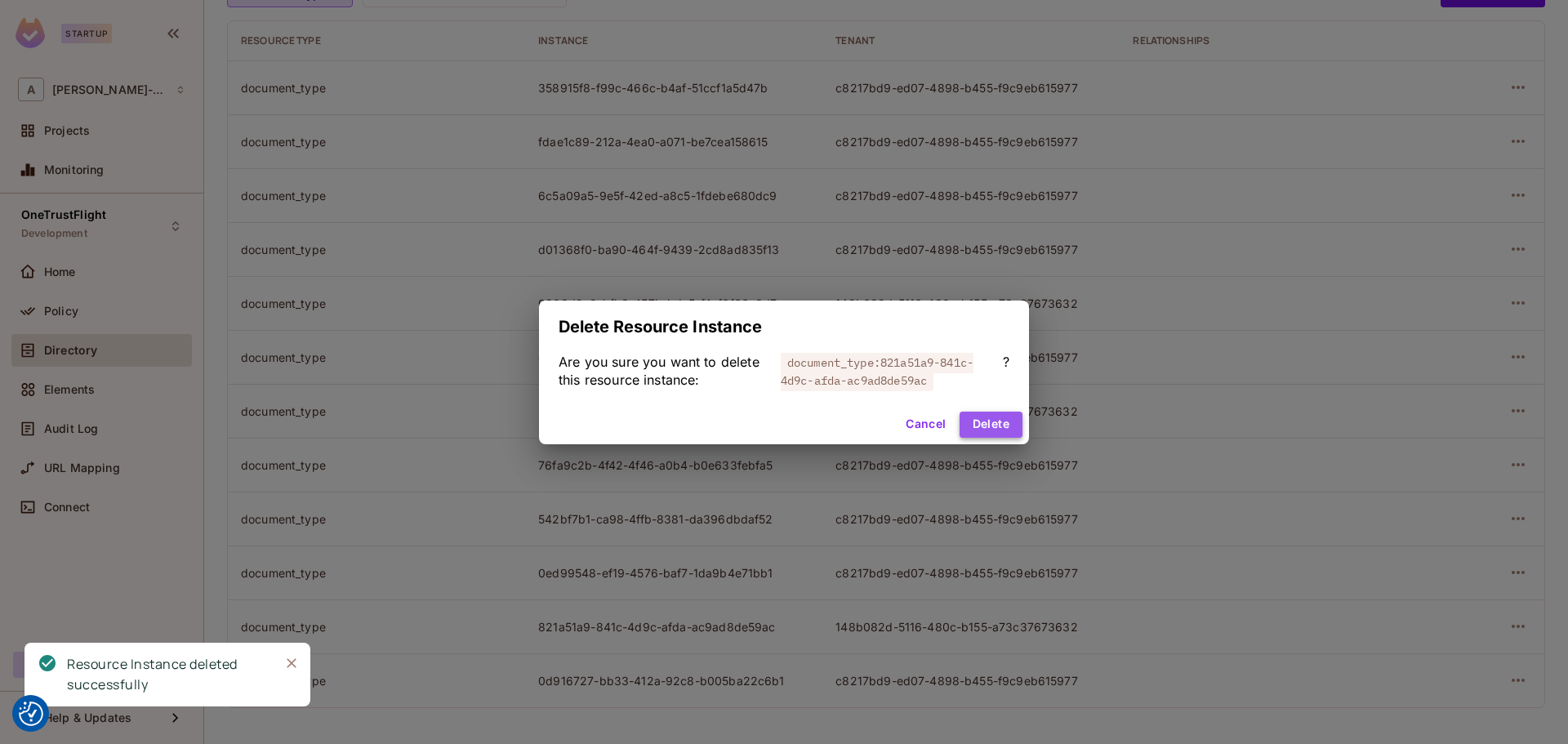
click at [966, 428] on button "Delete" at bounding box center [991, 424] width 63 height 26
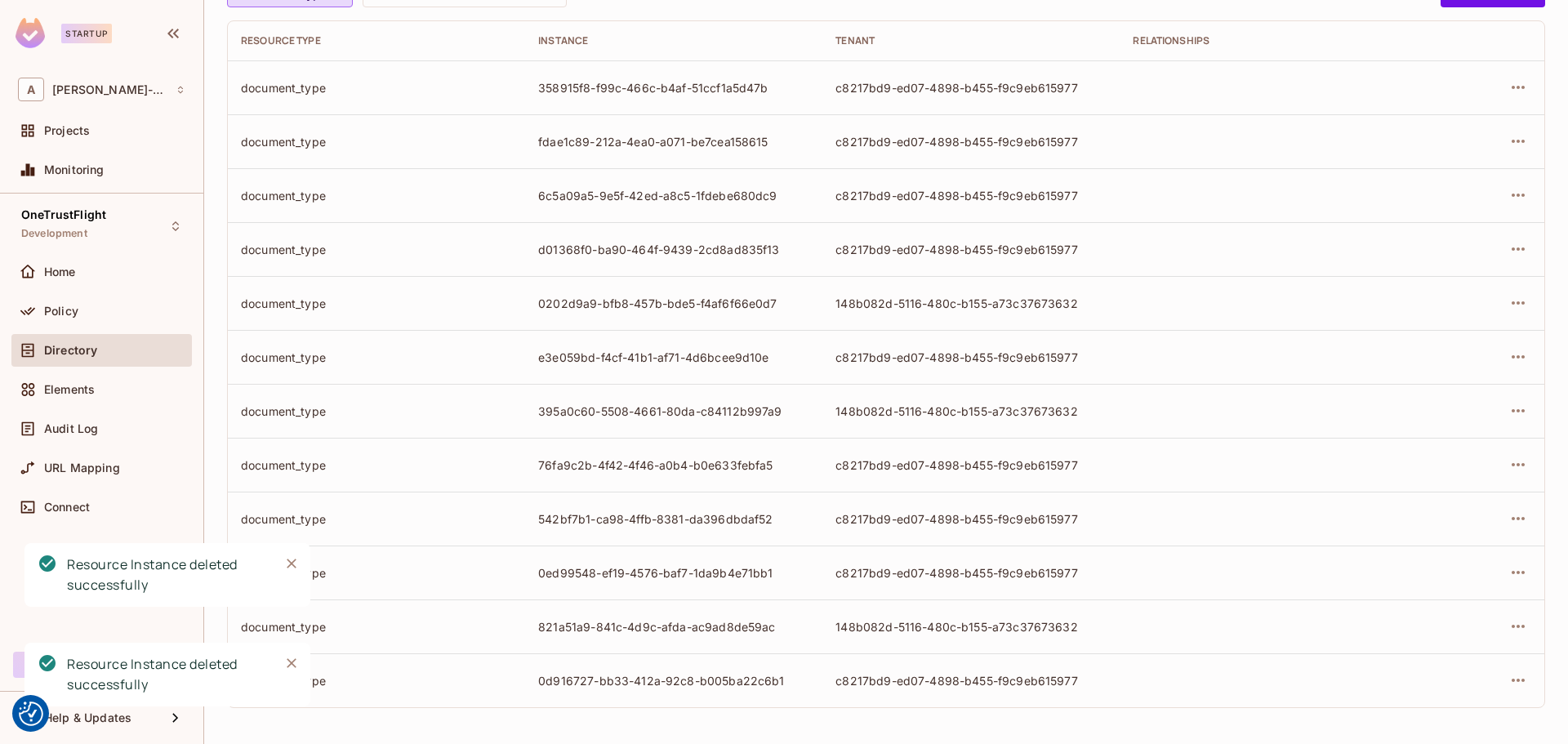
scroll to position [128, 0]
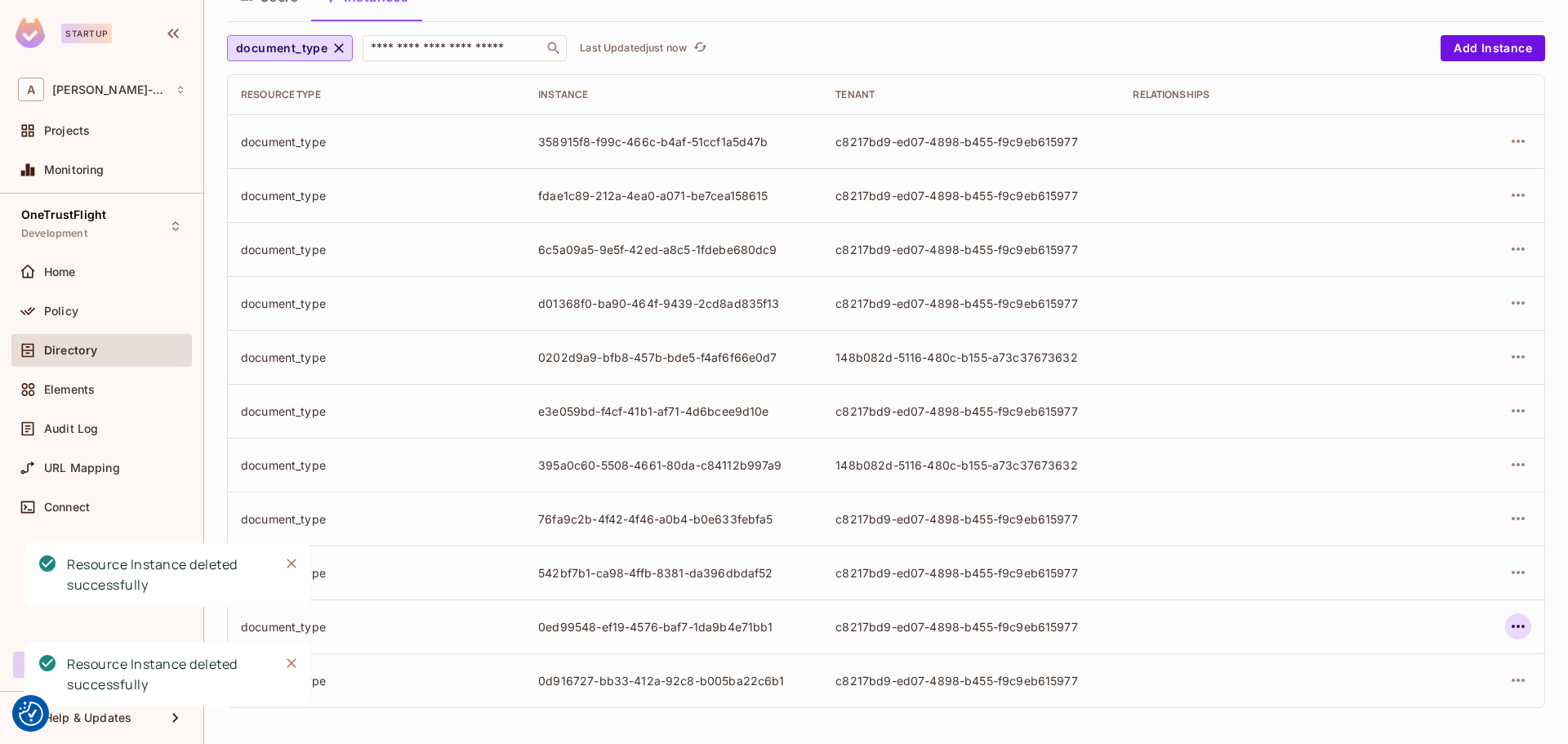
click at [1508, 633] on icon "button" at bounding box center [1518, 626] width 20 height 20
click at [1454, 699] on div "Delete Resource Instance" at bounding box center [1416, 706] width 141 height 16
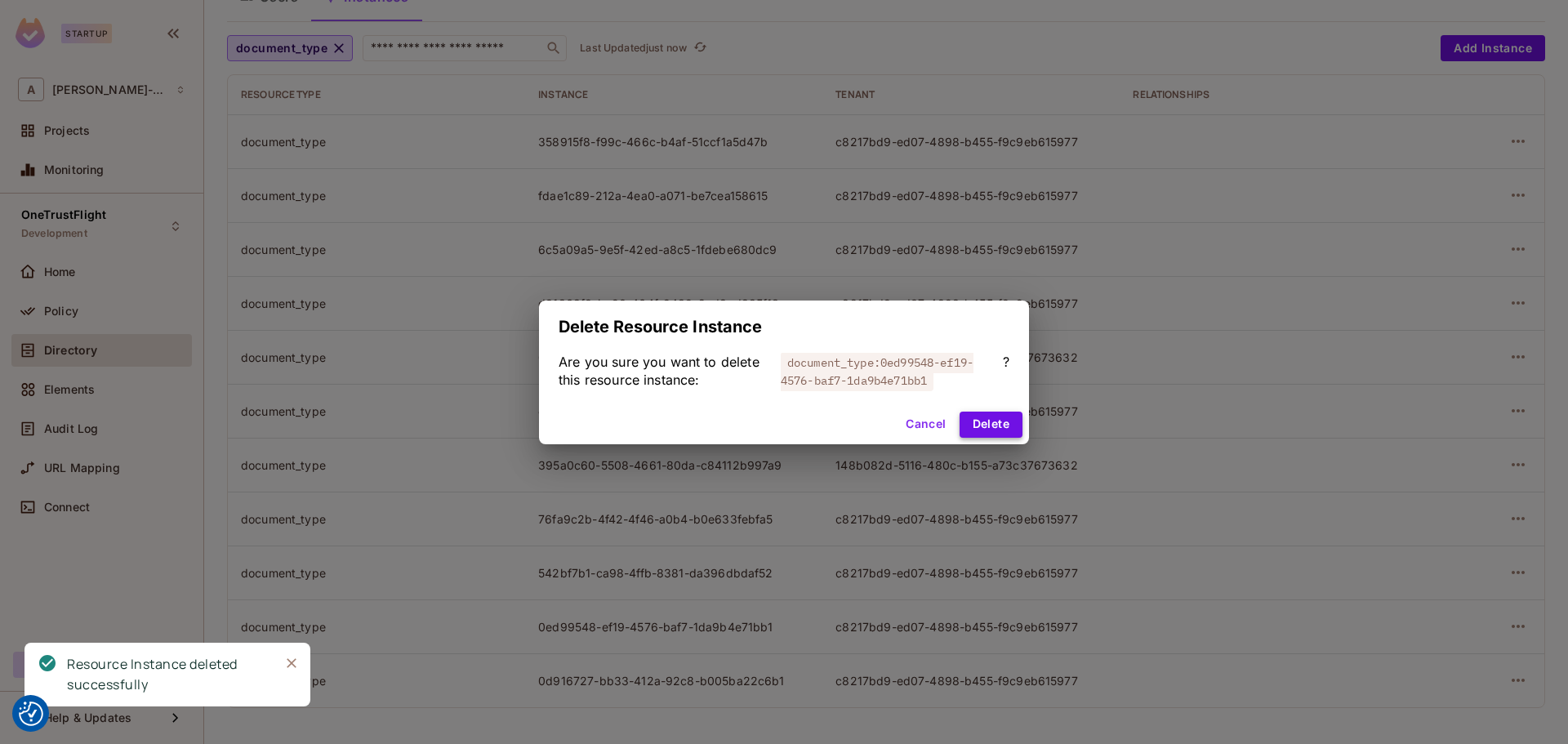
click at [1005, 423] on button "Delete" at bounding box center [991, 424] width 63 height 26
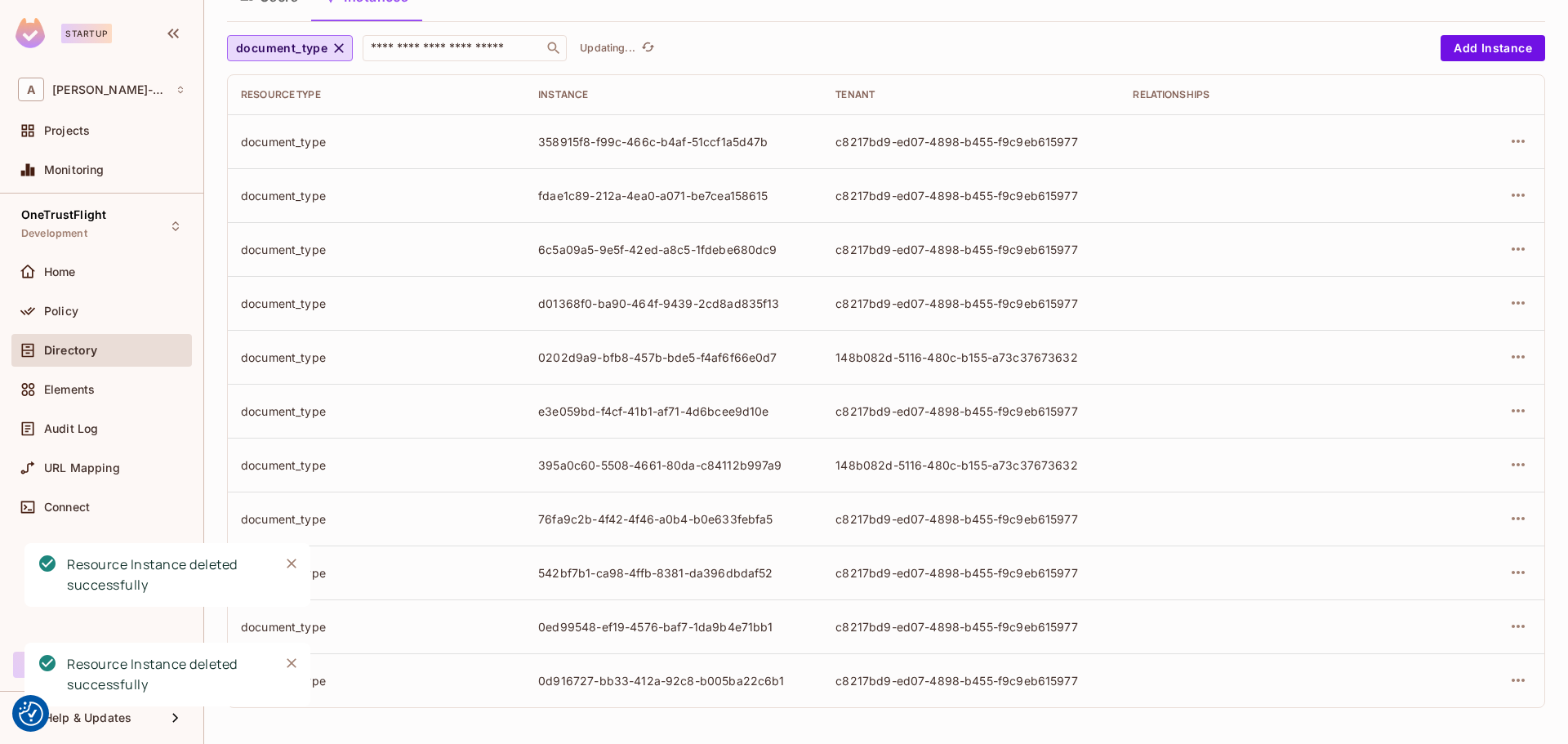
scroll to position [74, 0]
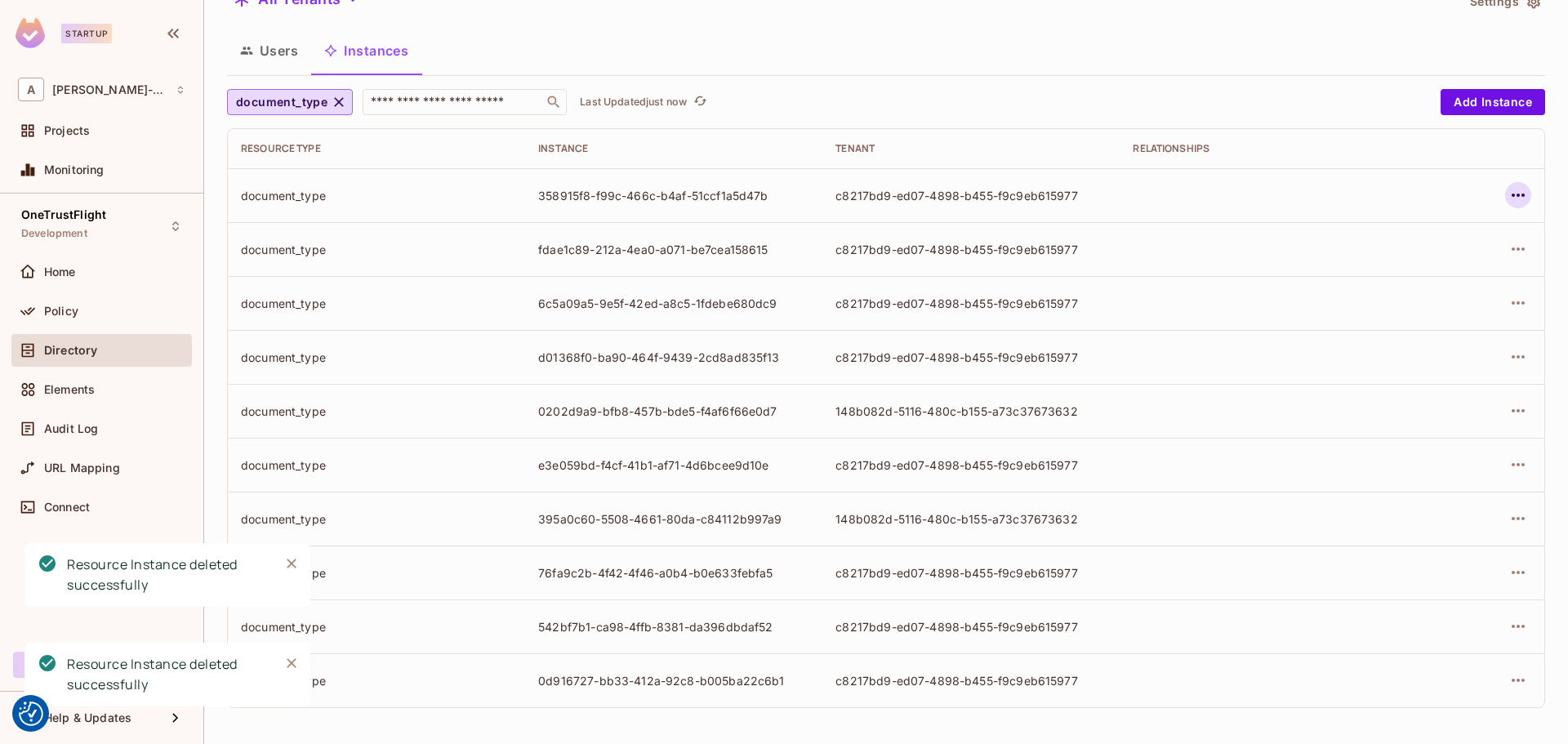
click at [1509, 184] on button "button" at bounding box center [1518, 195] width 26 height 26
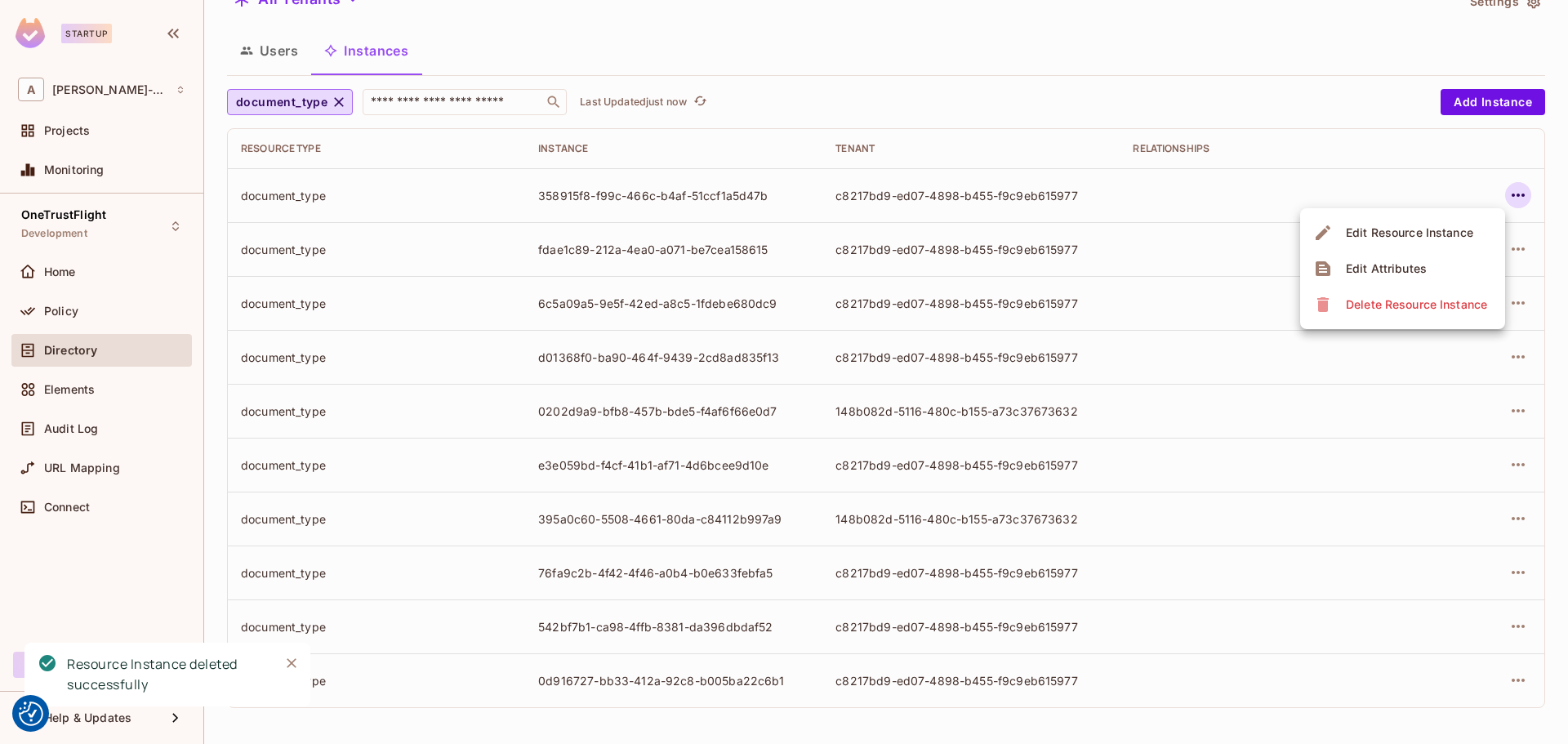
click at [1380, 309] on div "Delete Resource Instance" at bounding box center [1416, 305] width 141 height 16
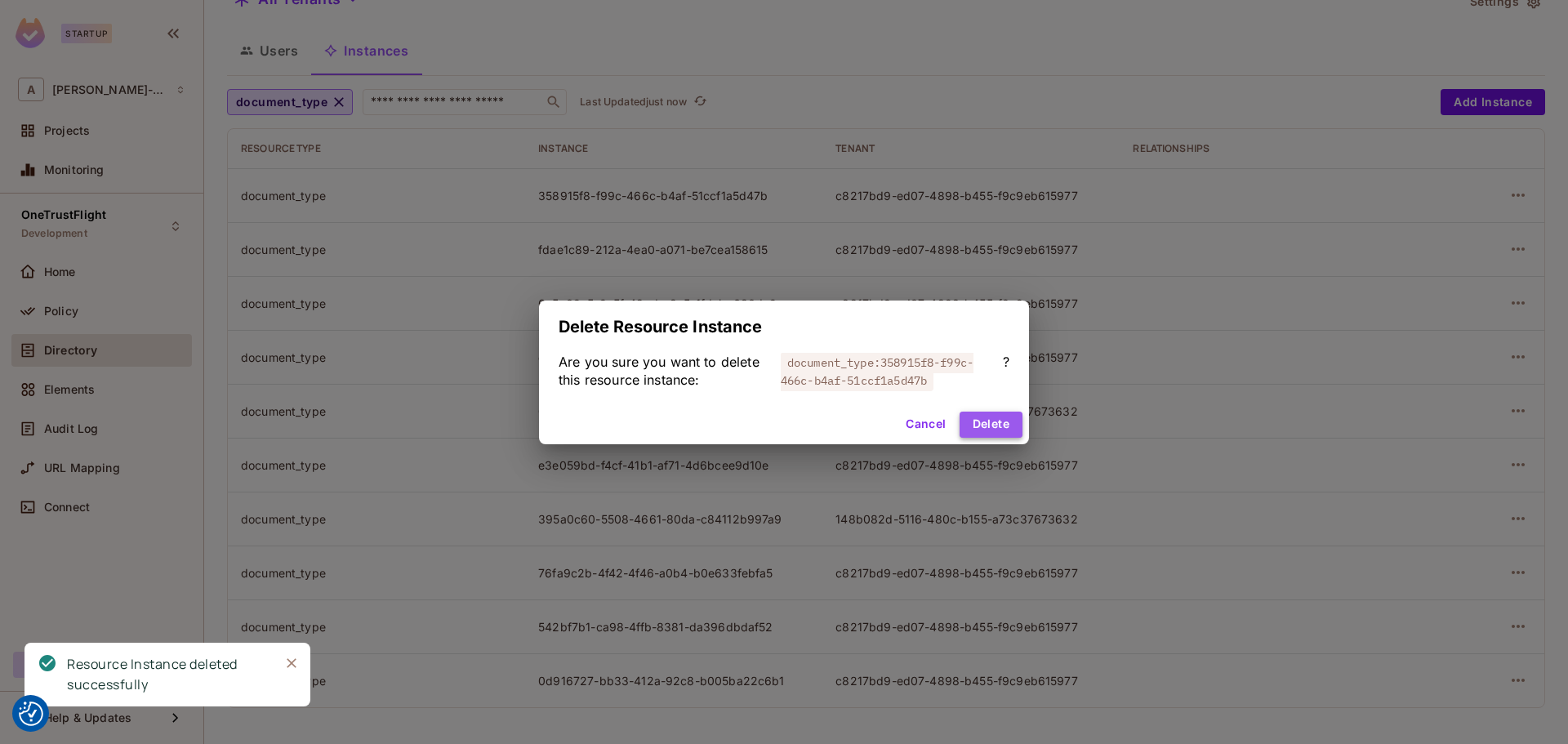
click at [969, 416] on button "Delete" at bounding box center [991, 424] width 63 height 26
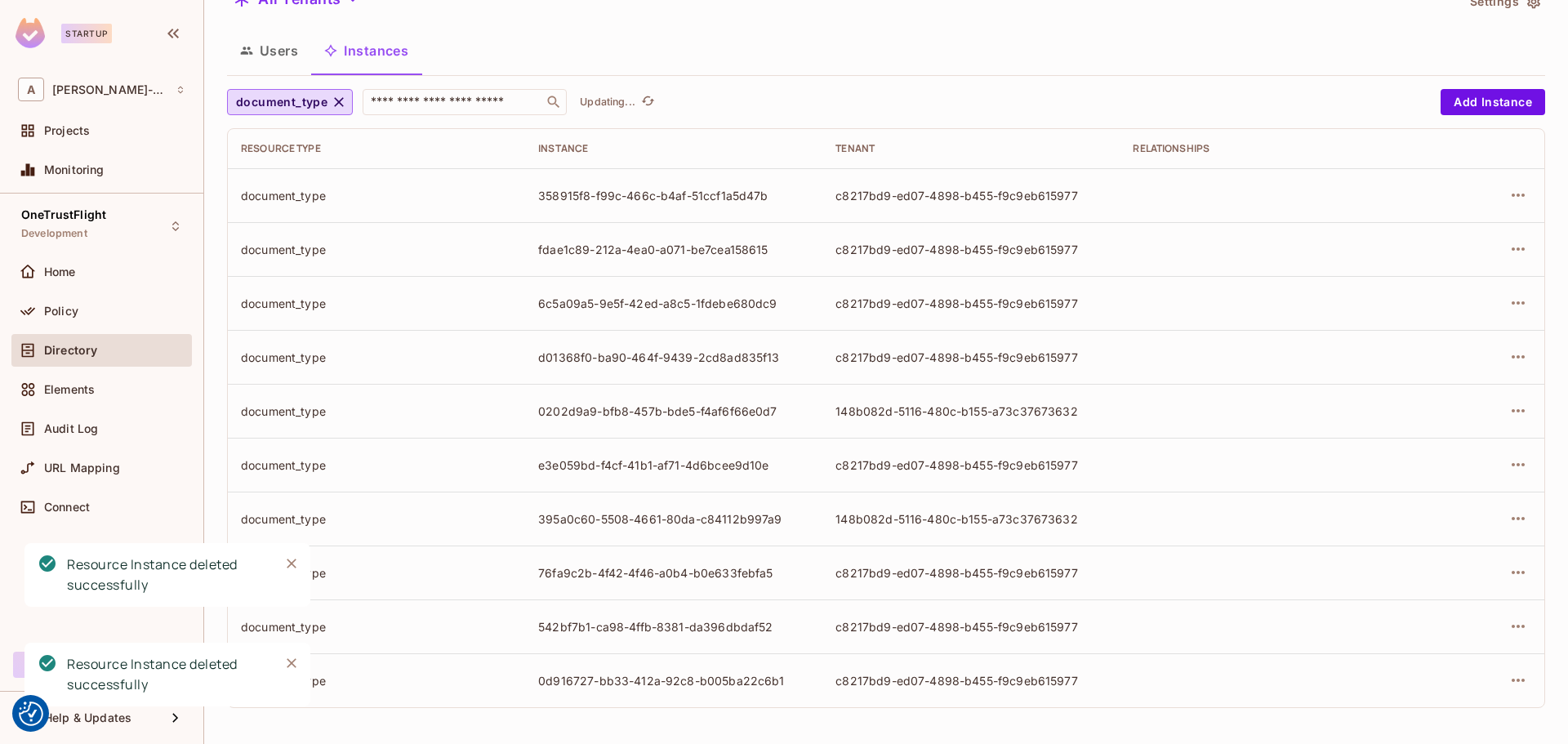
scroll to position [20, 0]
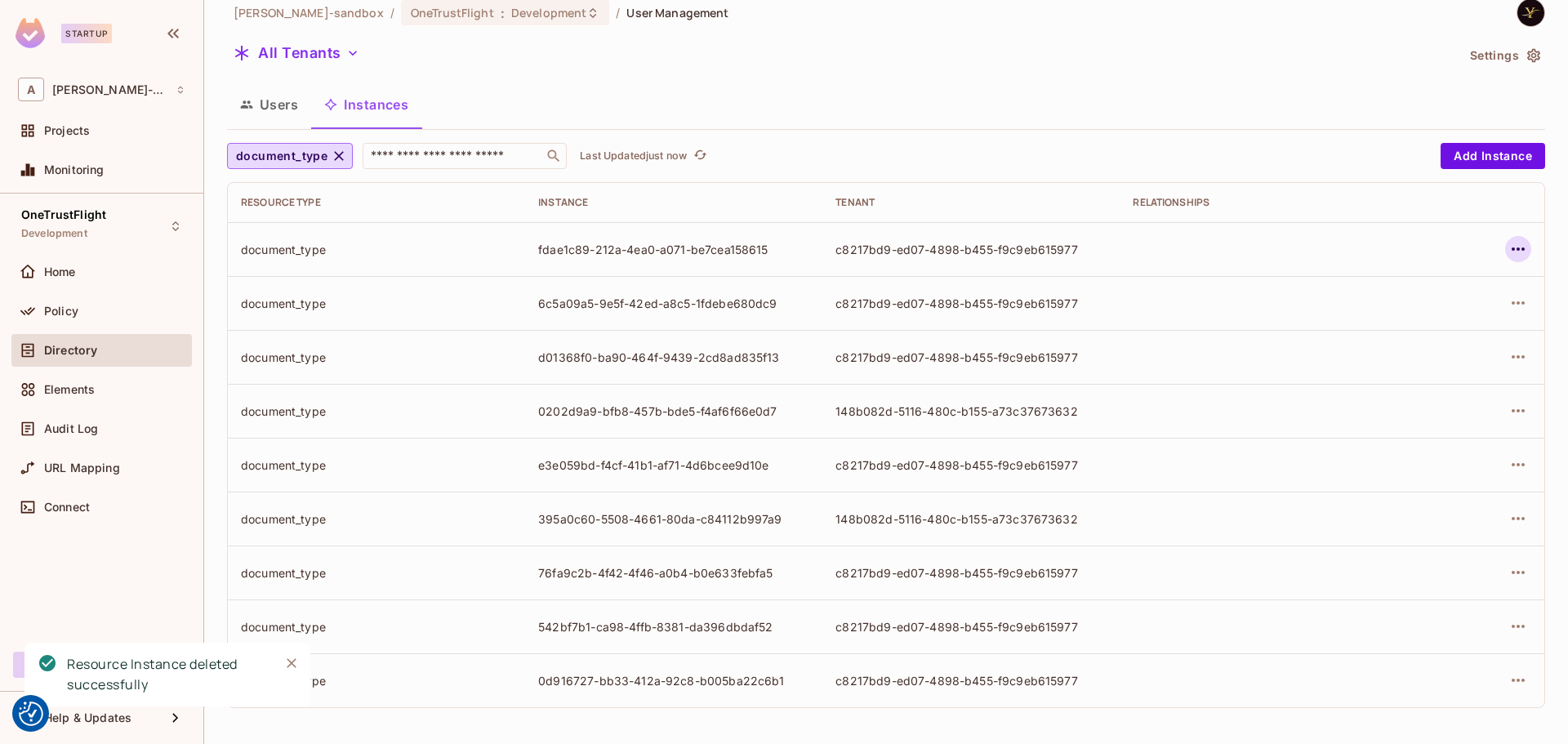
click at [1508, 250] on icon "button" at bounding box center [1518, 249] width 20 height 20
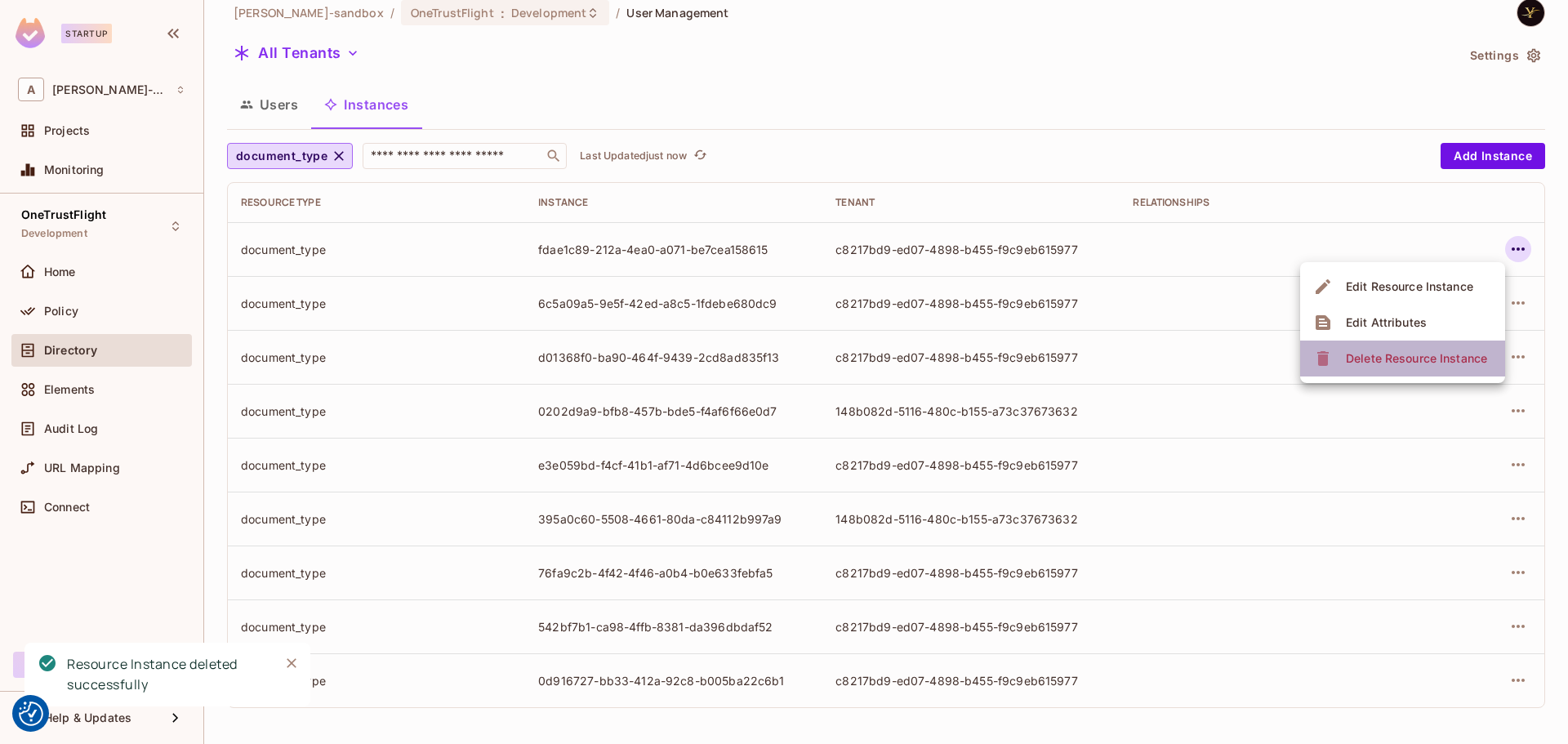
click at [1407, 358] on div "Delete Resource Instance" at bounding box center [1416, 359] width 141 height 16
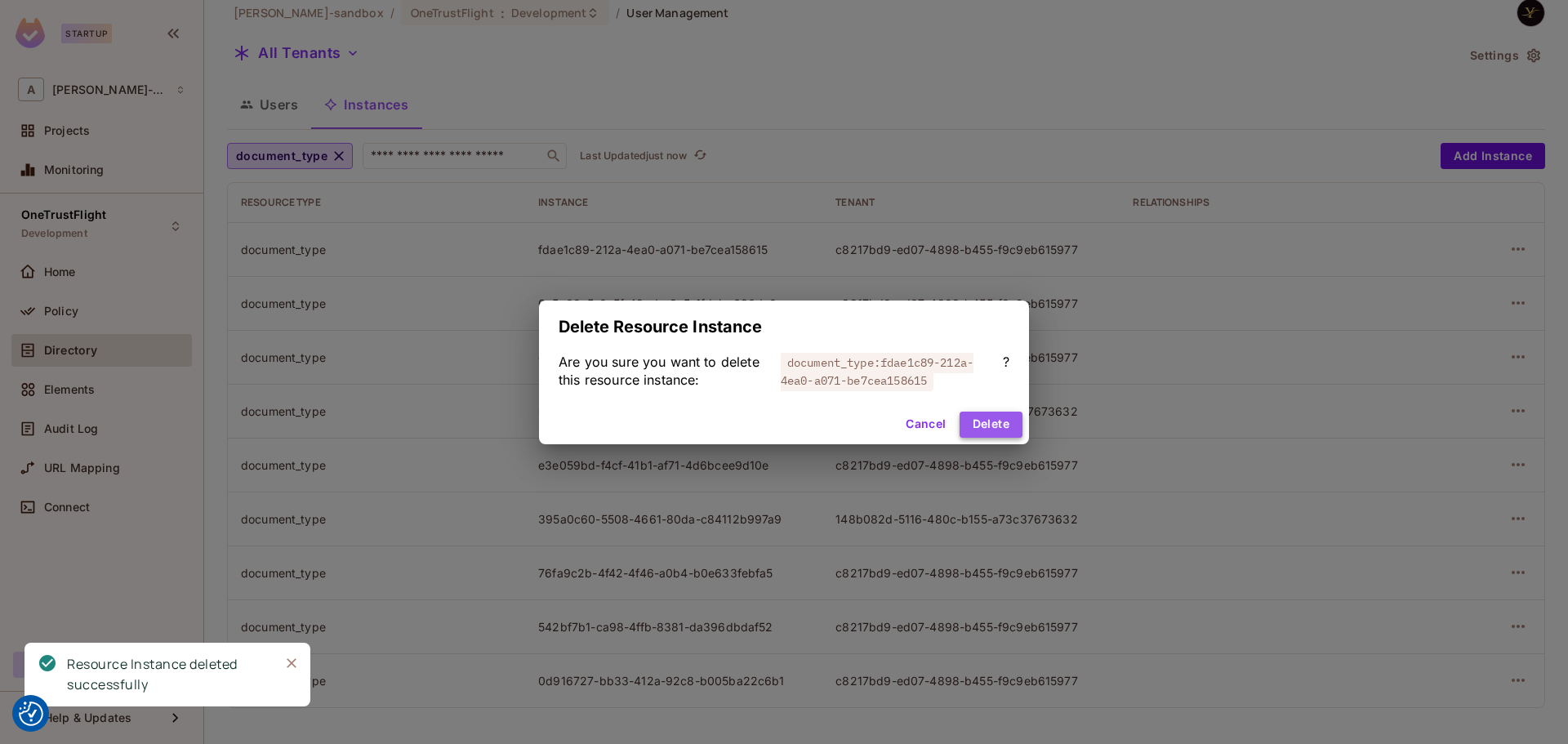
click at [970, 424] on button "Delete" at bounding box center [991, 424] width 63 height 26
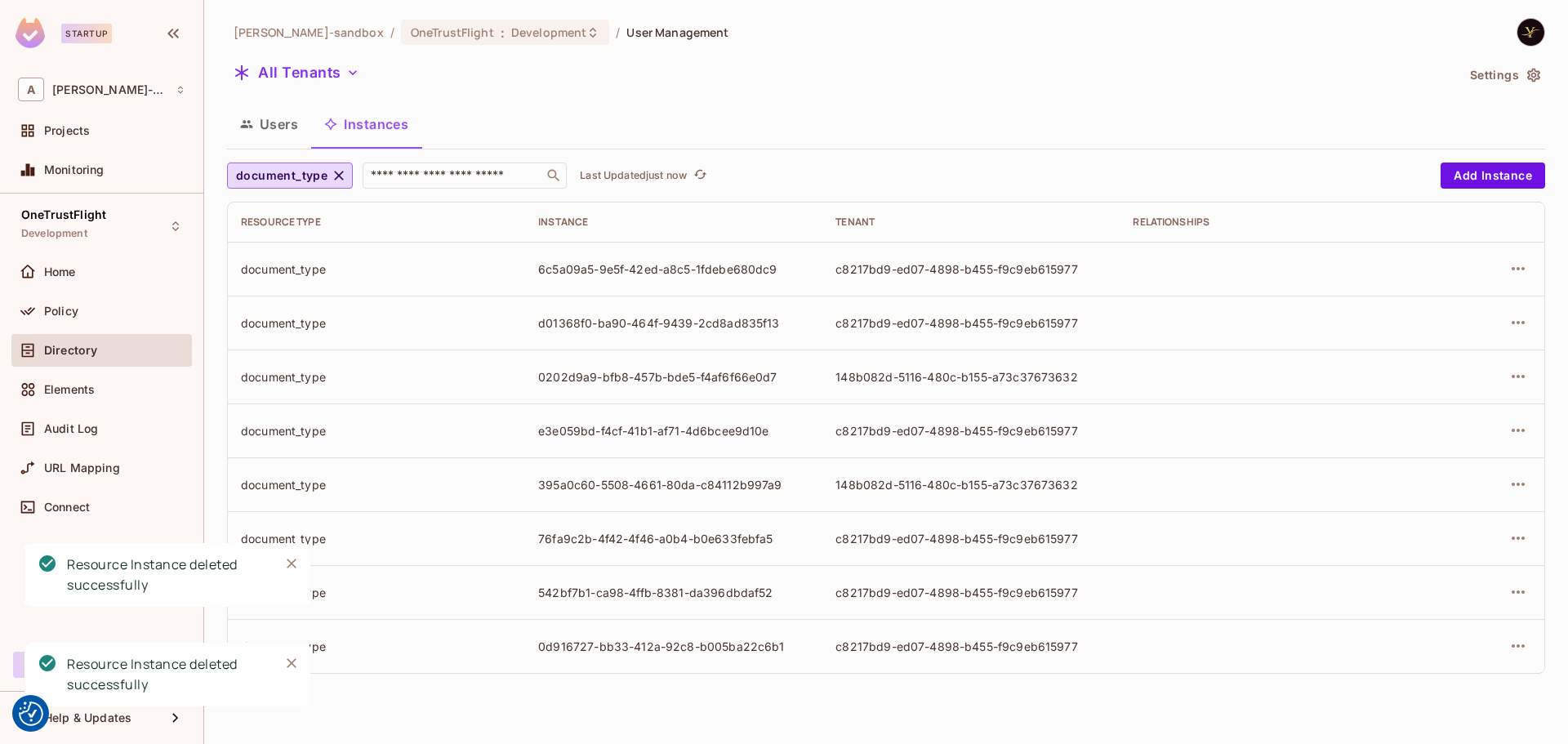
scroll to position [0, 0]
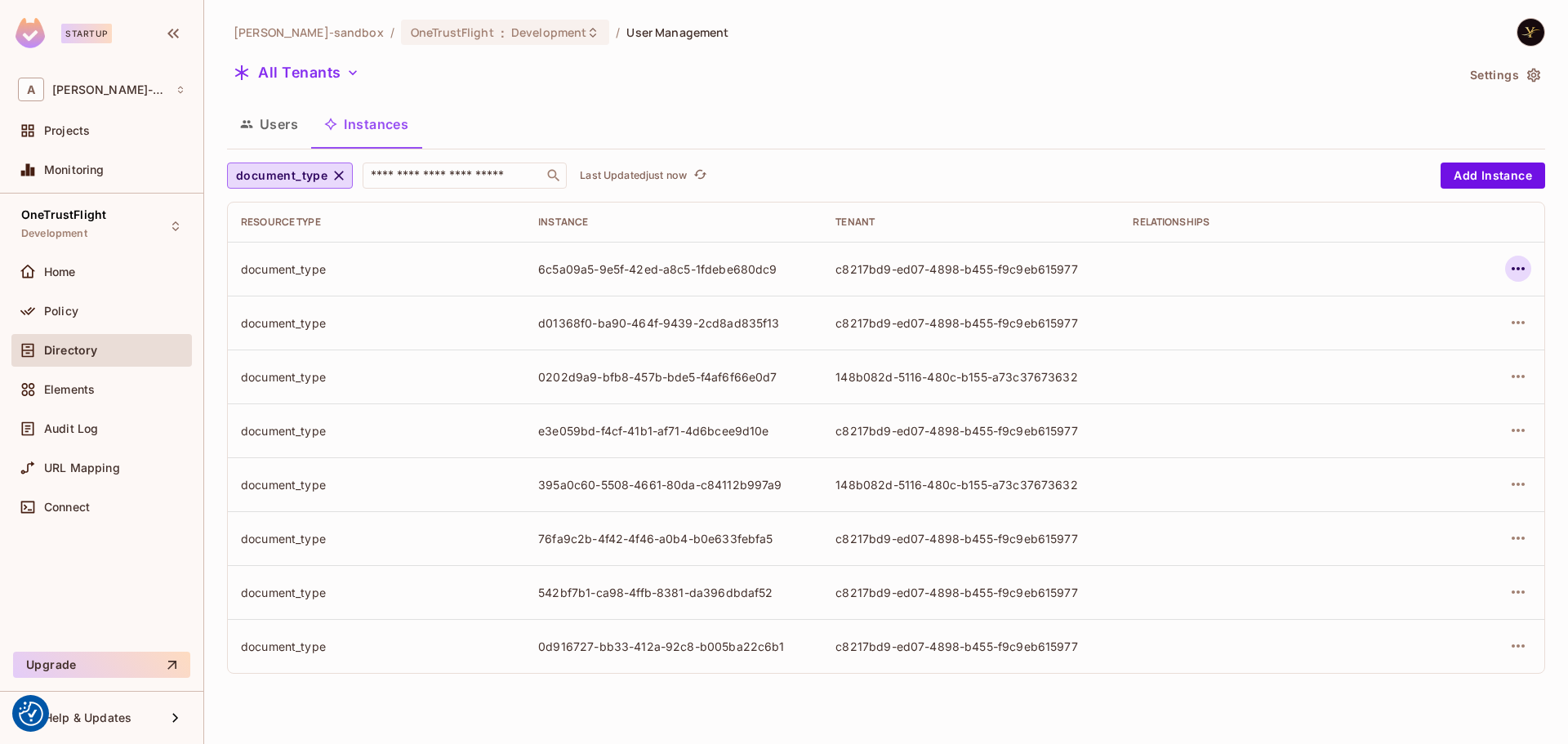
click at [1502, 269] on div at bounding box center [1481, 268] width 101 height 26
click at [1508, 266] on icon "button" at bounding box center [1518, 269] width 20 height 20
click at [1400, 375] on div "Delete Resource Instance" at bounding box center [1428, 378] width 141 height 16
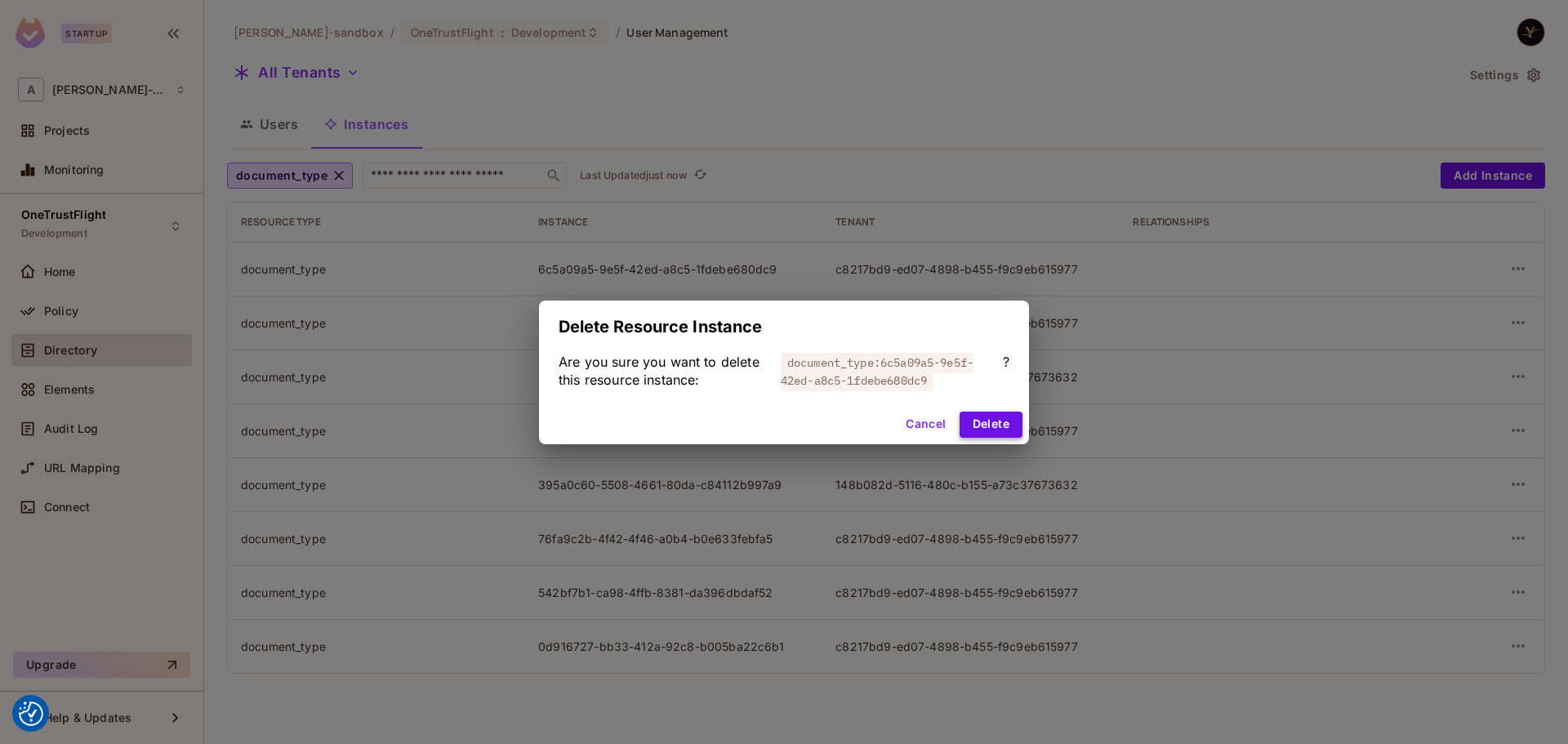
click at [1014, 423] on button "Delete" at bounding box center [991, 424] width 63 height 26
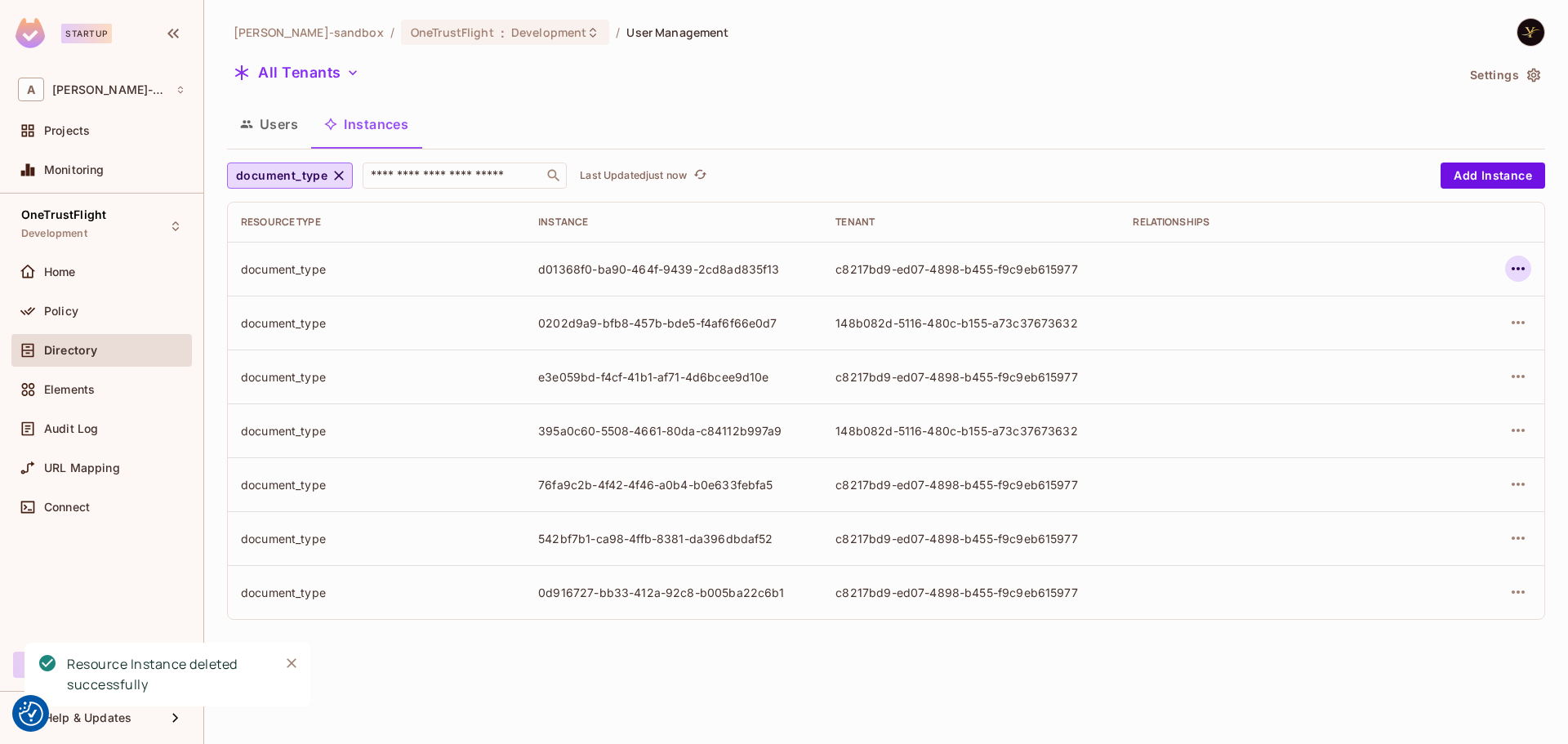
click at [1526, 271] on icon "button" at bounding box center [1518, 269] width 20 height 20
click at [1434, 379] on div "Delete Resource Instance" at bounding box center [1428, 378] width 141 height 16
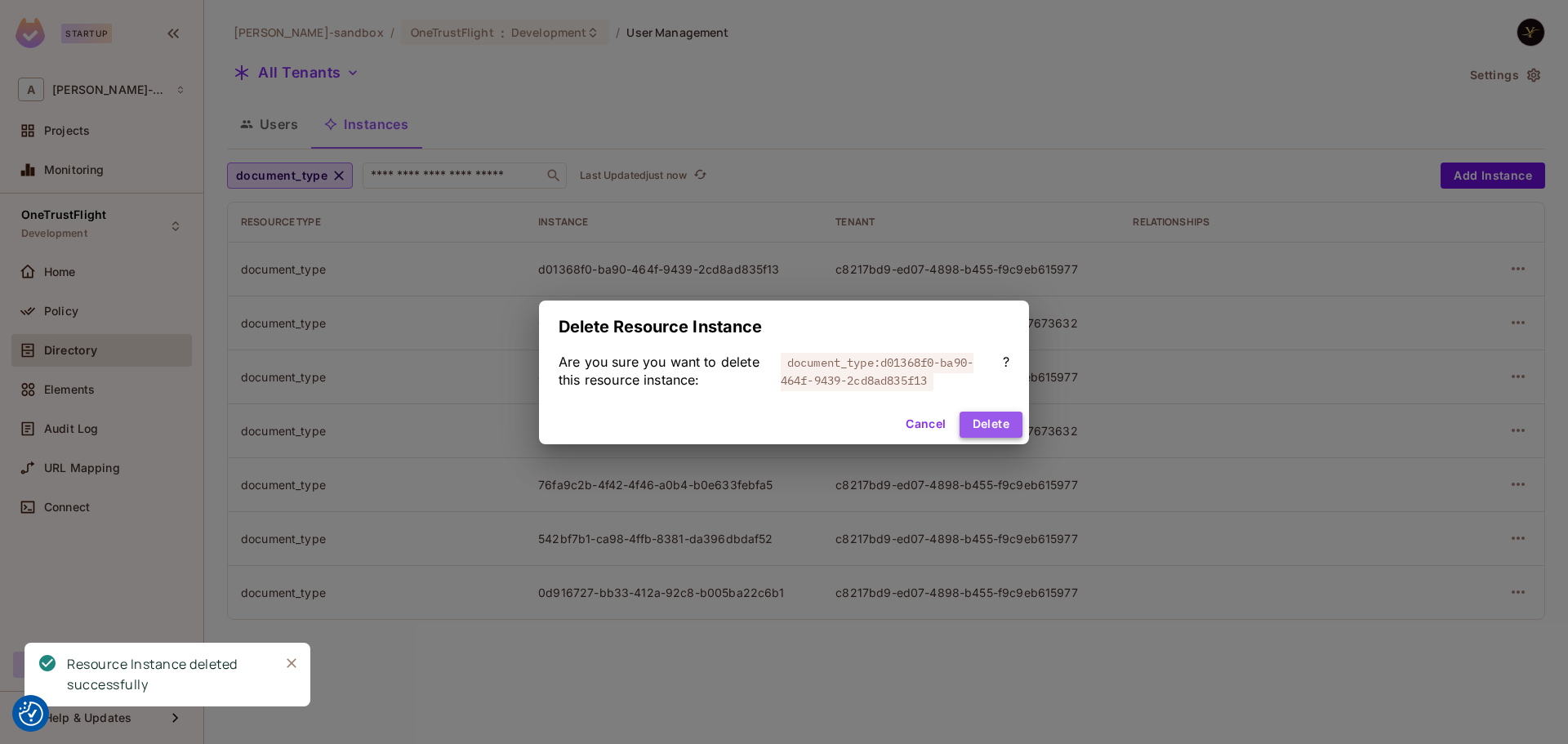
click at [989, 418] on button "Delete" at bounding box center [991, 424] width 63 height 26
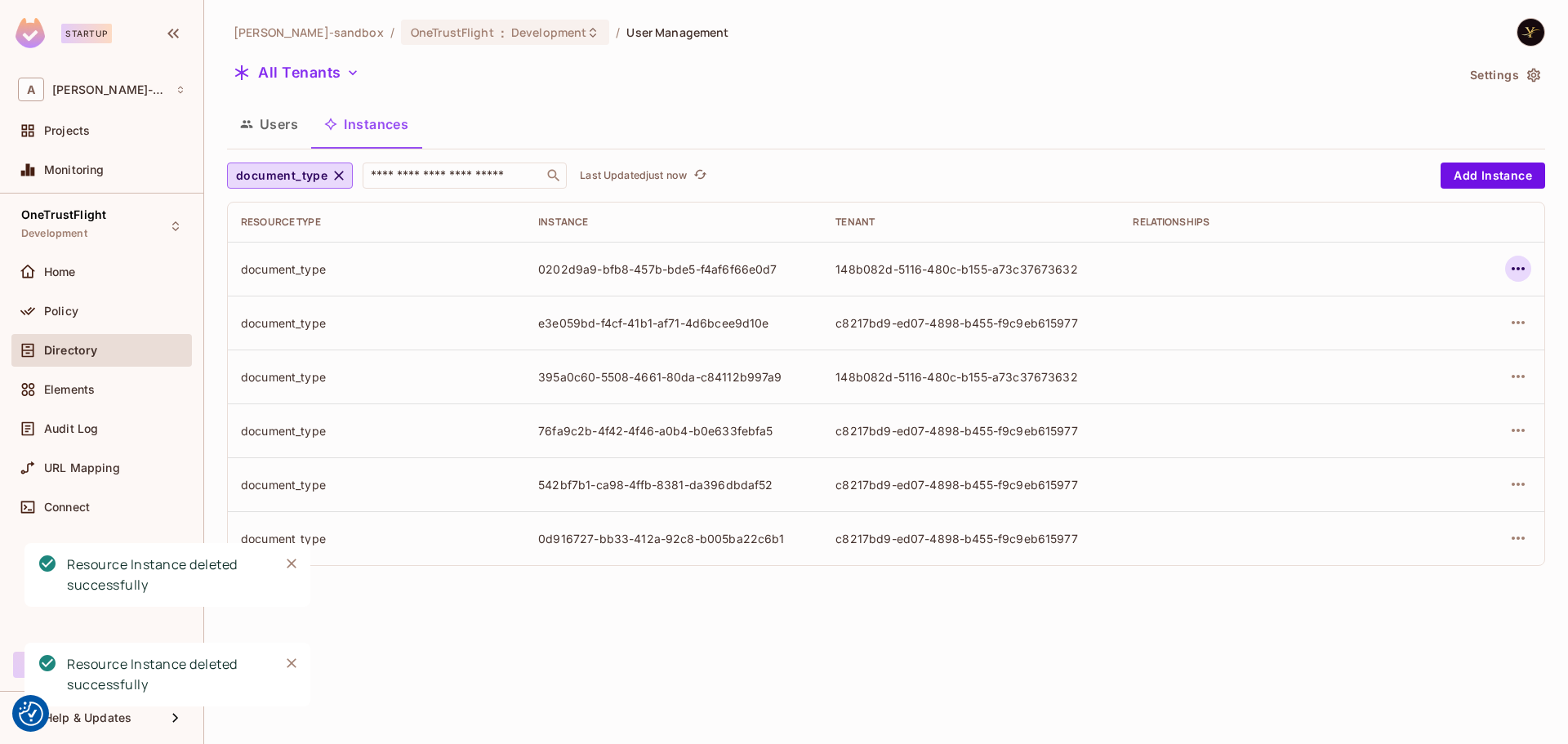
click at [1522, 272] on icon "button" at bounding box center [1518, 269] width 20 height 20
click at [1431, 373] on div "Delete Resource Instance" at bounding box center [1428, 378] width 141 height 16
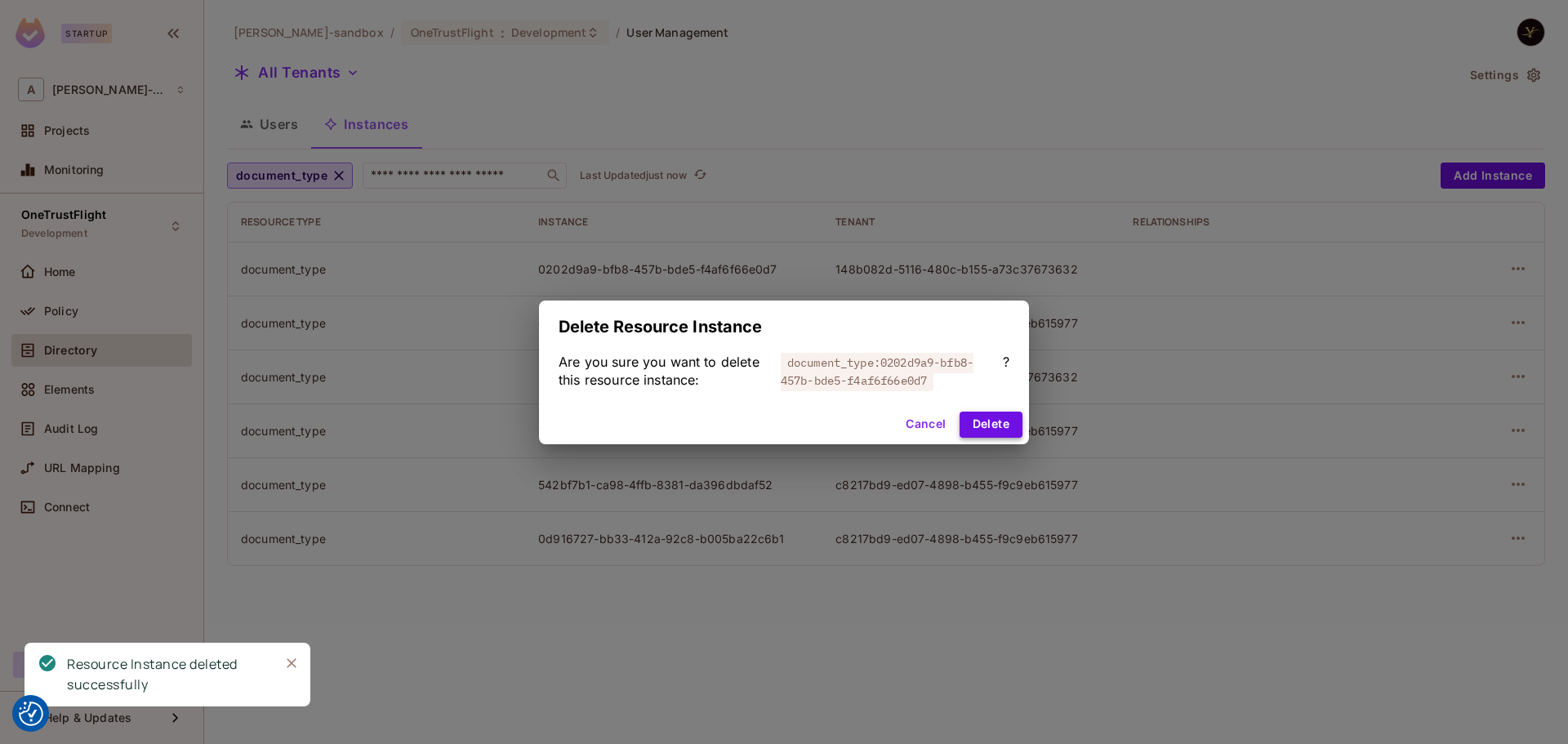
click at [1006, 414] on button "Delete" at bounding box center [991, 424] width 63 height 26
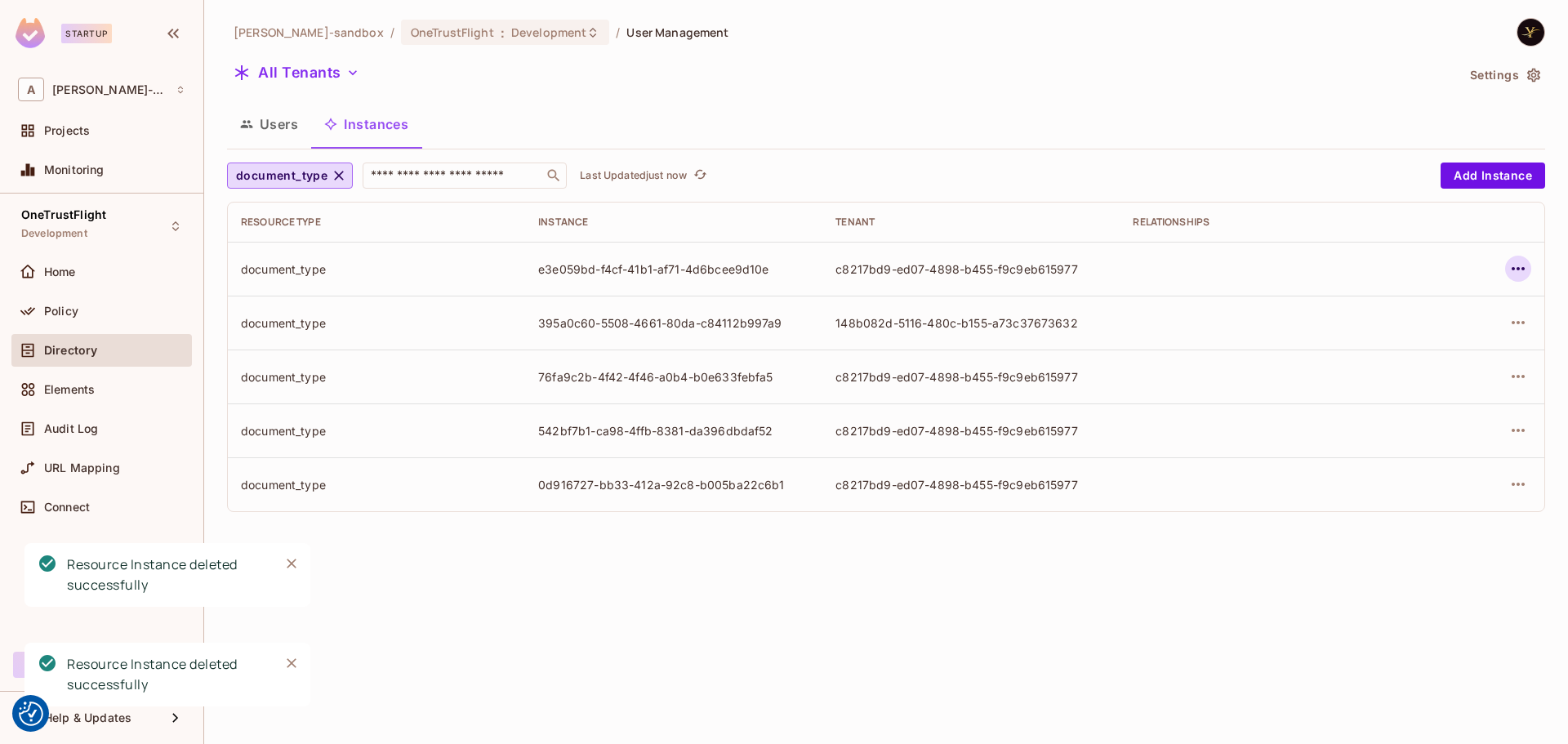
click at [1517, 266] on icon "button" at bounding box center [1518, 269] width 20 height 20
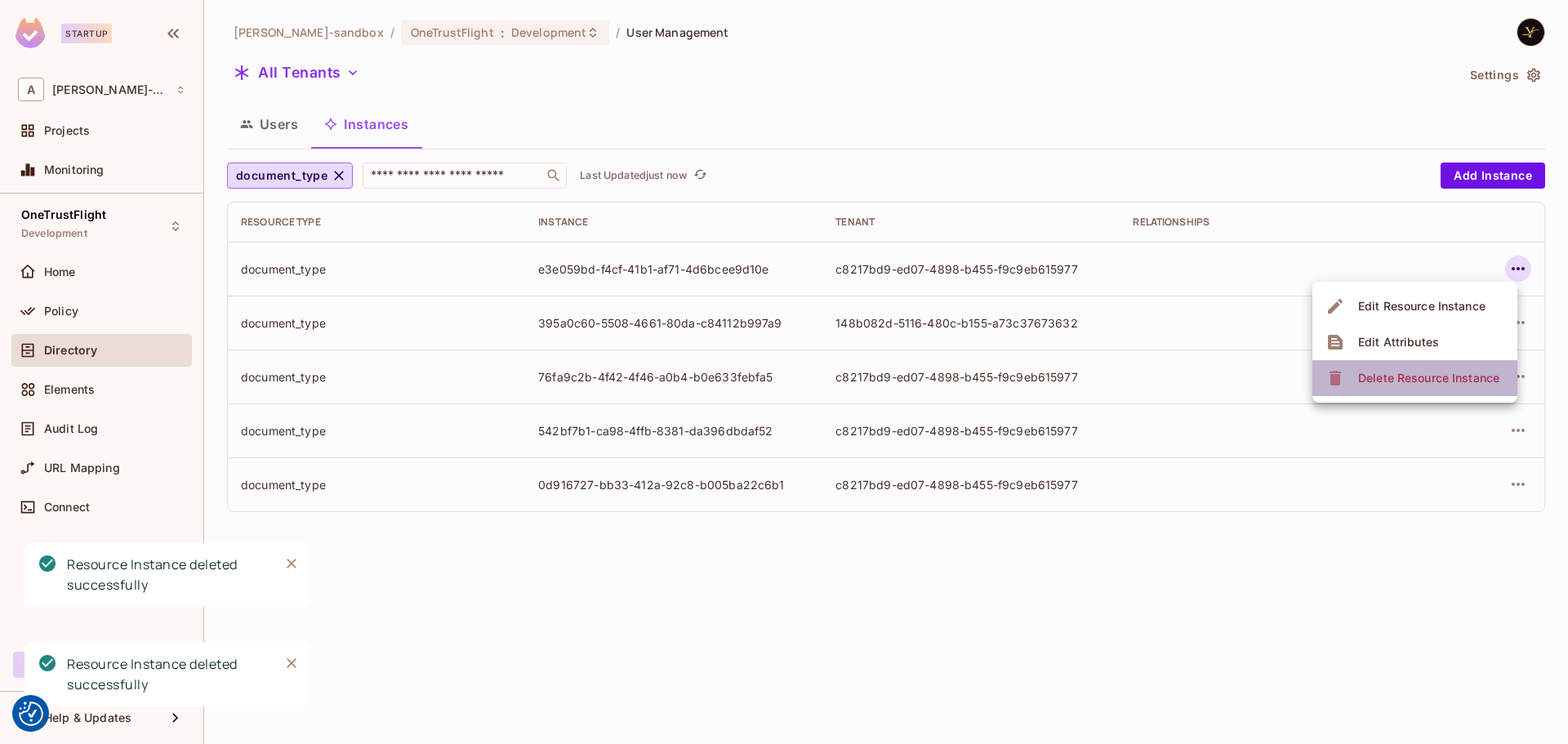
click at [1413, 362] on li "Delete Resource Instance" at bounding box center [1414, 378] width 205 height 36
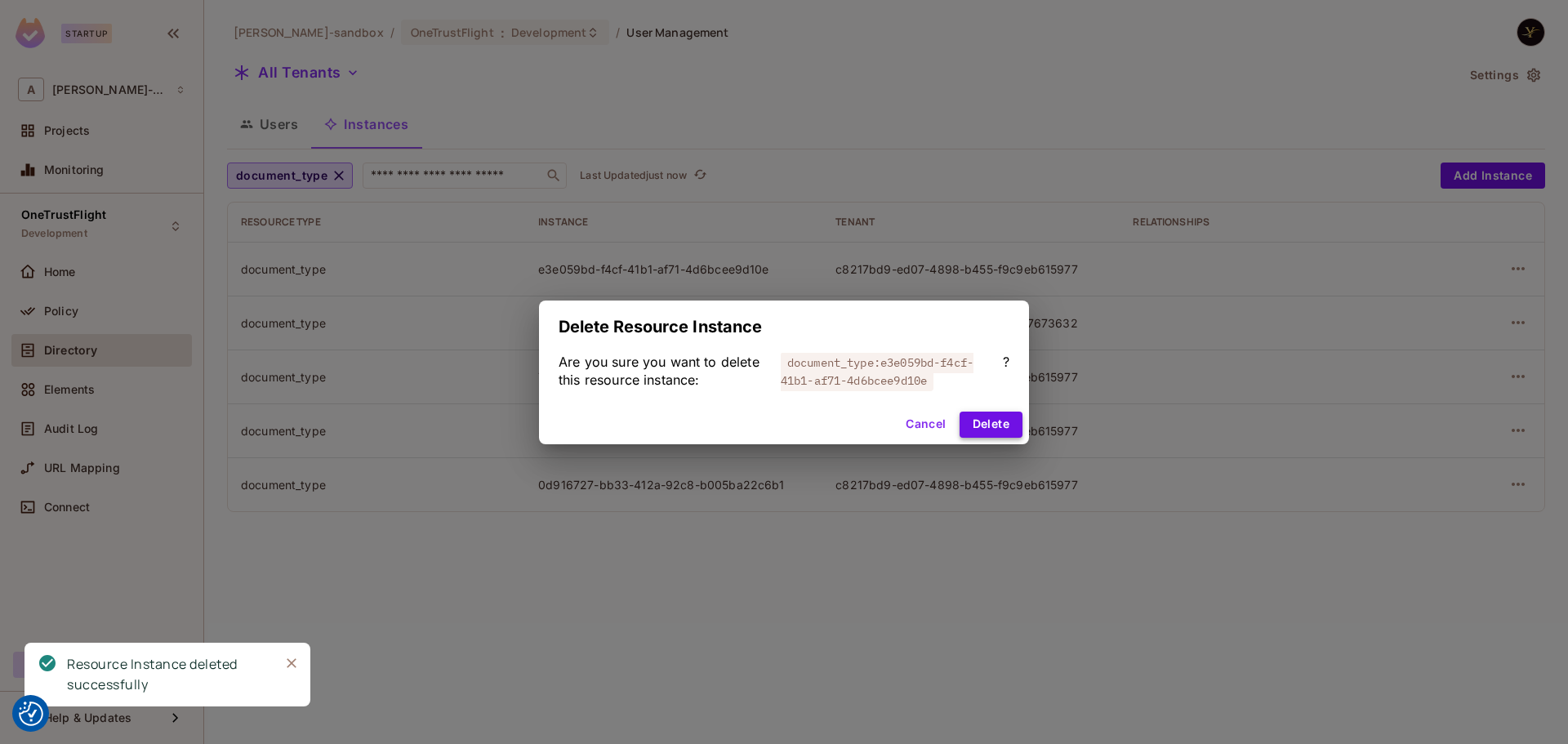
click at [972, 425] on button "Delete" at bounding box center [991, 424] width 63 height 26
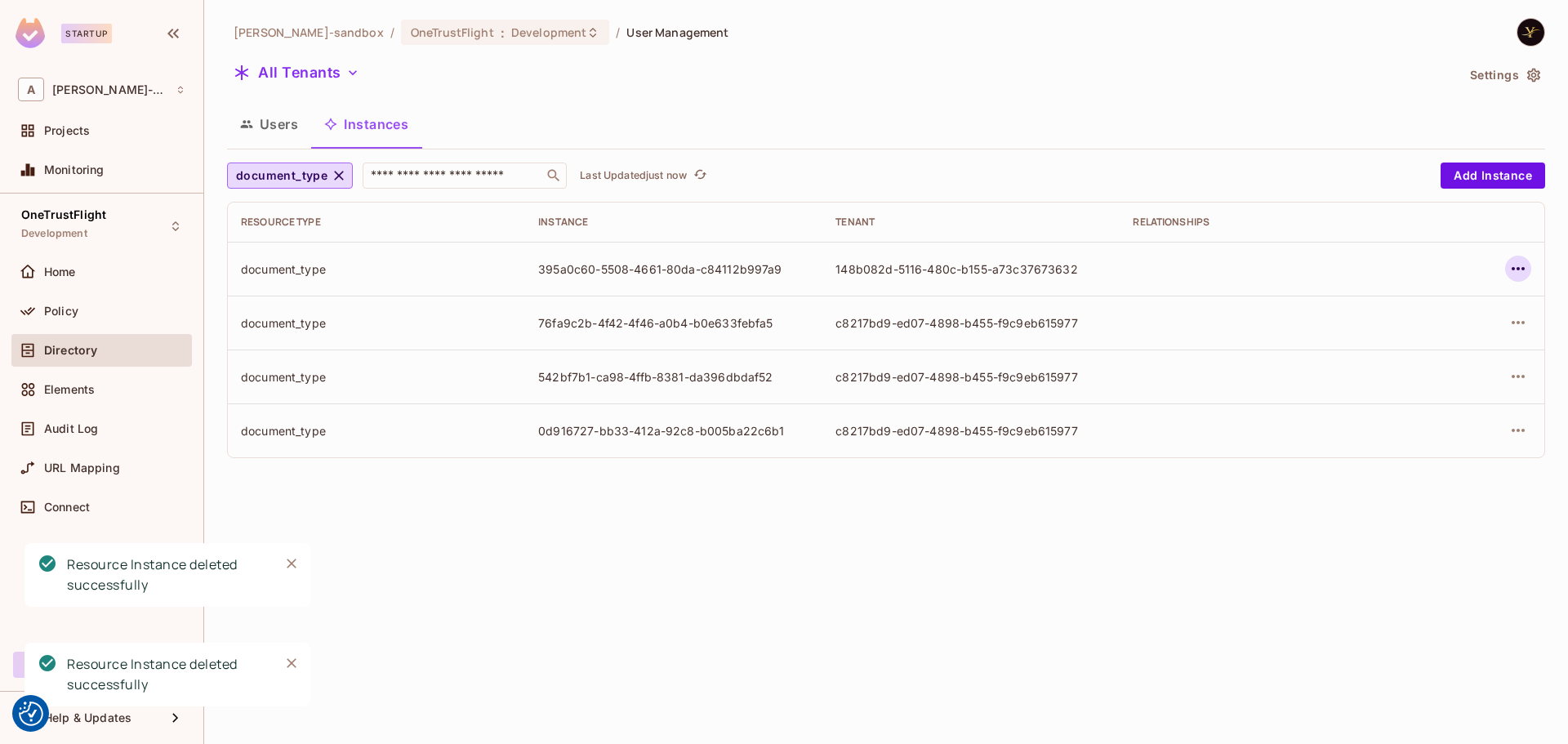
click at [1511, 264] on icon "button" at bounding box center [1518, 269] width 20 height 20
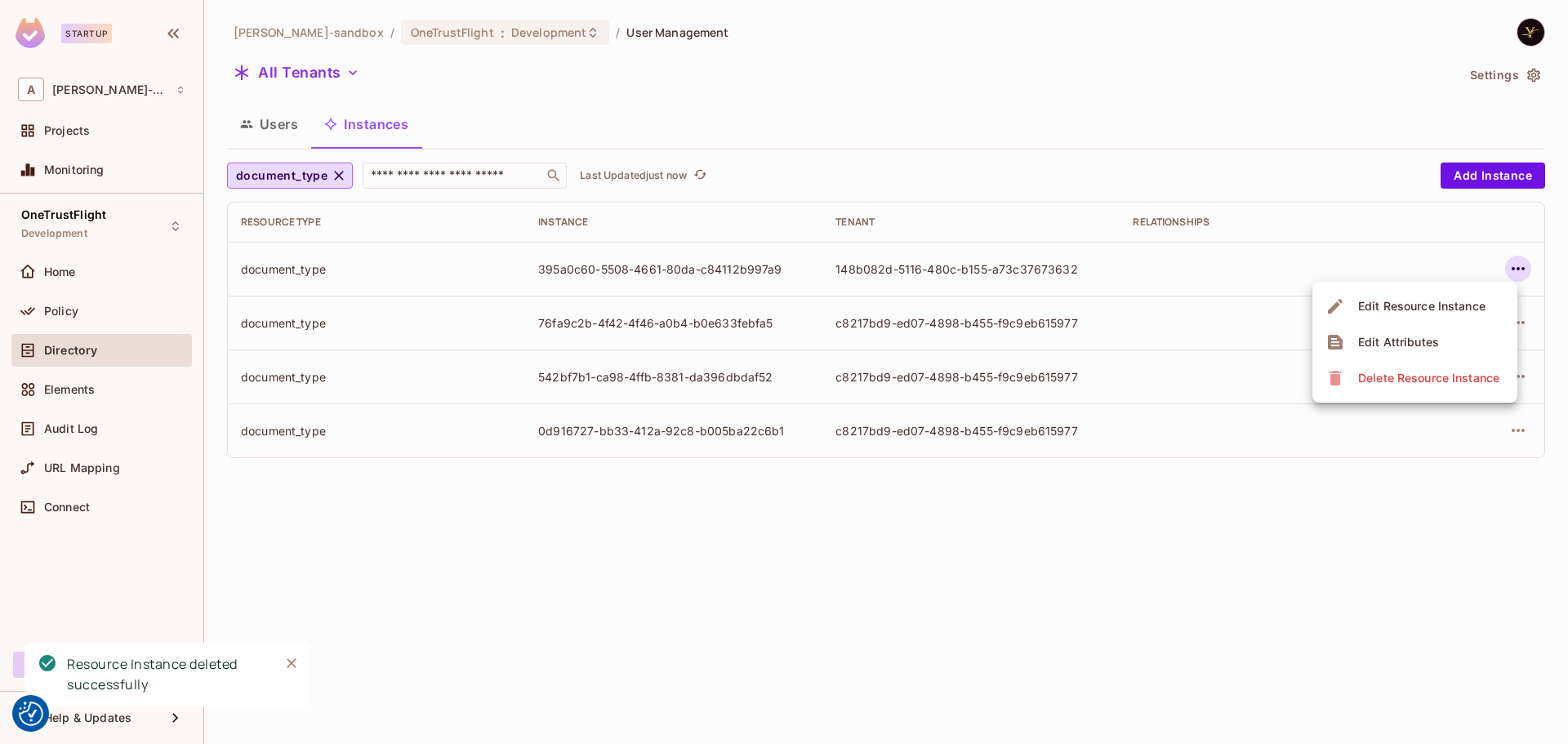
click at [1410, 385] on div "Delete Resource Instance" at bounding box center [1428, 378] width 141 height 16
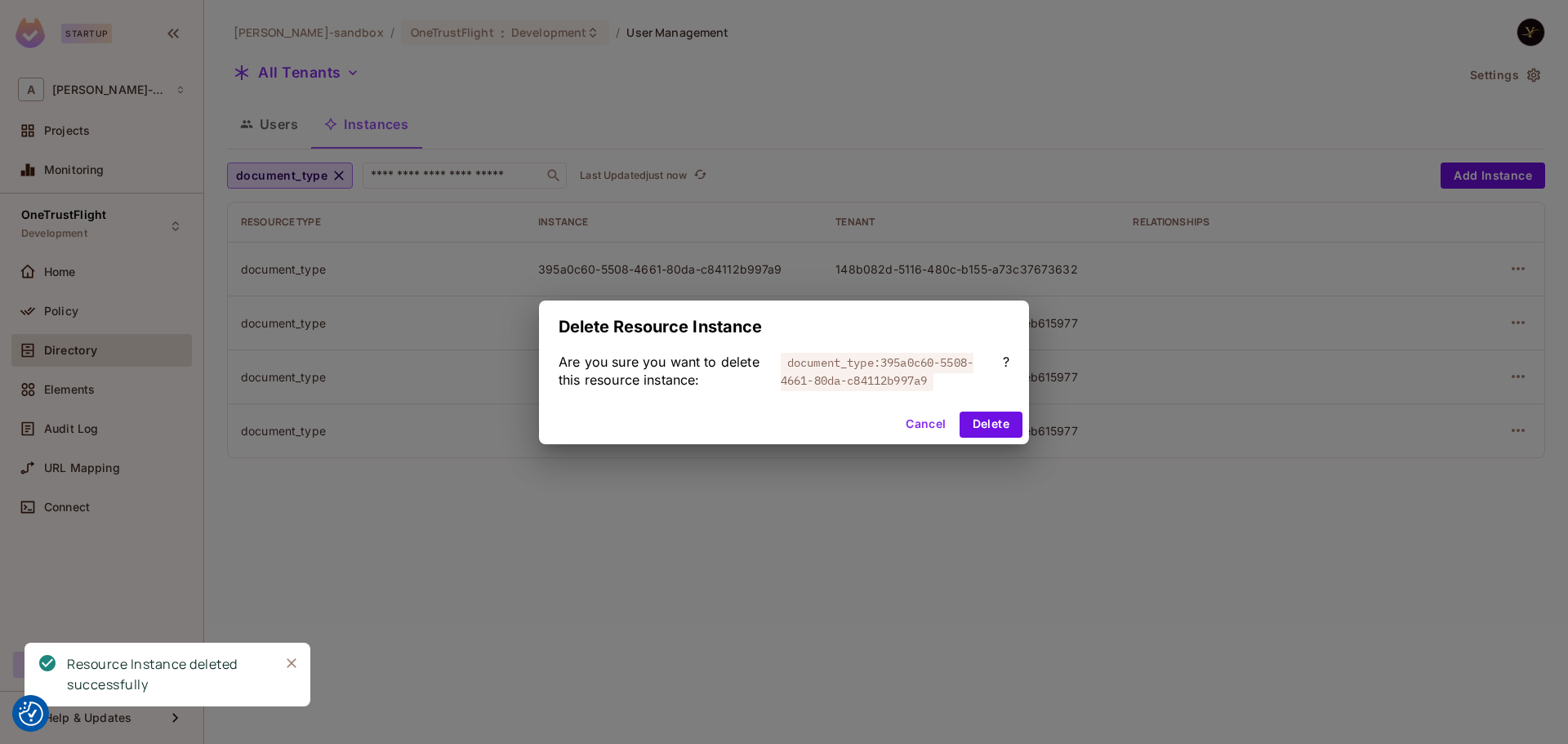
click at [1023, 431] on div "Cancel Delete" at bounding box center [784, 425] width 490 height 40
click at [1010, 426] on button "Delete" at bounding box center [991, 424] width 63 height 26
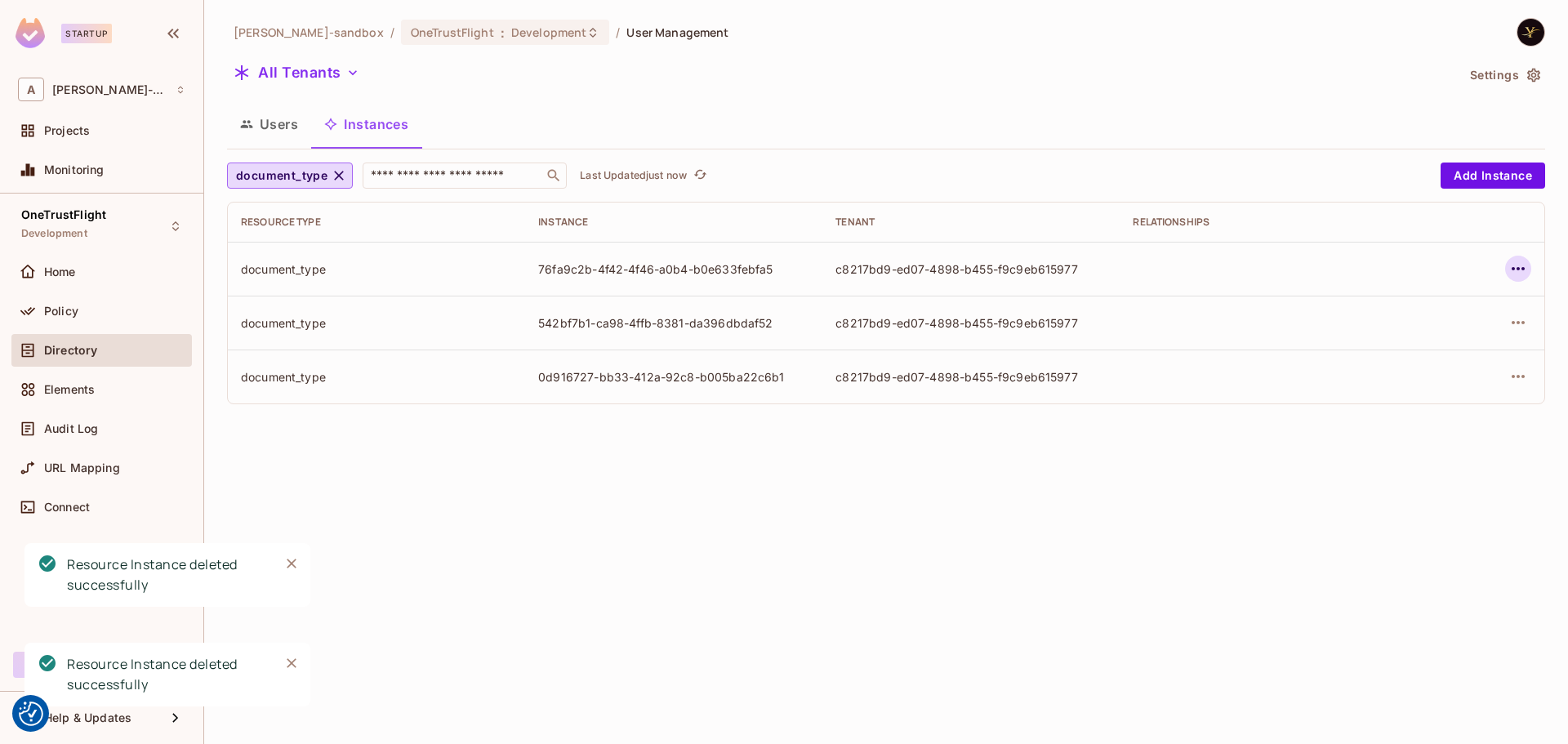
click at [1519, 264] on icon "button" at bounding box center [1518, 269] width 20 height 20
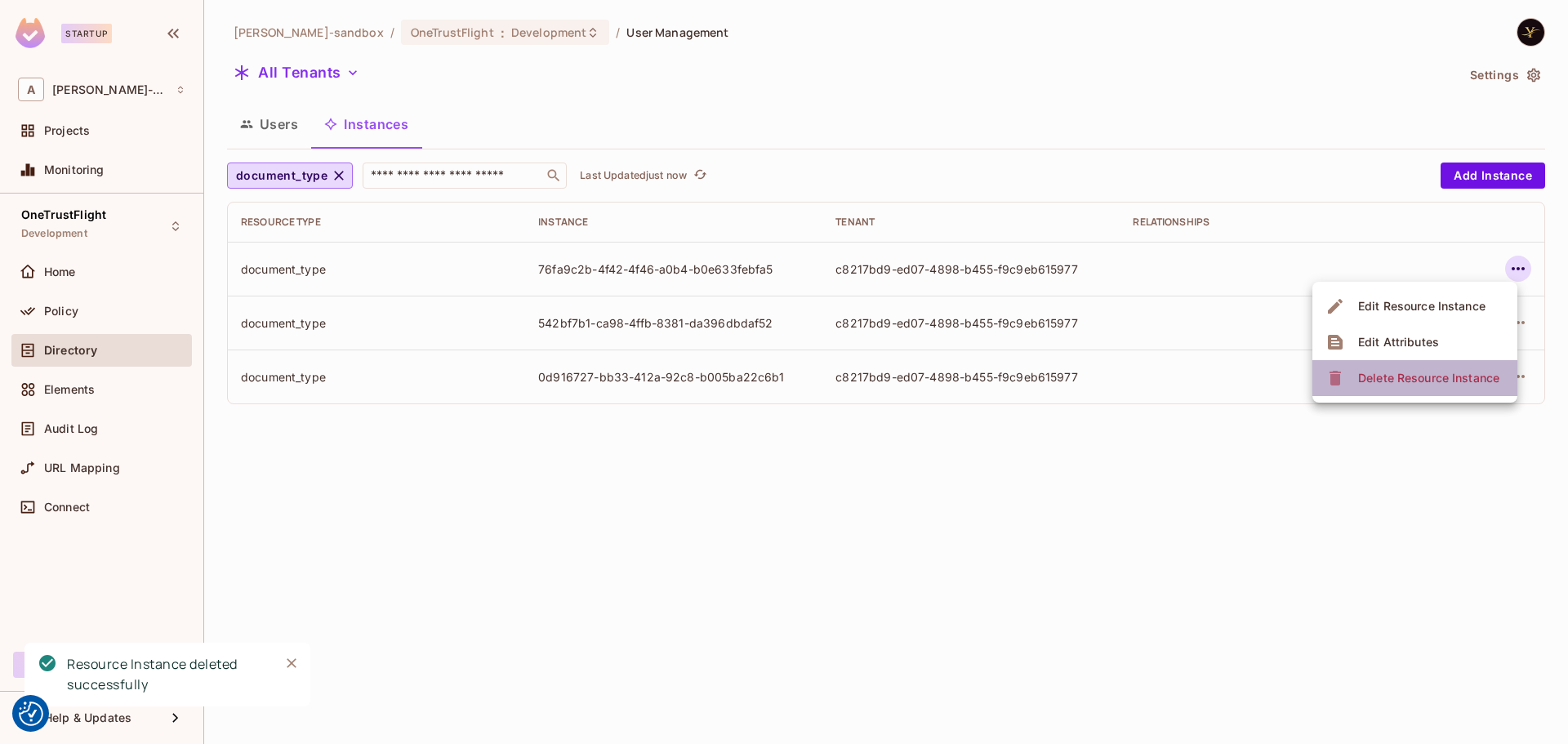
click at [1409, 373] on div "Delete Resource Instance" at bounding box center [1428, 378] width 141 height 16
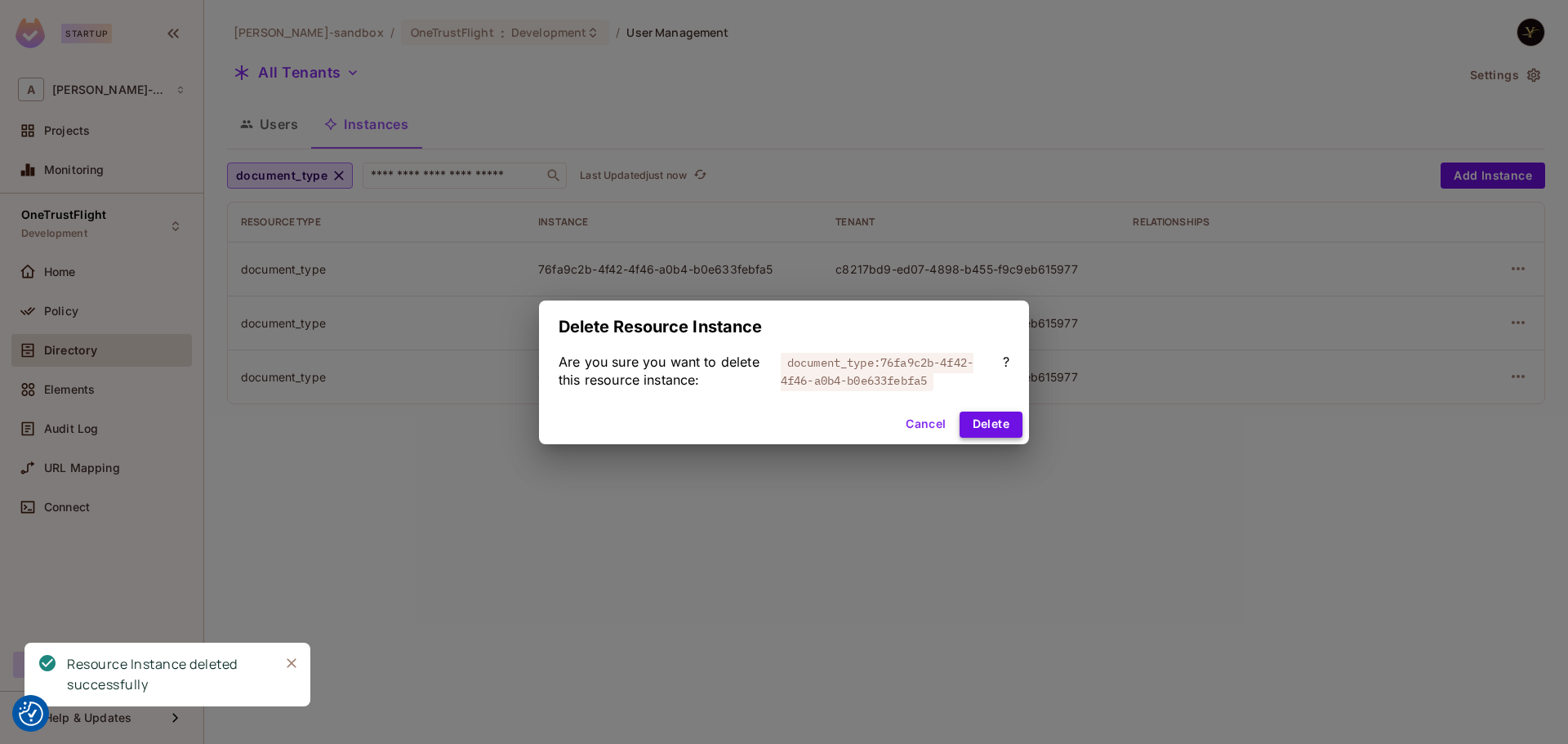
click at [986, 431] on button "Delete" at bounding box center [991, 424] width 63 height 26
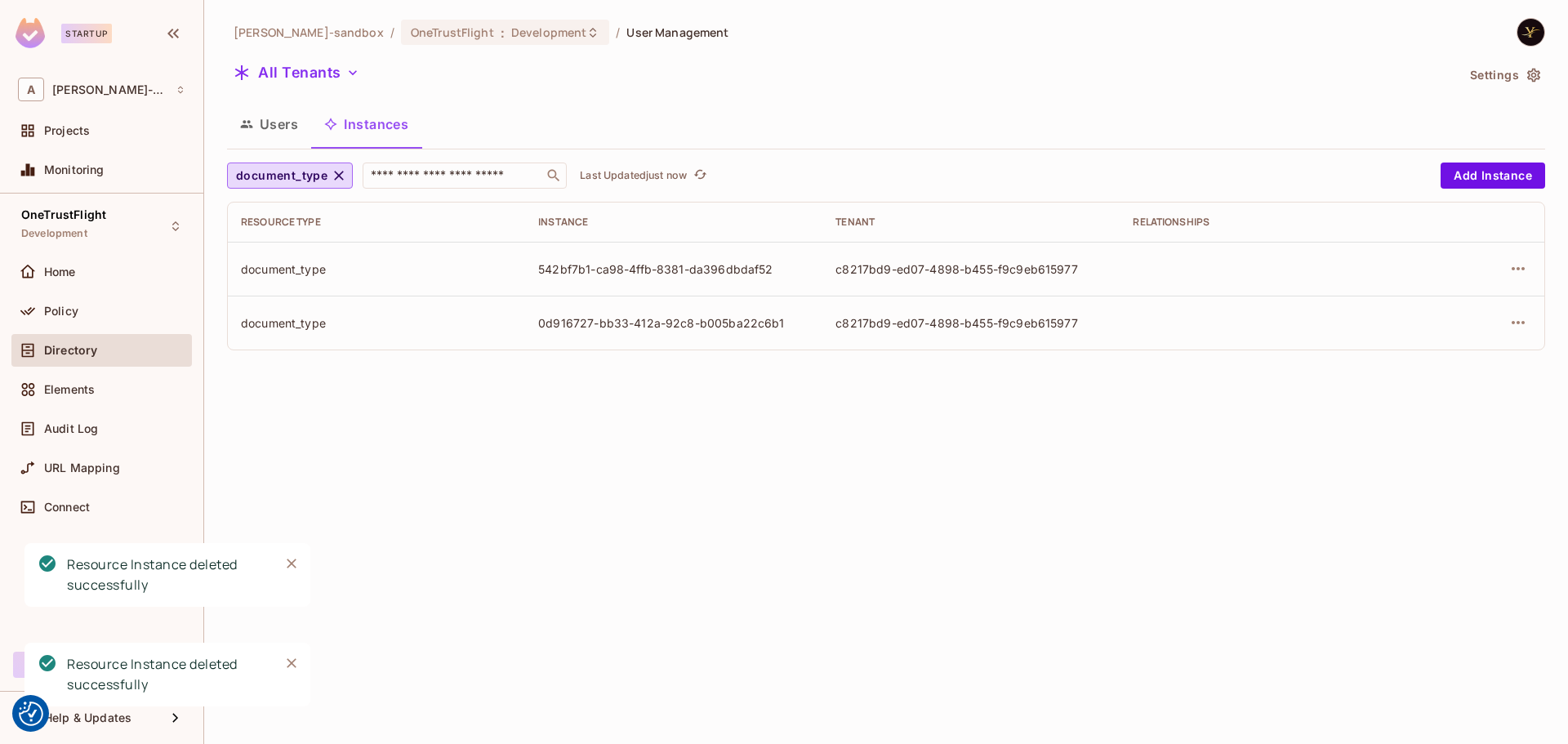
click at [1503, 273] on div at bounding box center [1481, 268] width 101 height 26
click at [1510, 270] on icon "button" at bounding box center [1518, 269] width 20 height 20
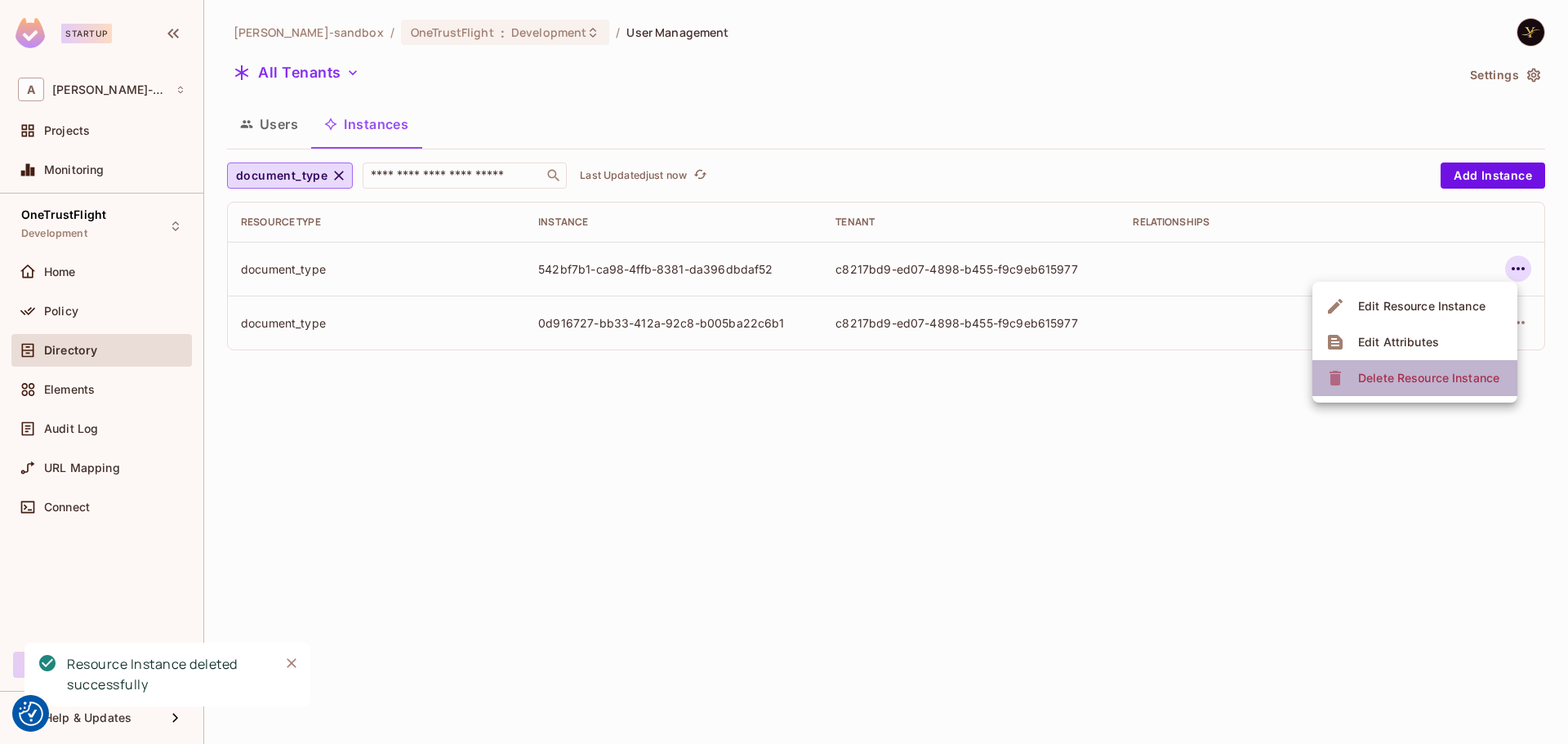
click at [1374, 369] on span "Delete Resource Instance" at bounding box center [1429, 377] width 151 height 26
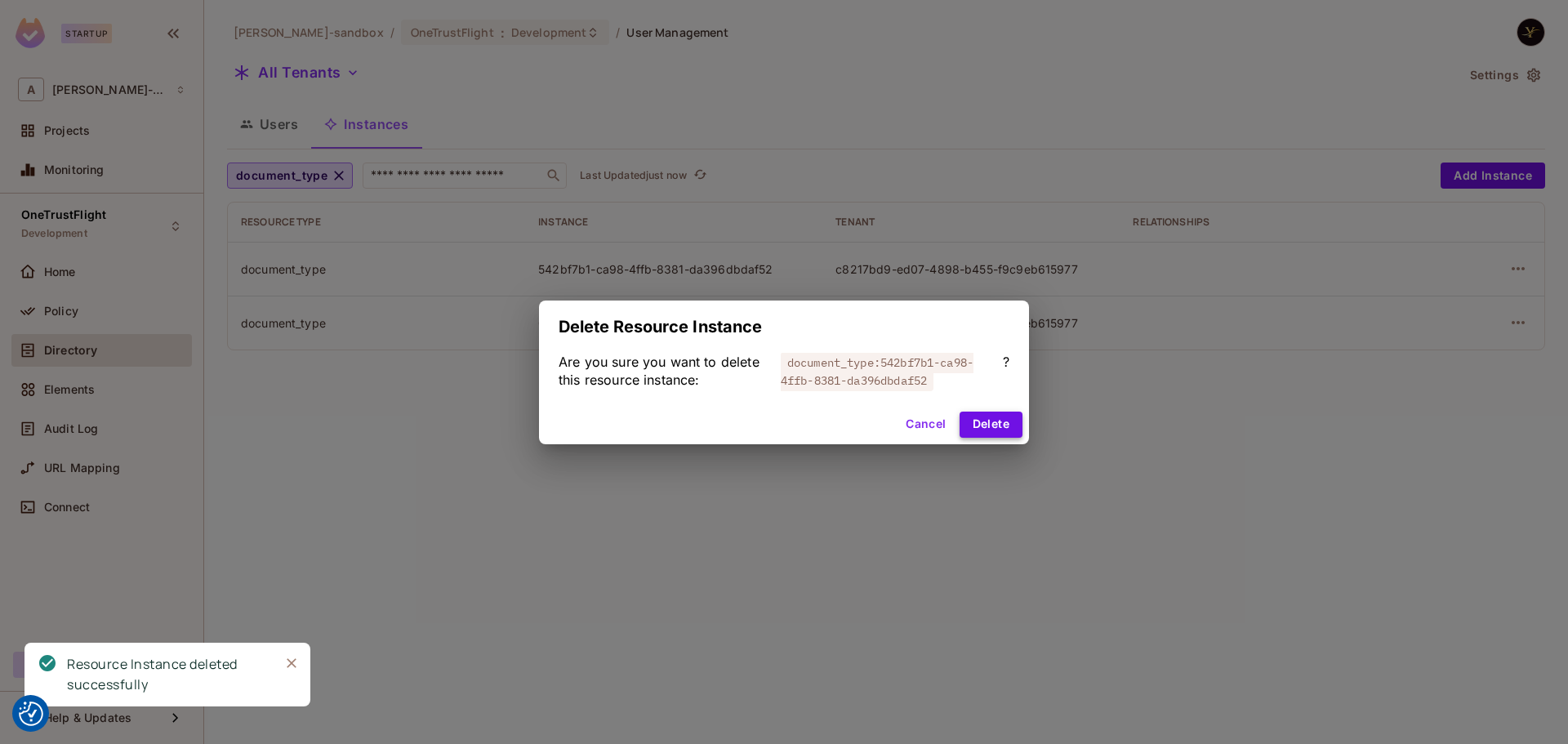
click at [996, 419] on button "Delete" at bounding box center [991, 424] width 63 height 26
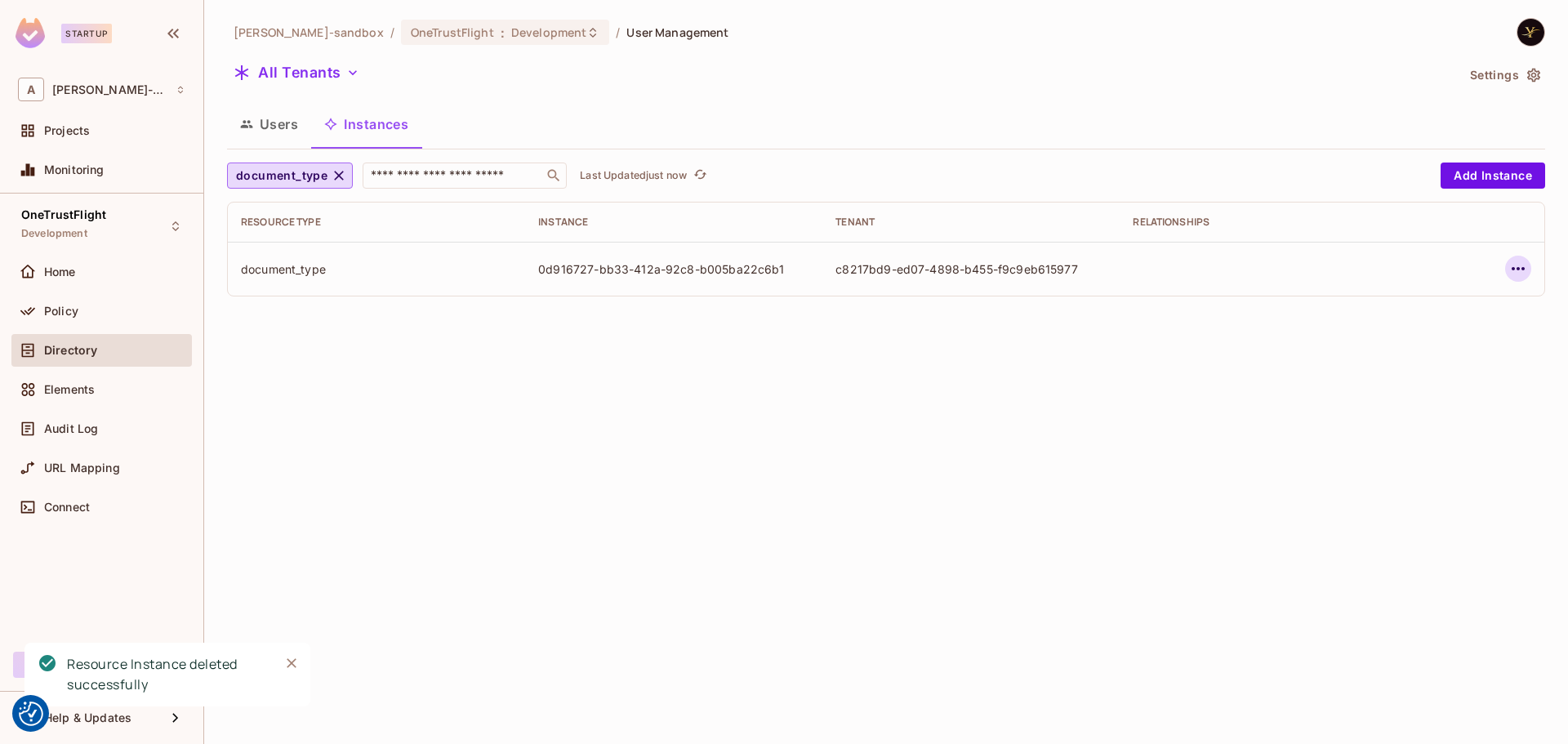
click at [1527, 269] on button "button" at bounding box center [1518, 268] width 26 height 26
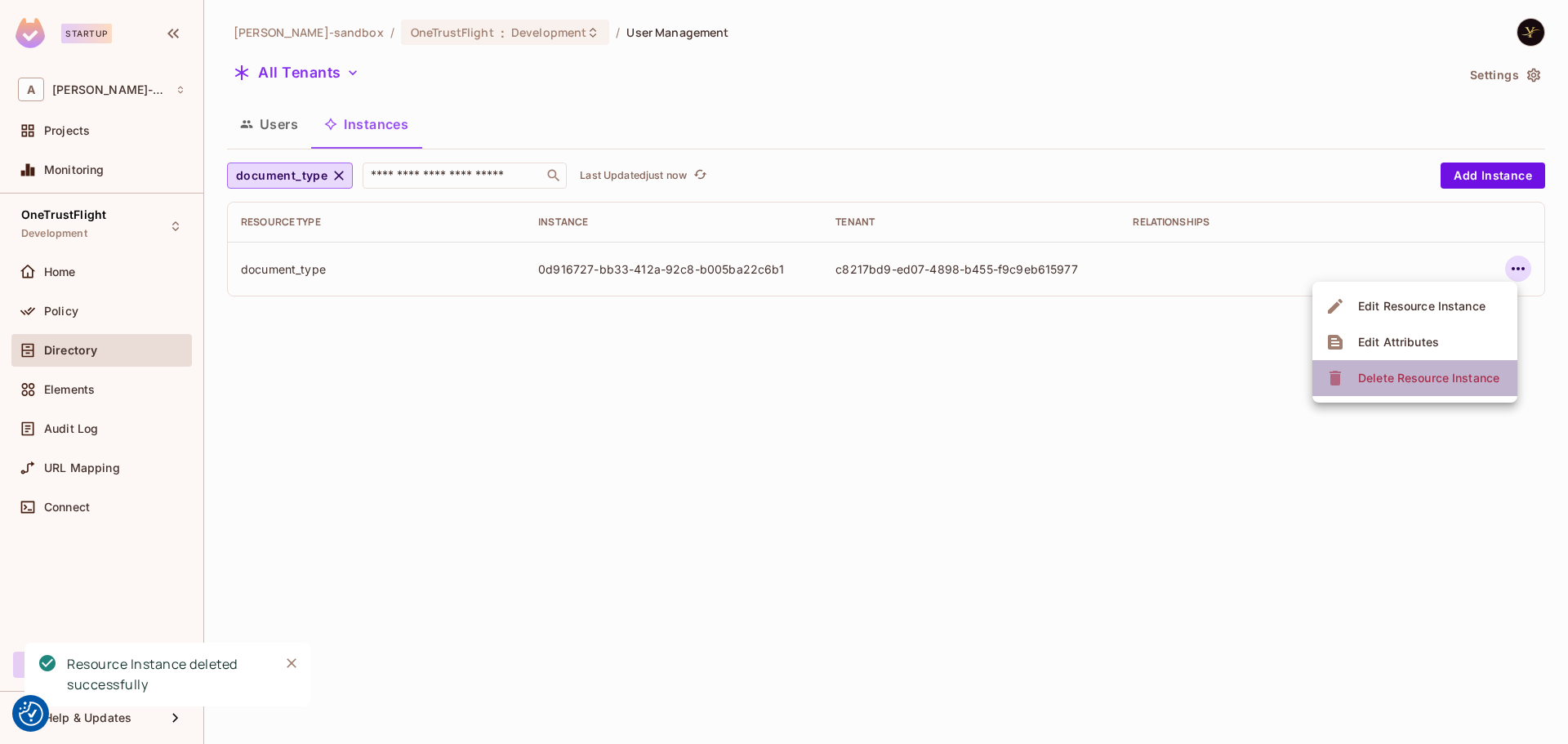
click at [1436, 372] on div "Delete Resource Instance" at bounding box center [1428, 378] width 141 height 16
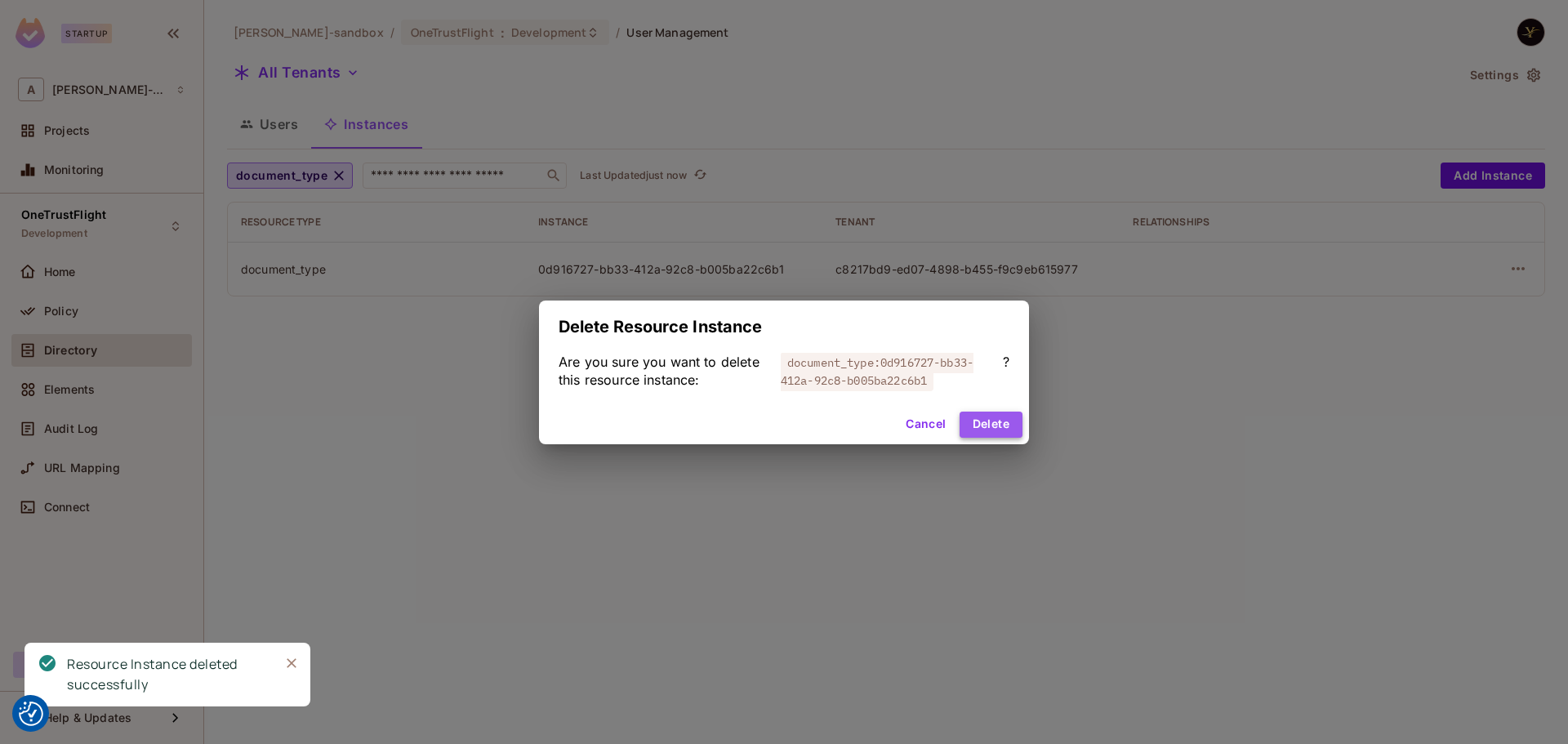
click at [979, 422] on button "Delete" at bounding box center [991, 424] width 63 height 26
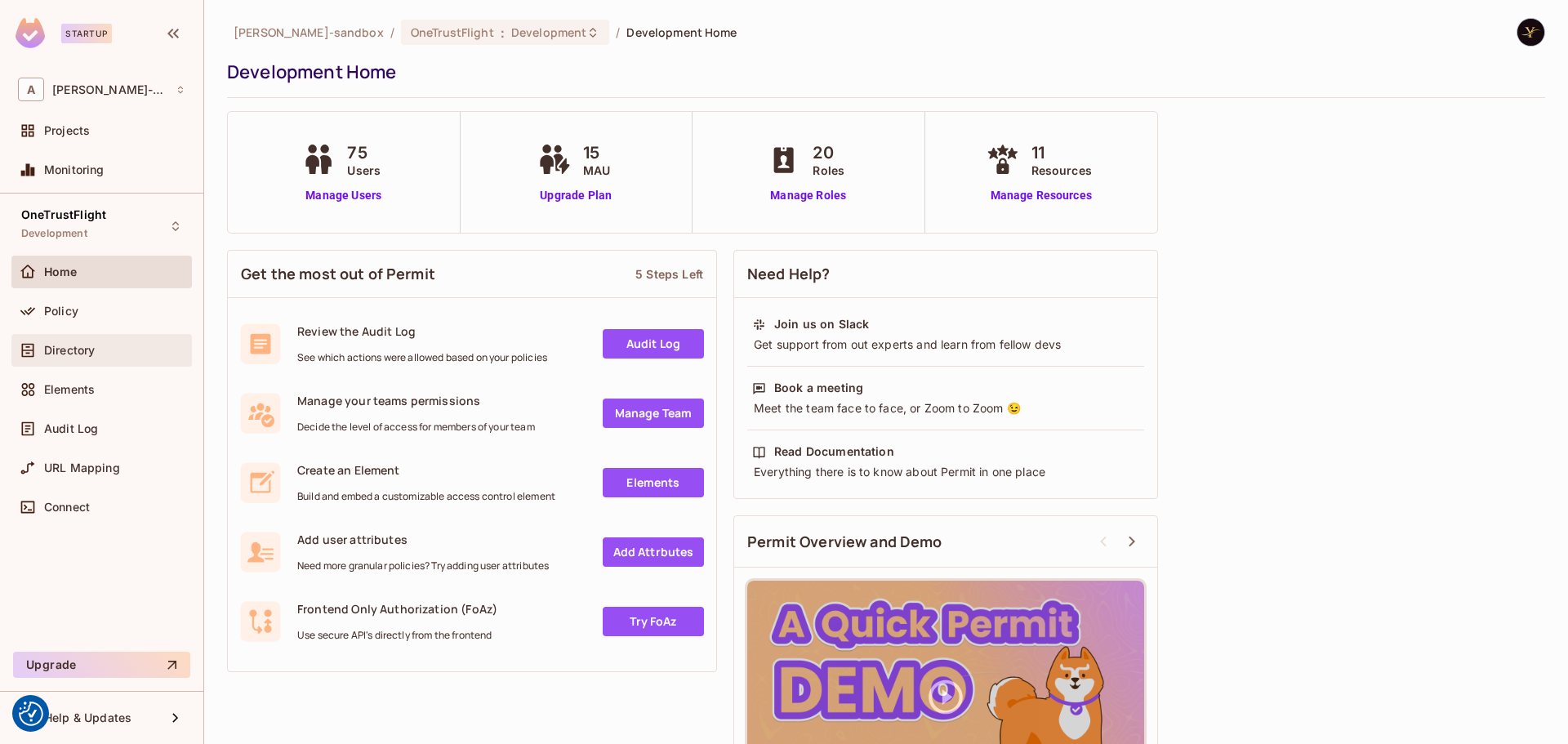
click at [111, 354] on div "Directory" at bounding box center [114, 350] width 141 height 13
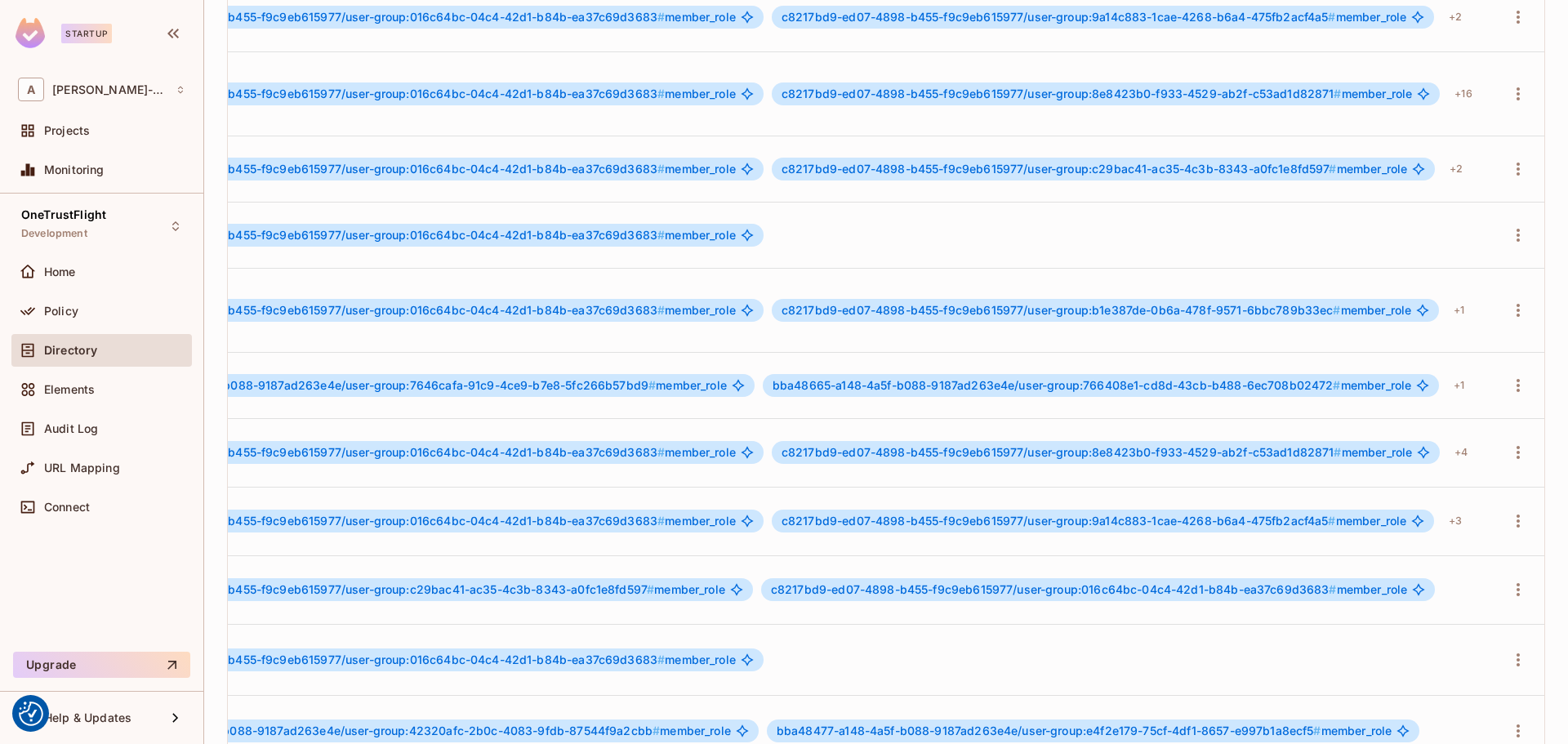
scroll to position [0, 1649]
click at [1517, 583] on icon "button" at bounding box center [1519, 589] width 4 height 13
click at [1413, 592] on div "Edit Attributes" at bounding box center [1429, 585] width 81 height 16
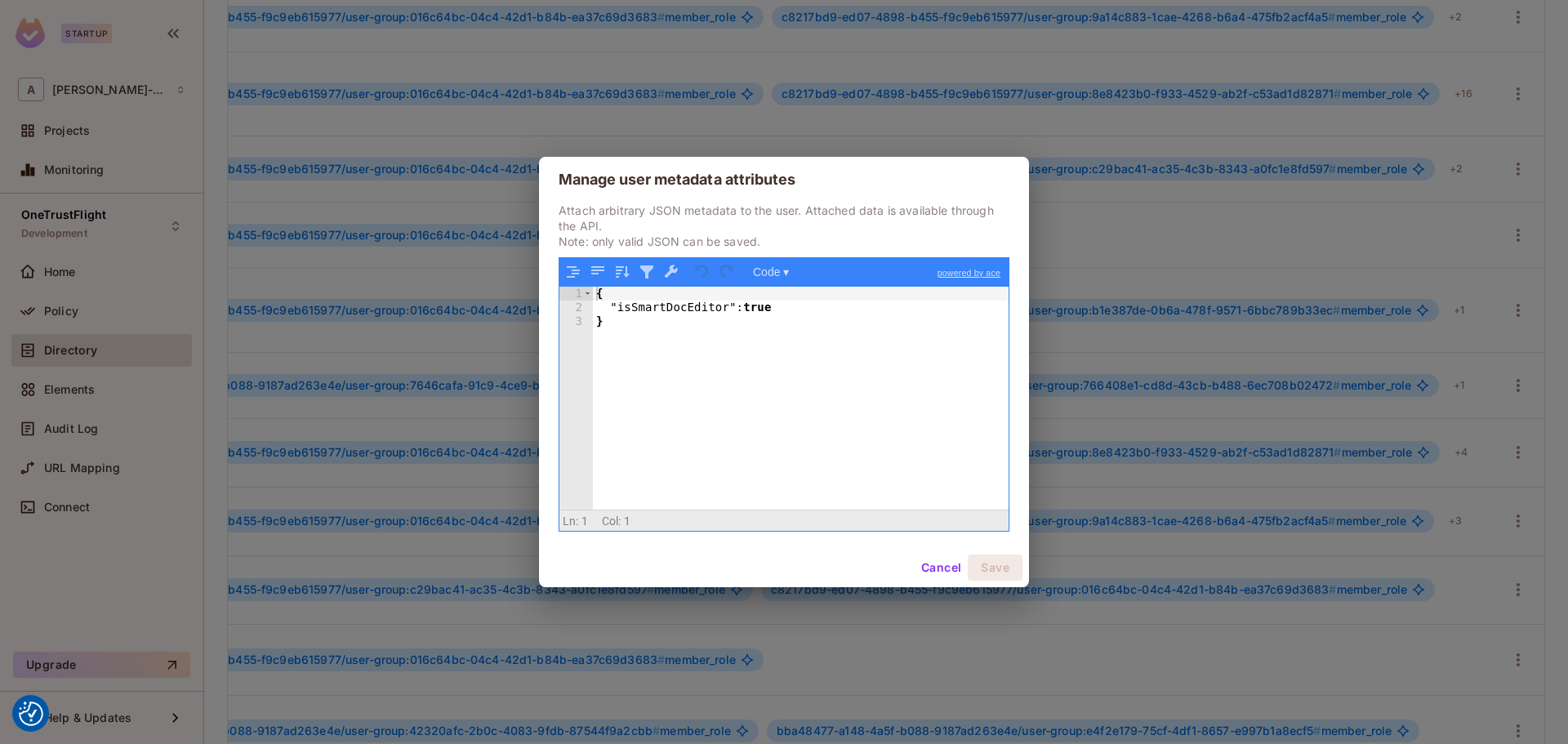
click at [659, 305] on div "{ "isSmartDocEditor" : true }" at bounding box center [801, 412] width 416 height 251
click at [717, 324] on div "{ "isSmartDocEditor" : true }" at bounding box center [801, 412] width 416 height 251
click at [948, 570] on button "Cancel" at bounding box center [941, 567] width 53 height 26
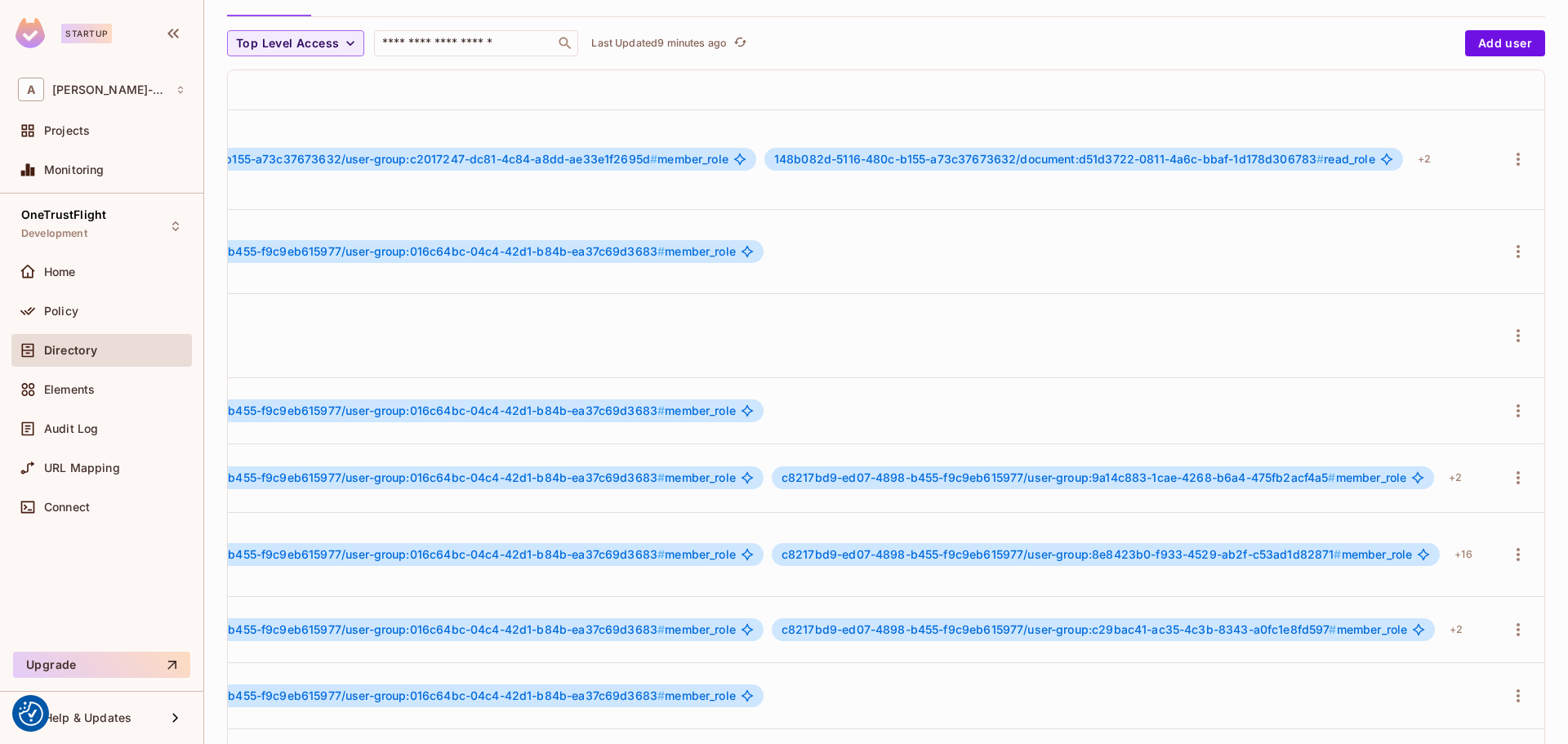
scroll to position [0, 0]
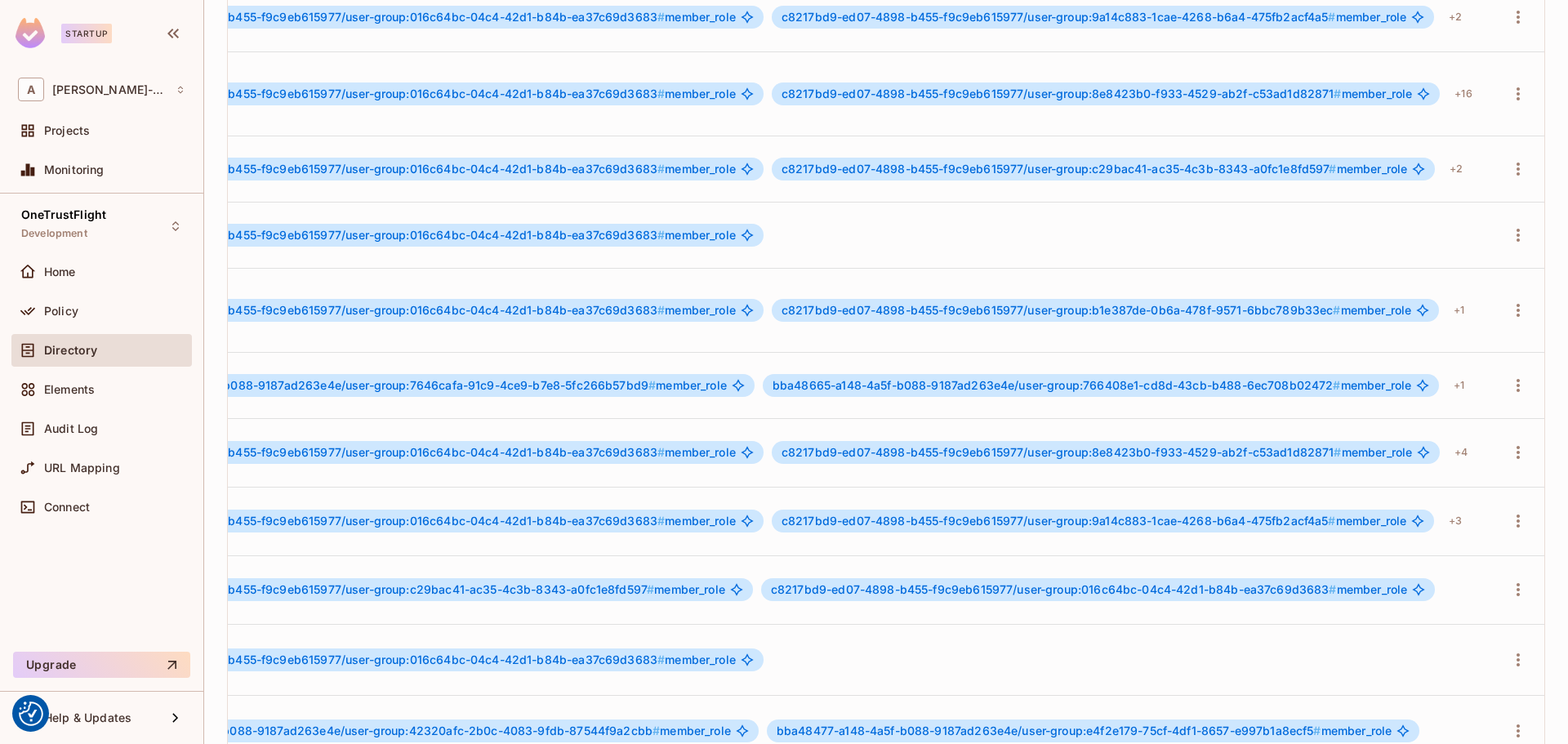
scroll to position [3, 1649]
click at [1508, 580] on icon "button" at bounding box center [1518, 589] width 20 height 20
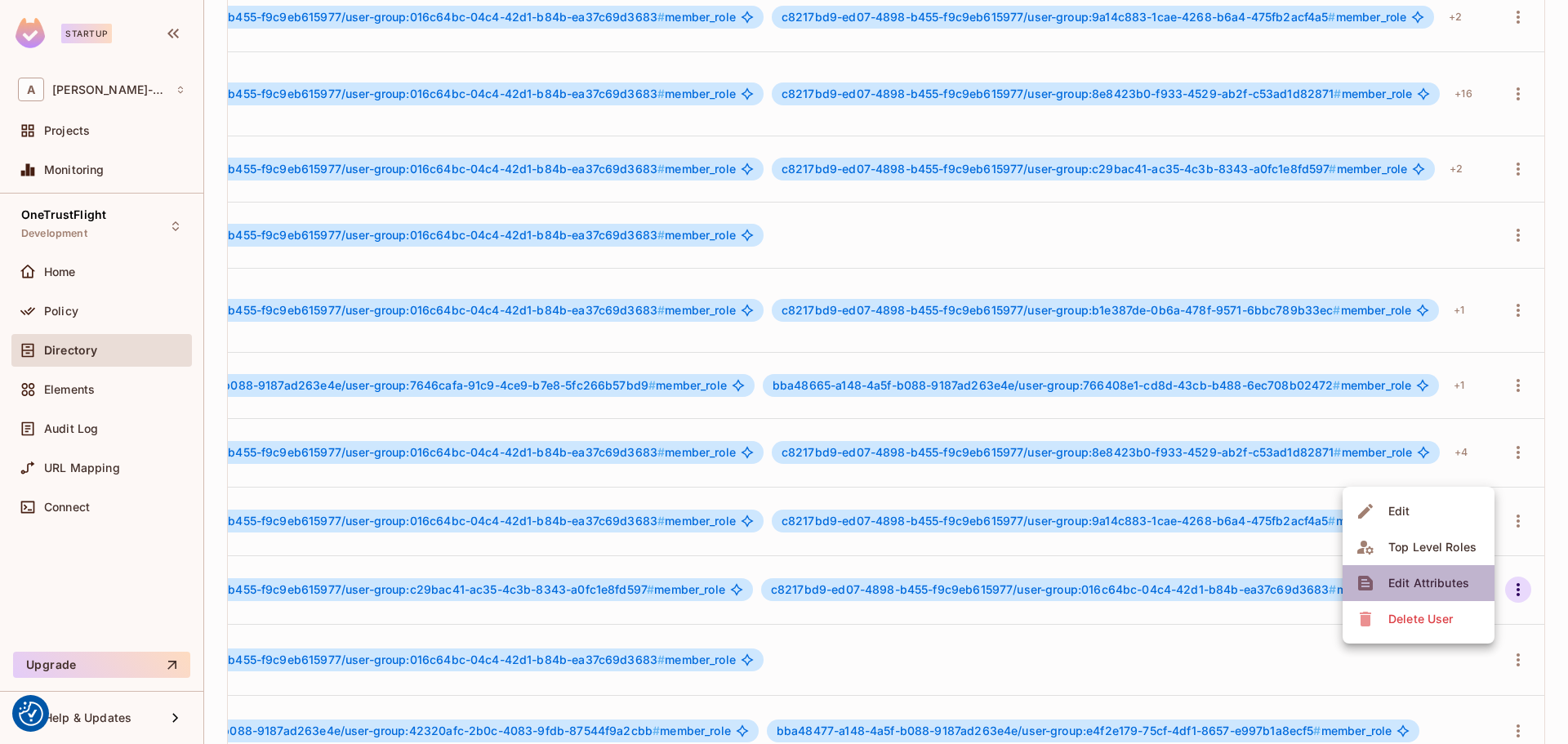
click at [1432, 583] on div "Edit Attributes" at bounding box center [1429, 583] width 81 height 16
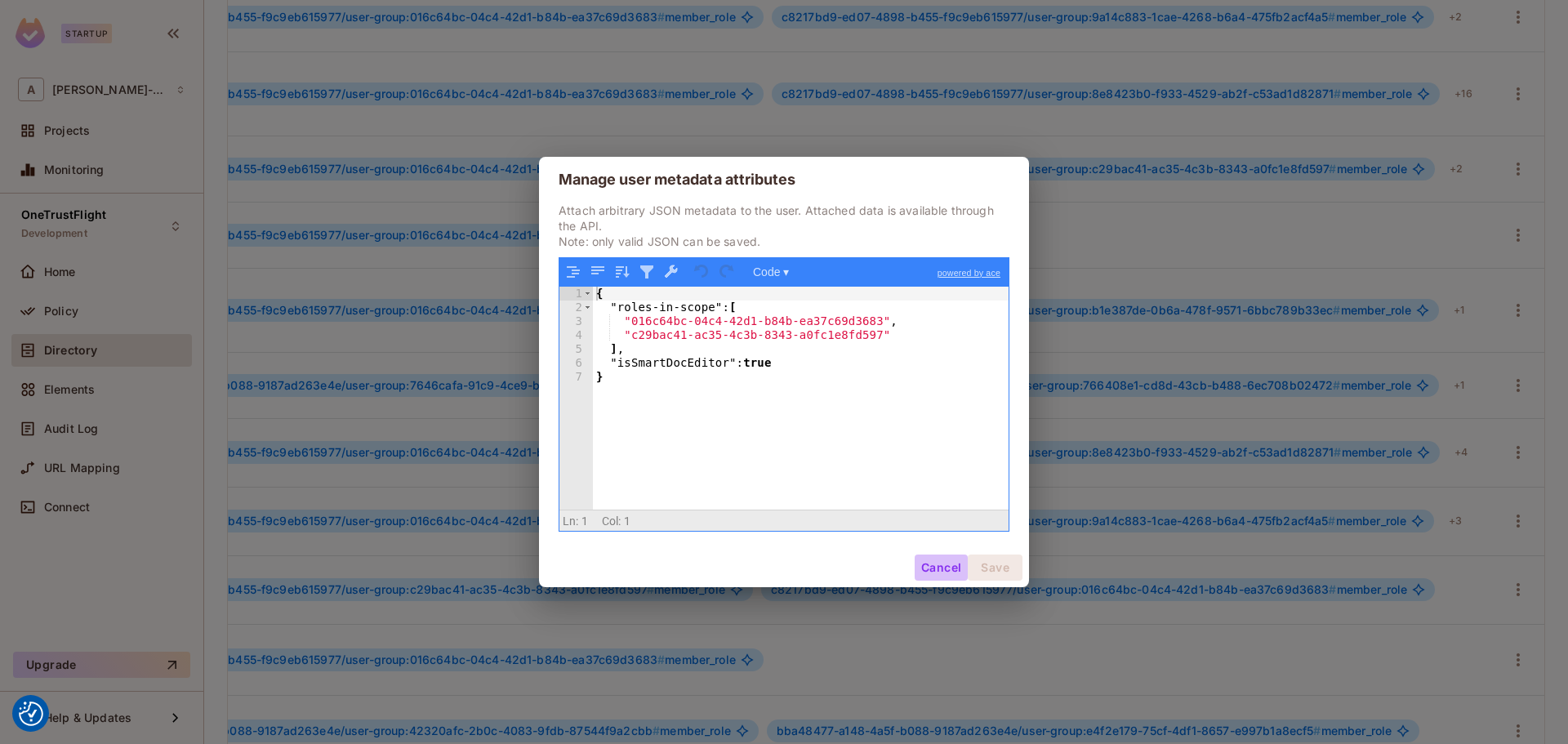
click at [925, 566] on button "Cancel" at bounding box center [941, 567] width 53 height 26
